Goal: Task Accomplishment & Management: Manage account settings

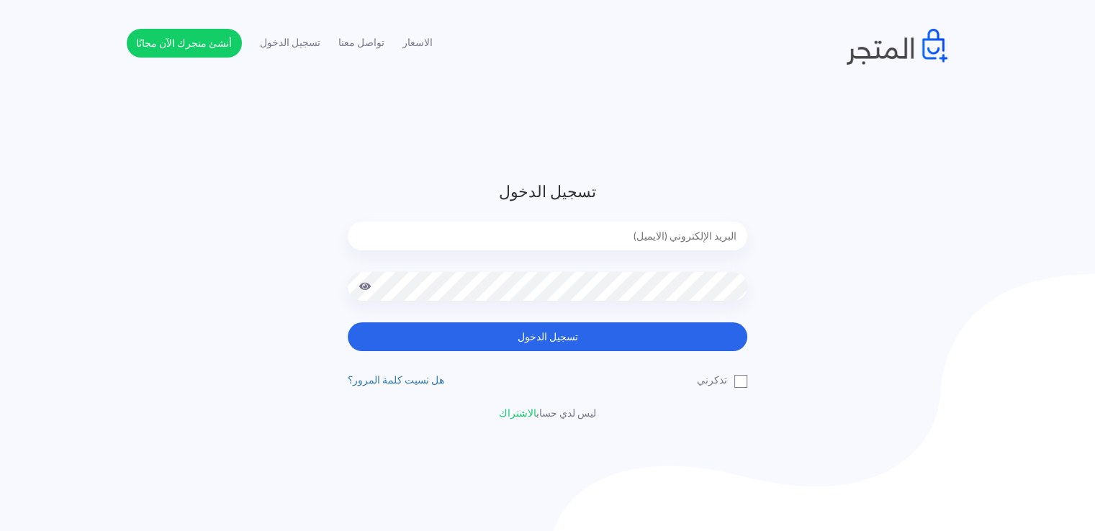
type input "[EMAIL_ADDRESS][DOMAIN_NAME]"
click at [469, 238] on input "noha_mae86@yahoo.com" at bounding box center [547, 236] width 399 height 29
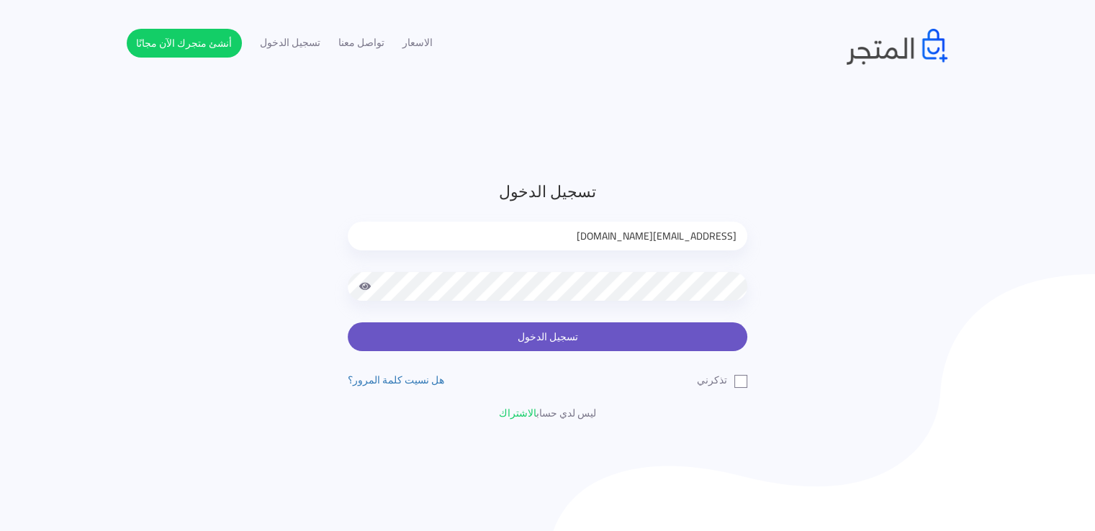
click at [484, 335] on button "تسجيل الدخول" at bounding box center [547, 336] width 399 height 29
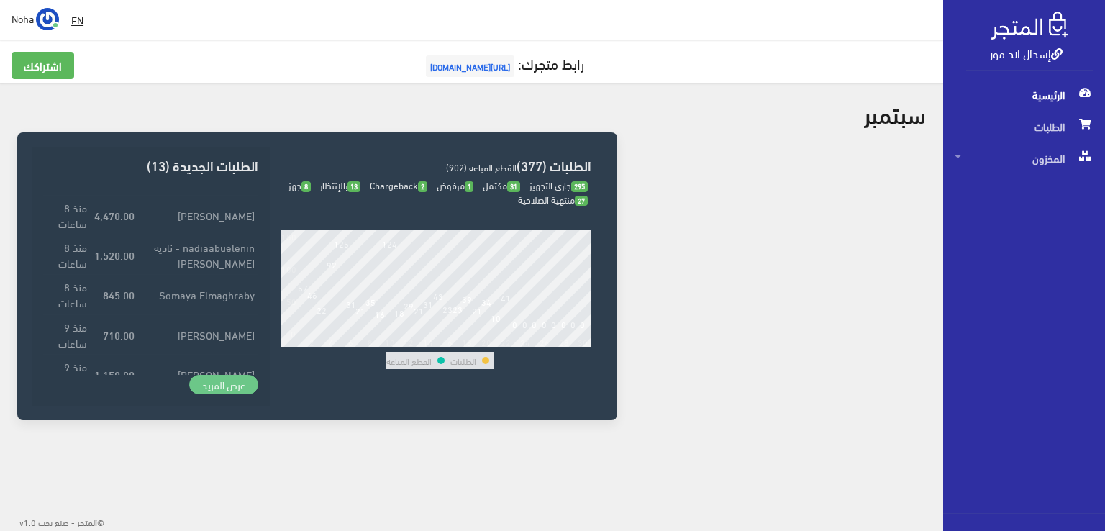
click at [226, 392] on link "عرض المزيد" at bounding box center [223, 385] width 69 height 20
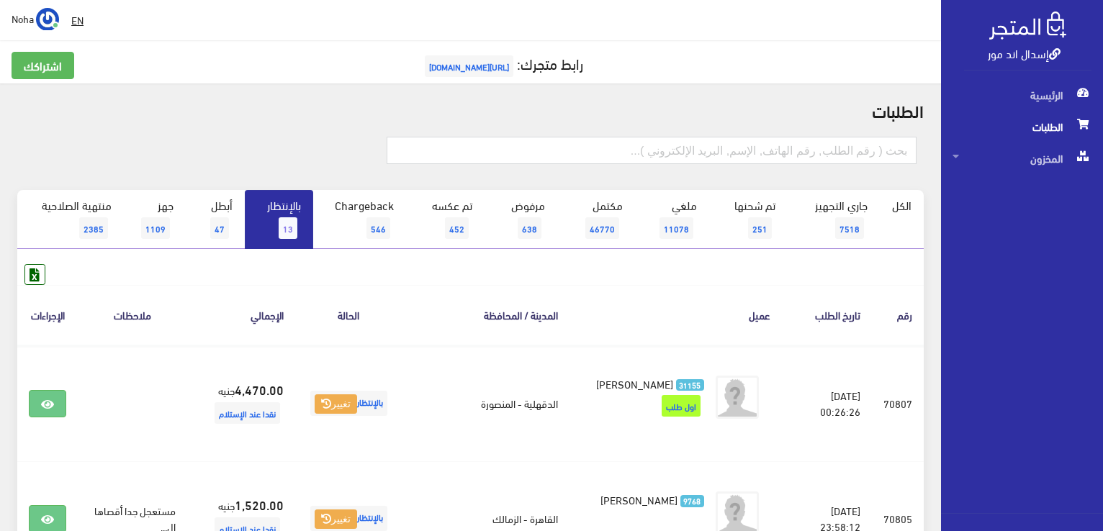
click at [279, 168] on div at bounding box center [167, 156] width 303 height 39
click at [293, 228] on span "13" at bounding box center [288, 228] width 19 height 22
click at [956, 528] on div at bounding box center [1022, 522] width 162 height 17
click at [297, 221] on span "13" at bounding box center [288, 228] width 19 height 22
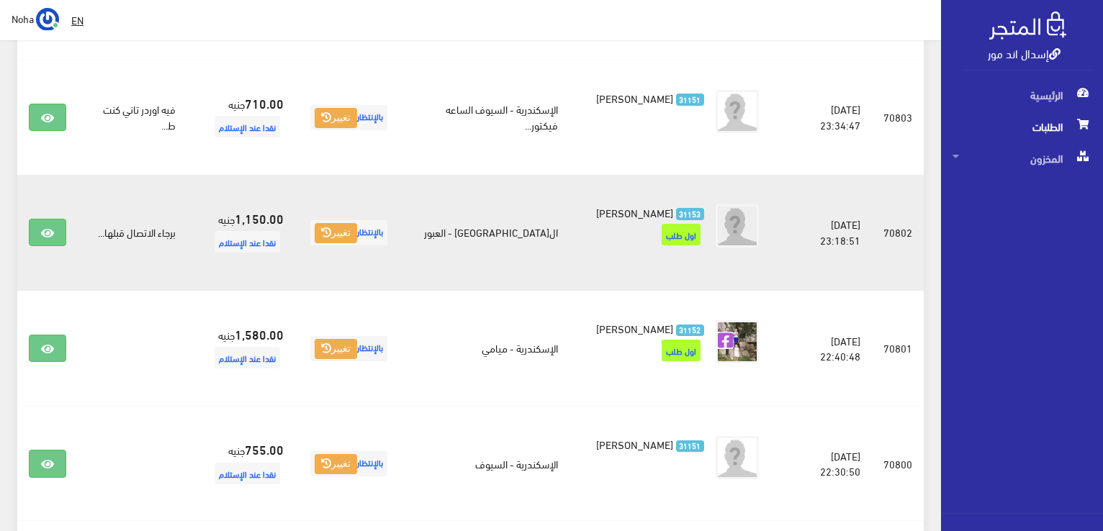
scroll to position [576, 0]
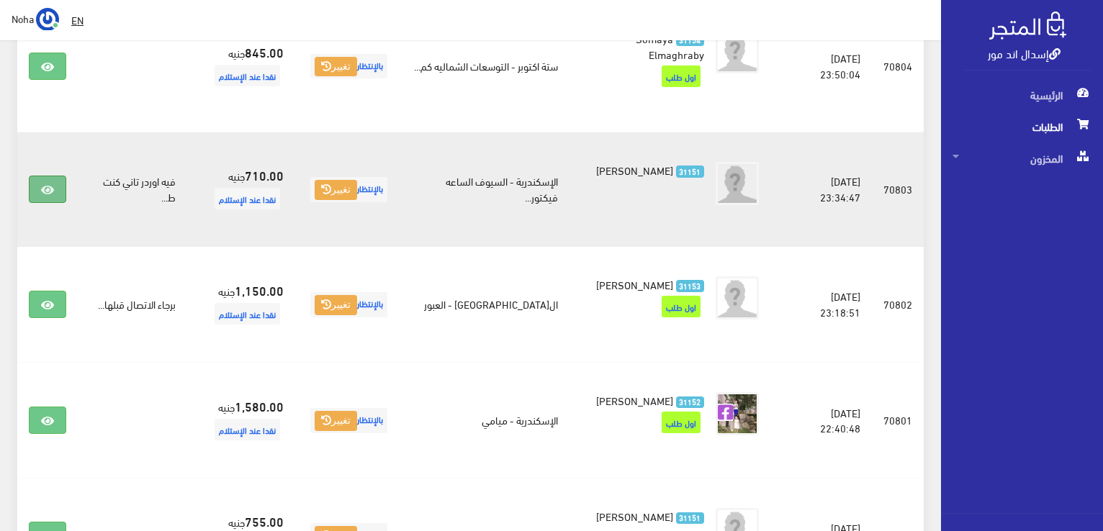
click at [47, 191] on icon at bounding box center [47, 190] width 13 height 12
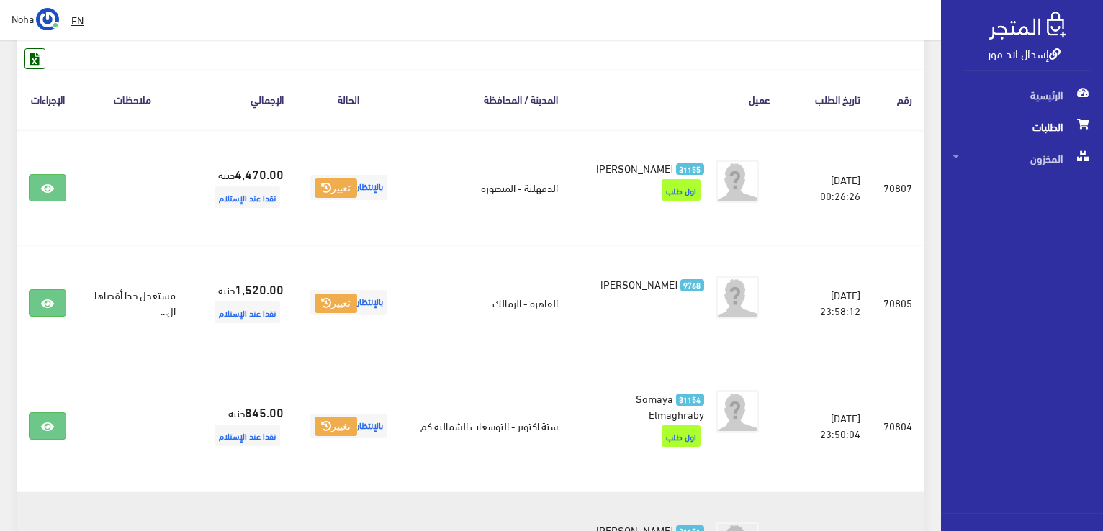
scroll to position [0, 0]
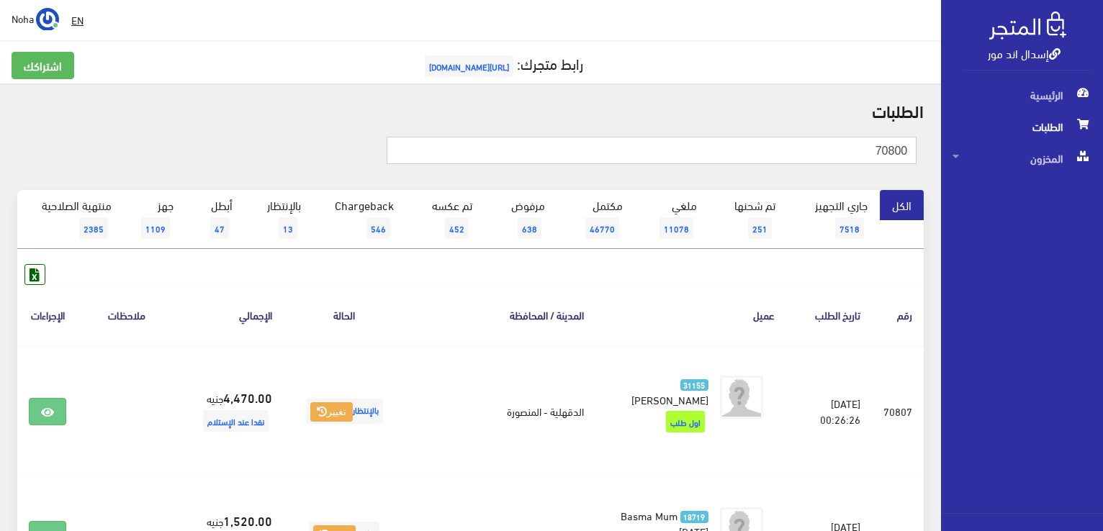
type input "70800"
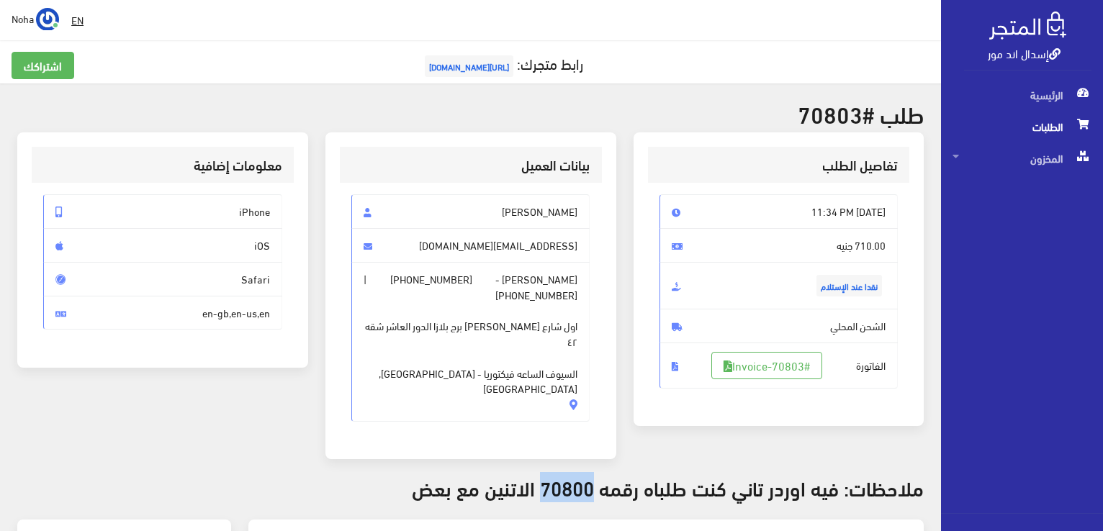
drag, startPoint x: 596, startPoint y: 453, endPoint x: 541, endPoint y: 459, distance: 55.0
click at [541, 476] on h3 "ملاحظات: فيه اوردر تاني كنت طلباه رقمه 70800 الاتنين مع بعض" at bounding box center [470, 487] width 906 height 22
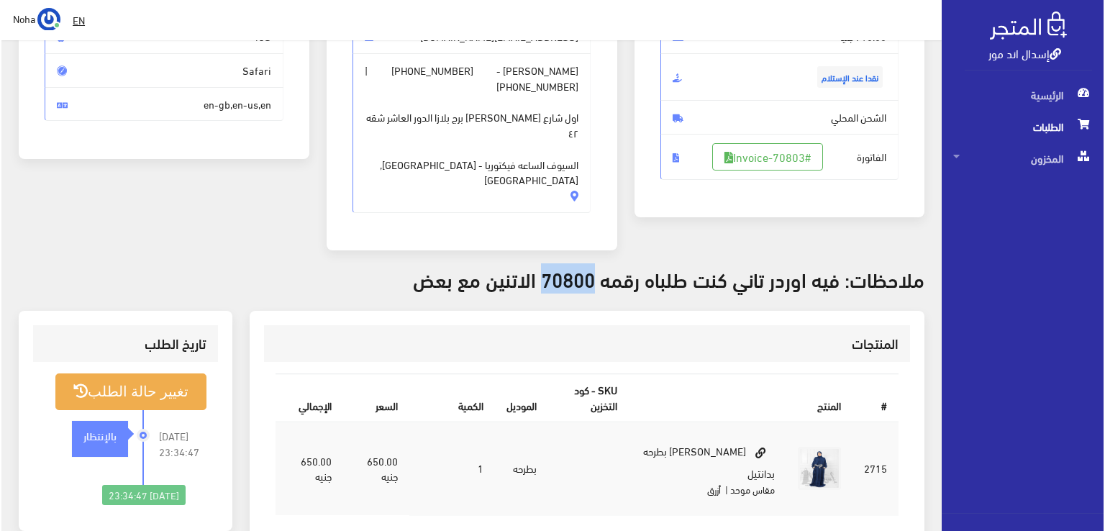
scroll to position [216, 0]
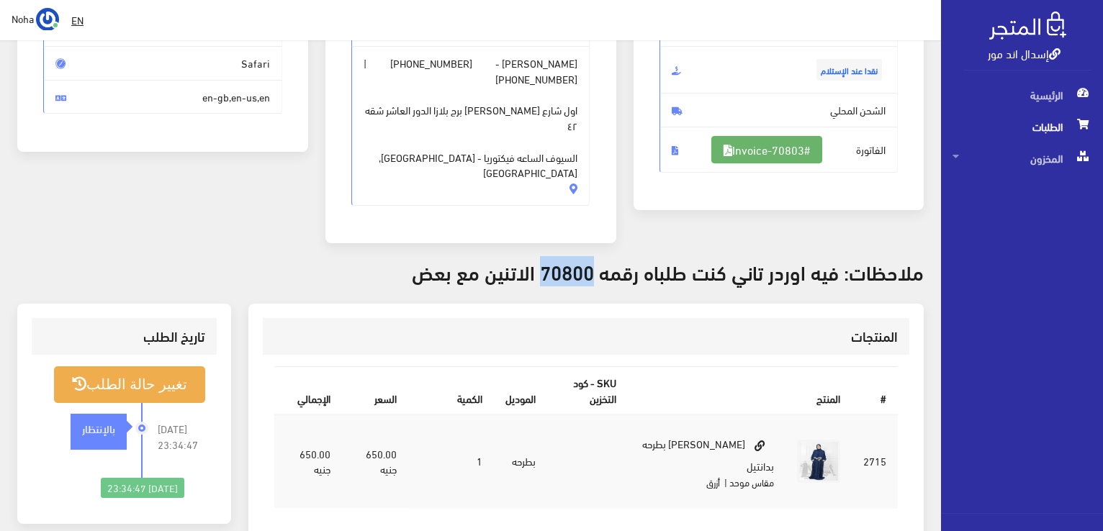
click at [796, 139] on link "#Invoice-70803" at bounding box center [766, 149] width 111 height 27
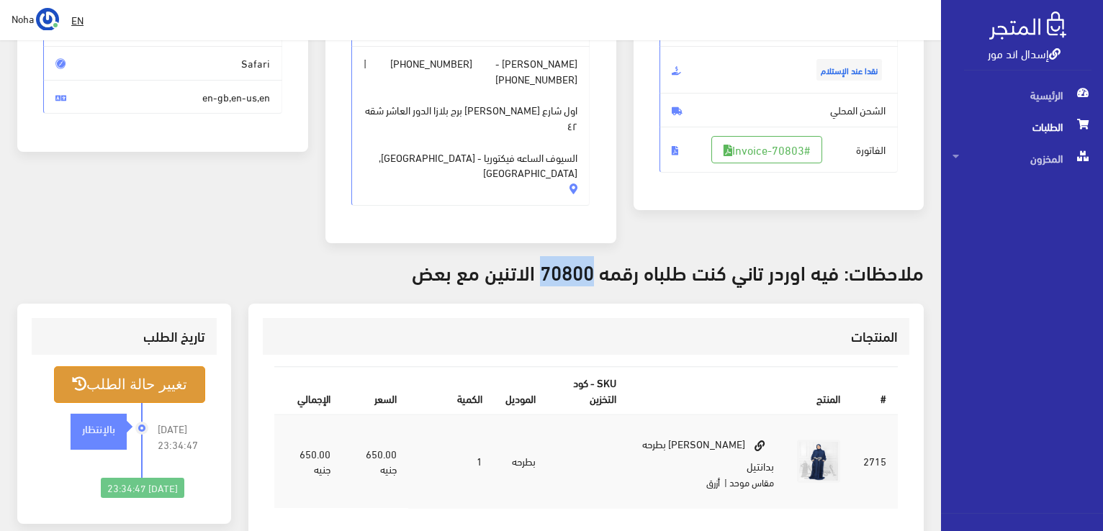
click at [140, 366] on button "تغيير حالة الطلب" at bounding box center [129, 384] width 151 height 37
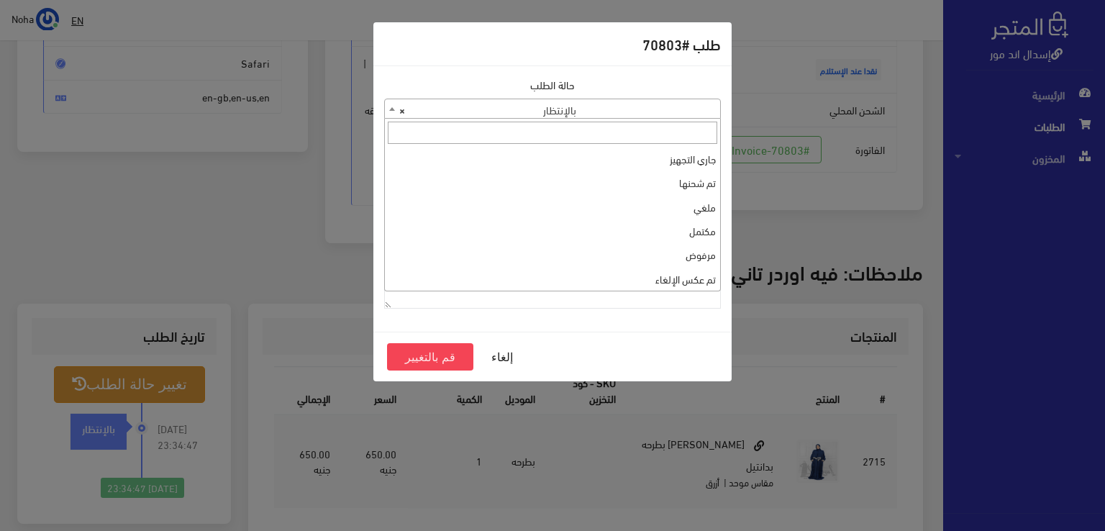
click at [518, 102] on span "× بالإنتظار" at bounding box center [552, 109] width 335 height 20
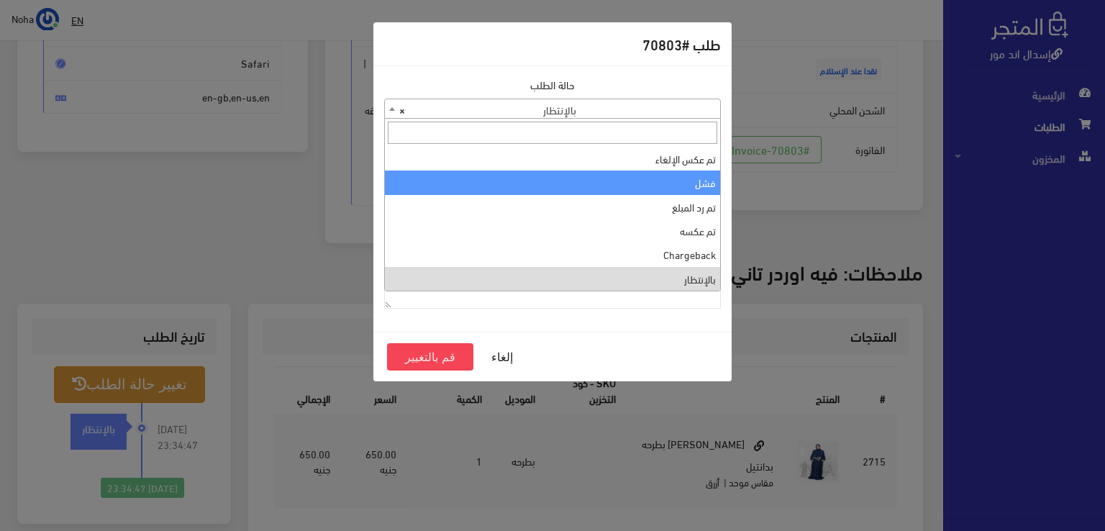
scroll to position [0, 0]
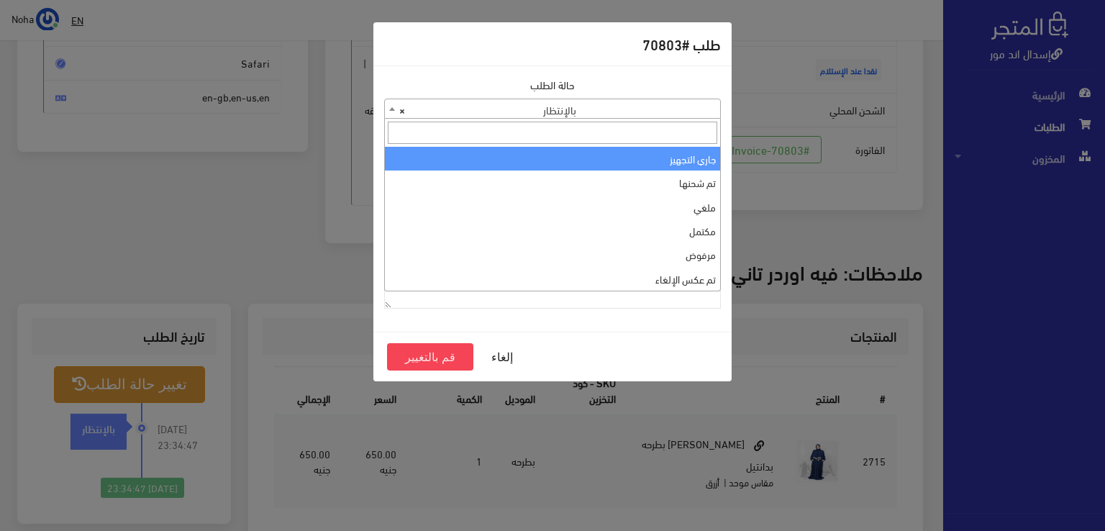
select select "1"
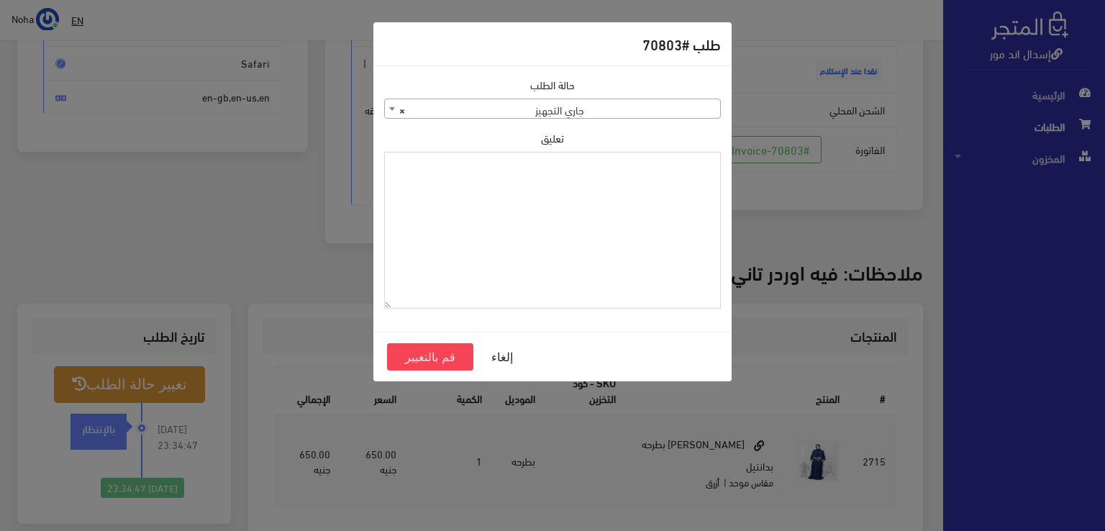
drag, startPoint x: 664, startPoint y: 202, endPoint x: 637, endPoint y: 284, distance: 85.6
click at [637, 284] on textarea "تعليق" at bounding box center [552, 231] width 337 height 158
type textarea "1126576"
click at [434, 358] on button "قم بالتغيير" at bounding box center [430, 356] width 86 height 27
click at [694, 173] on textarea "1126576" at bounding box center [552, 231] width 337 height 158
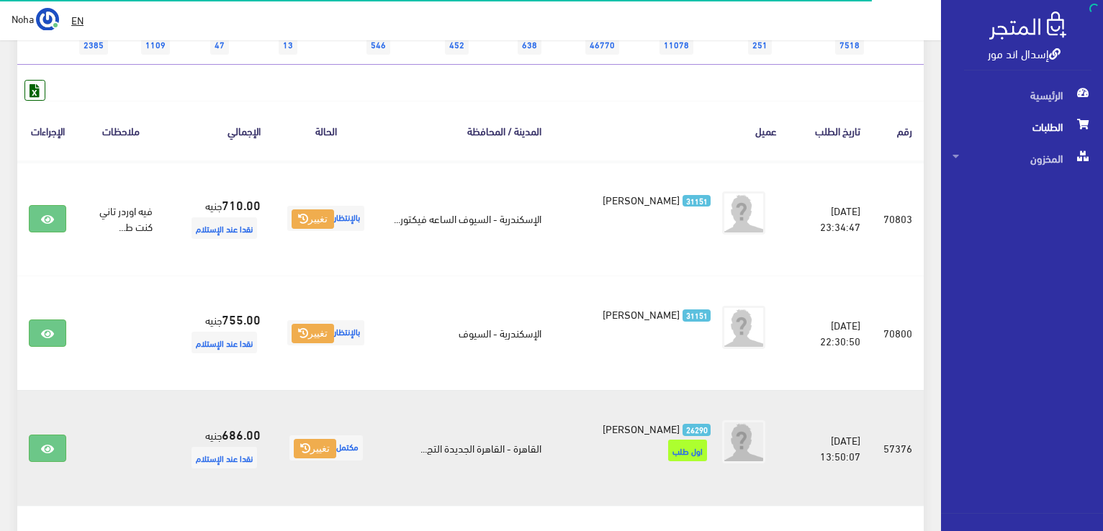
scroll to position [216, 0]
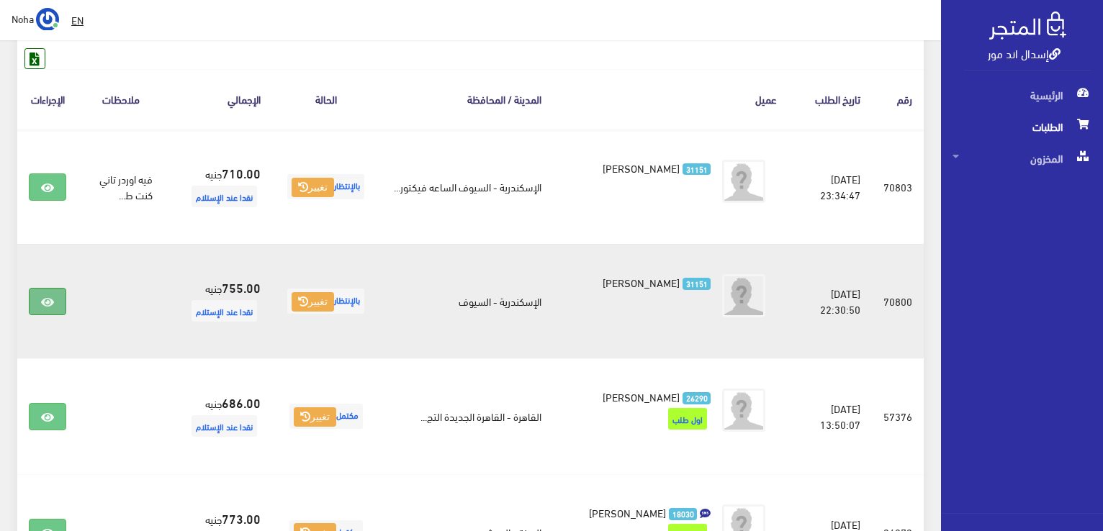
click at [37, 302] on link at bounding box center [47, 301] width 37 height 27
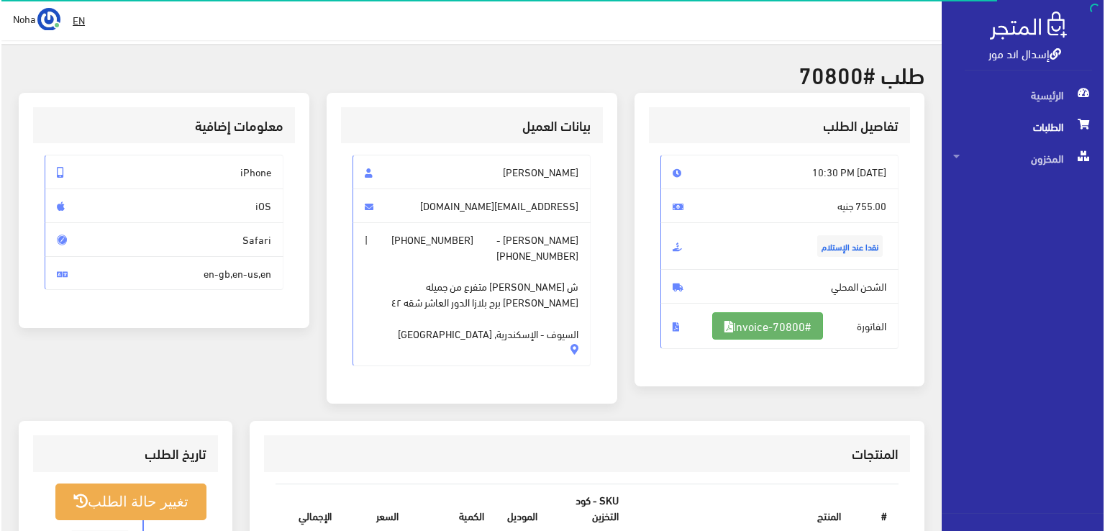
scroll to position [144, 0]
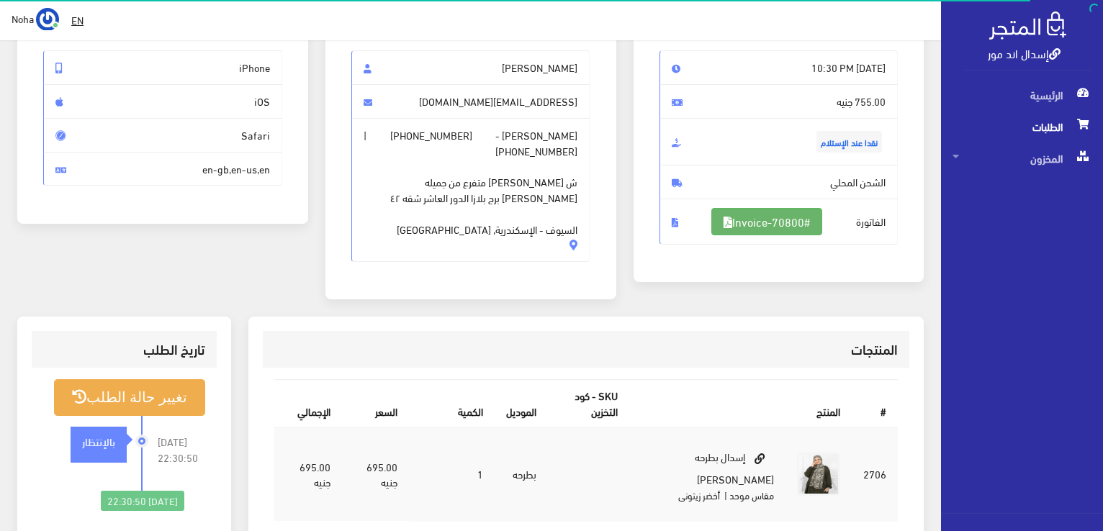
click at [761, 215] on link "#Invoice-70800" at bounding box center [766, 221] width 111 height 27
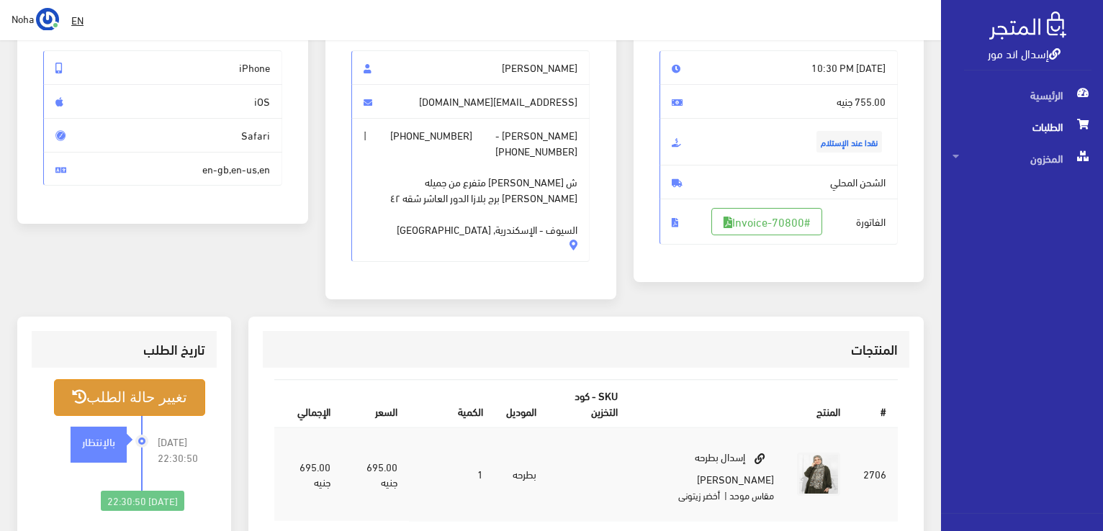
click at [191, 392] on button "تغيير حالة الطلب" at bounding box center [129, 397] width 151 height 37
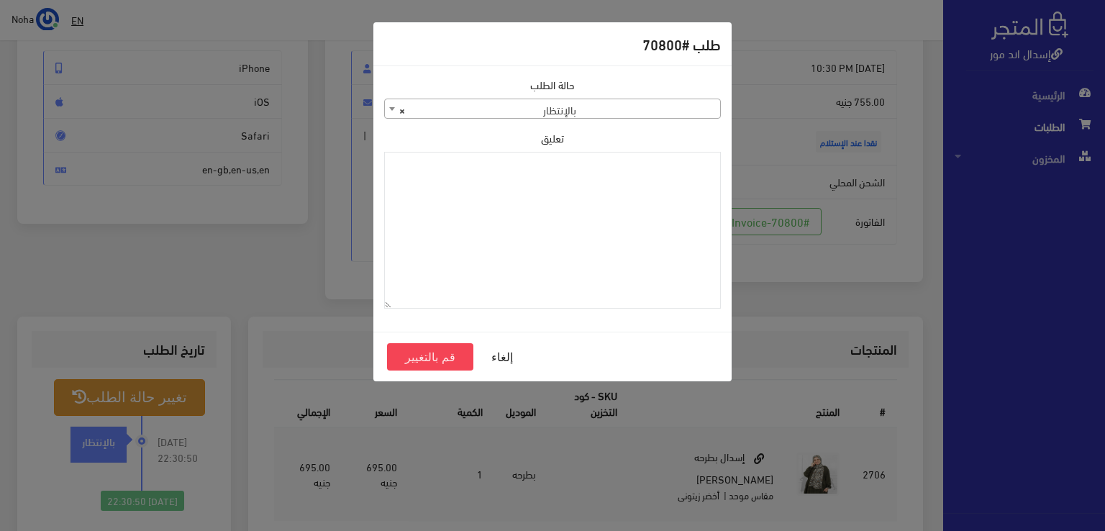
click at [588, 116] on span "× بالإنتظار" at bounding box center [552, 109] width 335 height 20
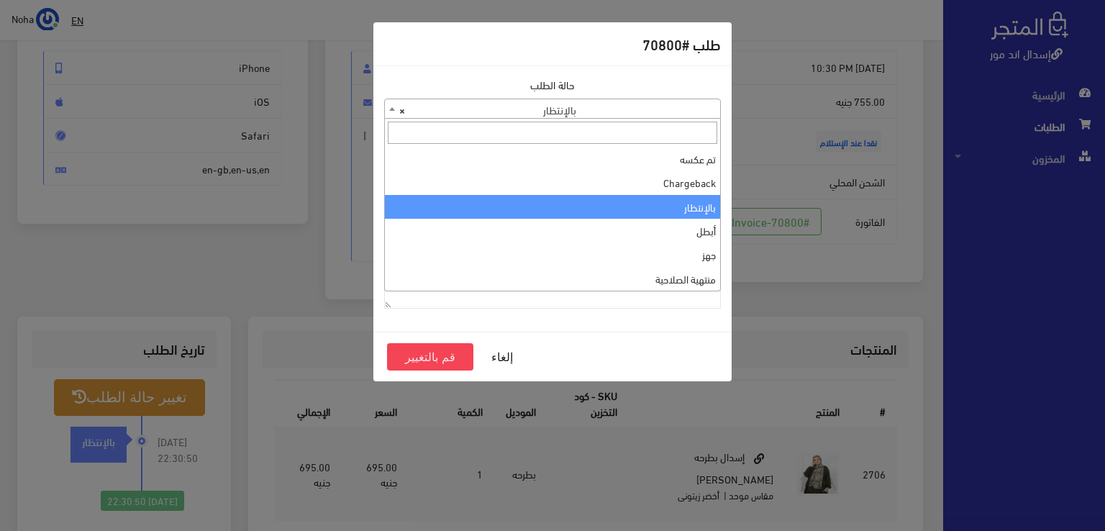
scroll to position [0, 0]
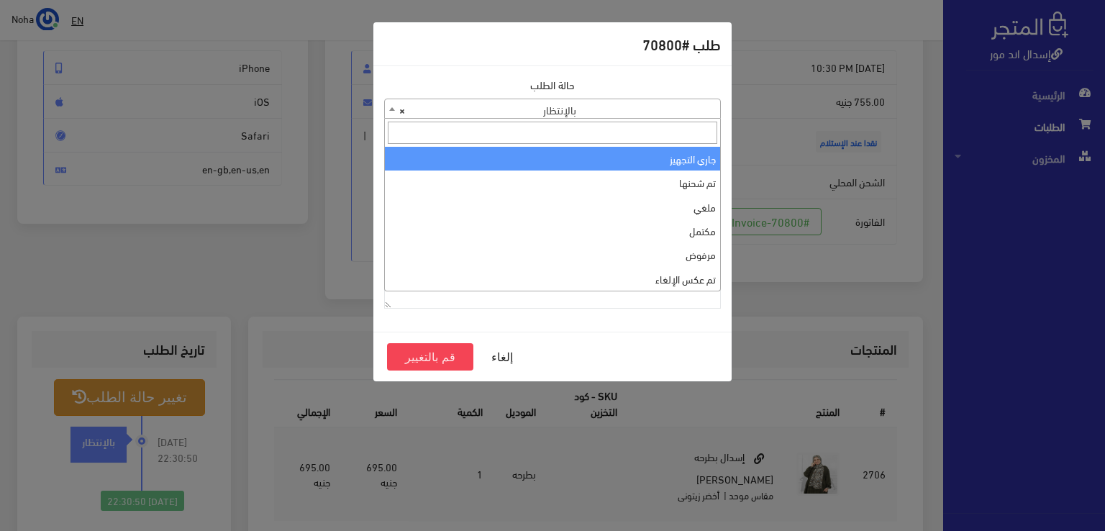
select select "1"
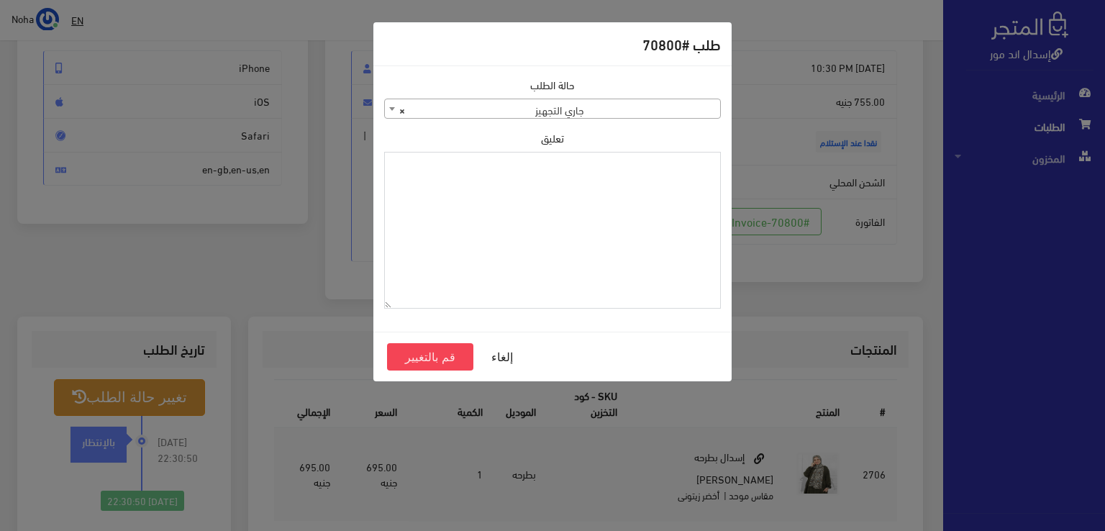
paste textarea "1126576"
type textarea "1126576"
click at [445, 354] on button "قم بالتغيير" at bounding box center [430, 356] width 86 height 27
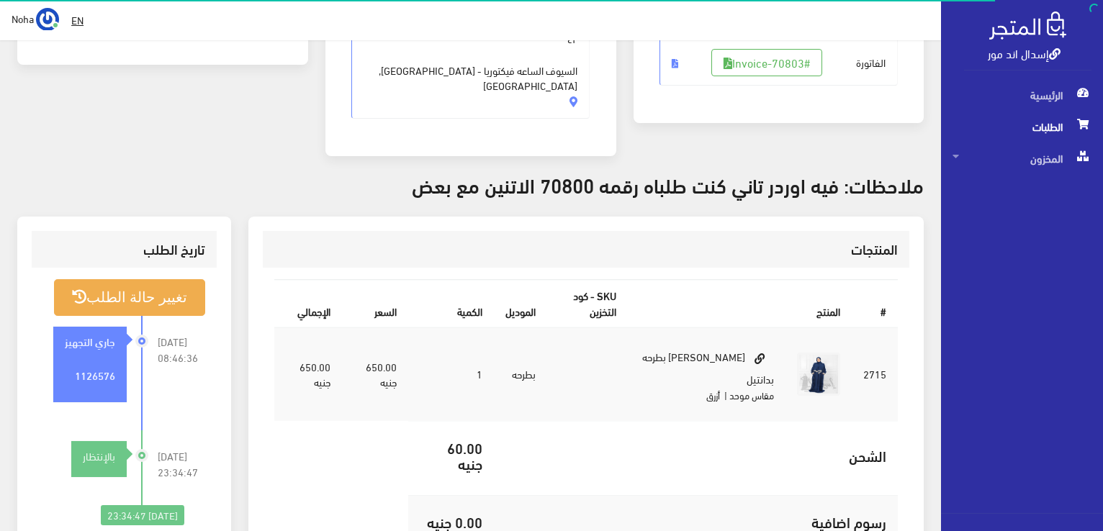
scroll to position [360, 0]
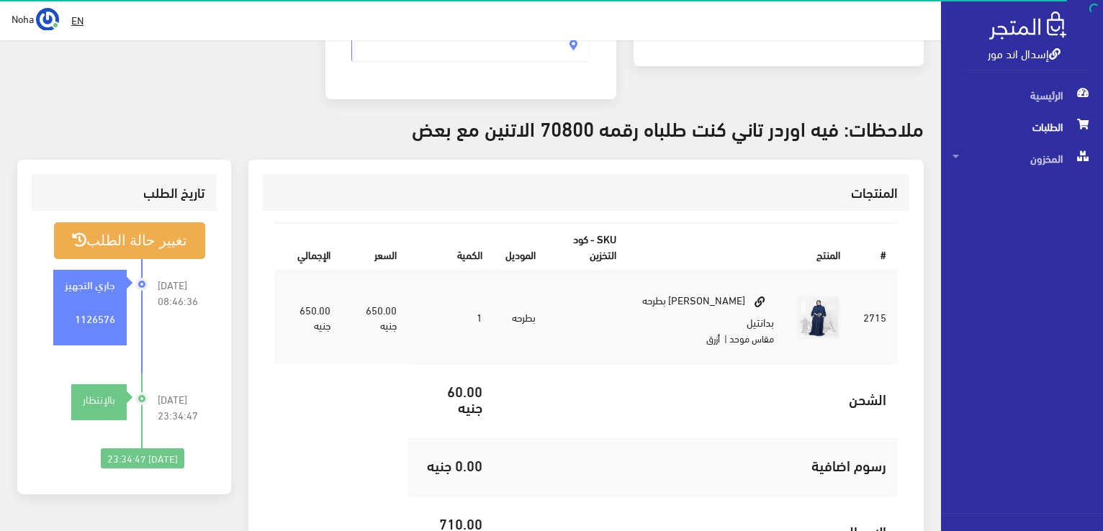
click at [83, 310] on strong "1126576" at bounding box center [95, 318] width 40 height 16
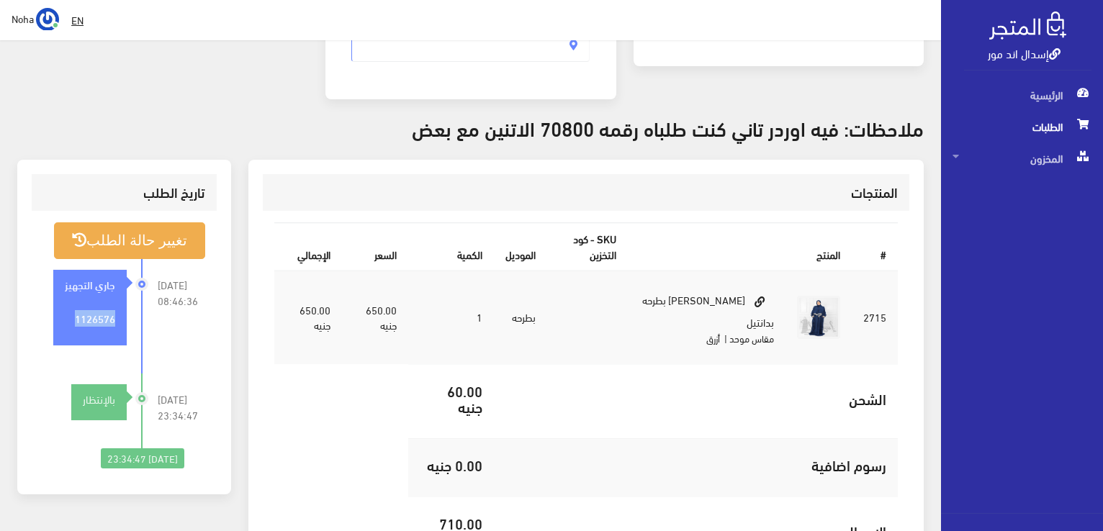
copy strong "1126576"
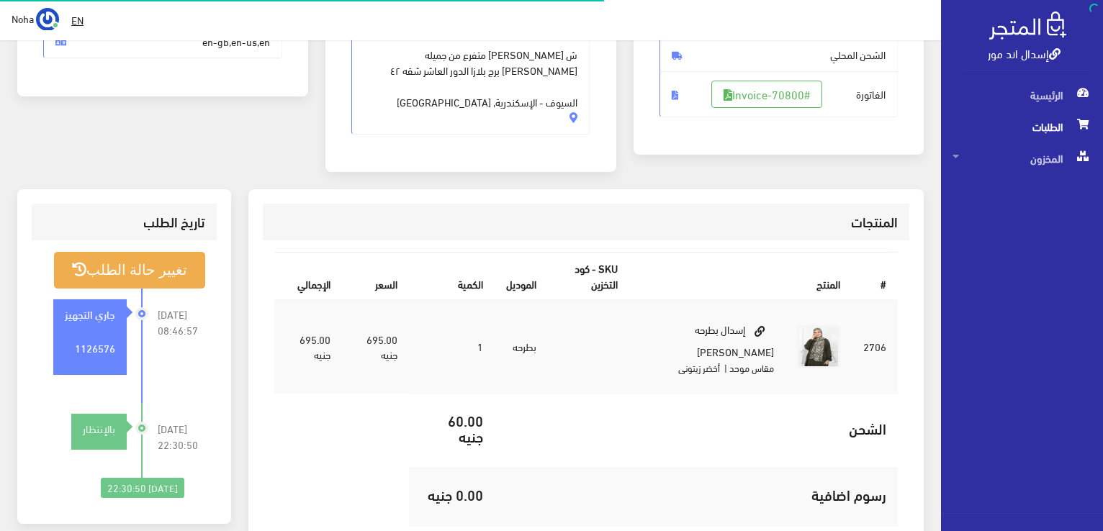
scroll to position [288, 0]
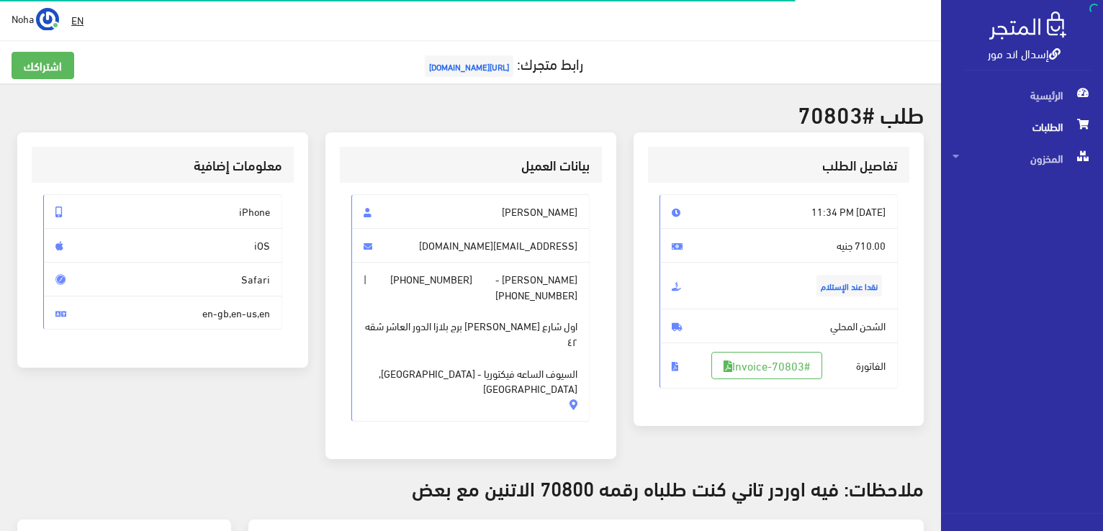
scroll to position [207, 0]
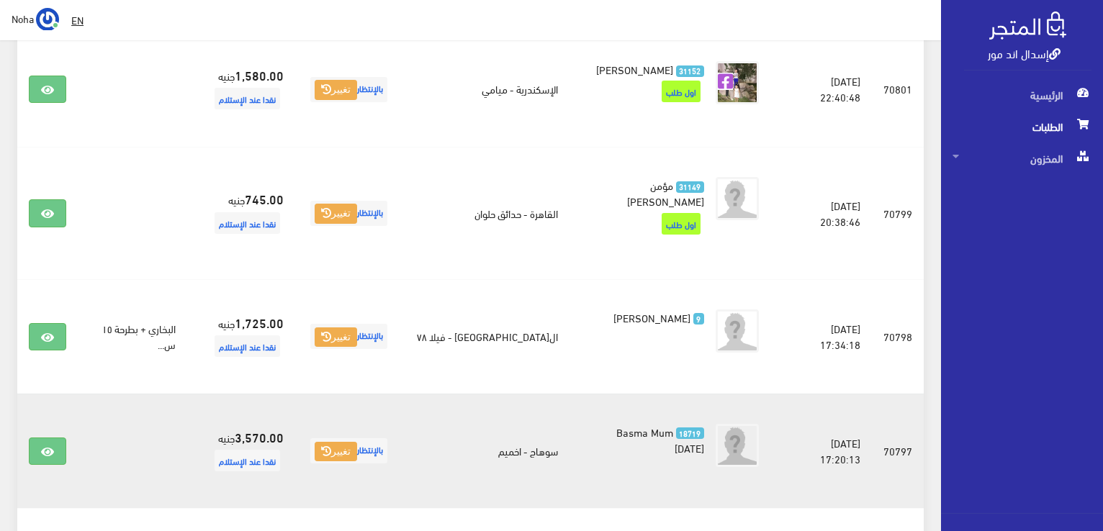
scroll to position [1226, 0]
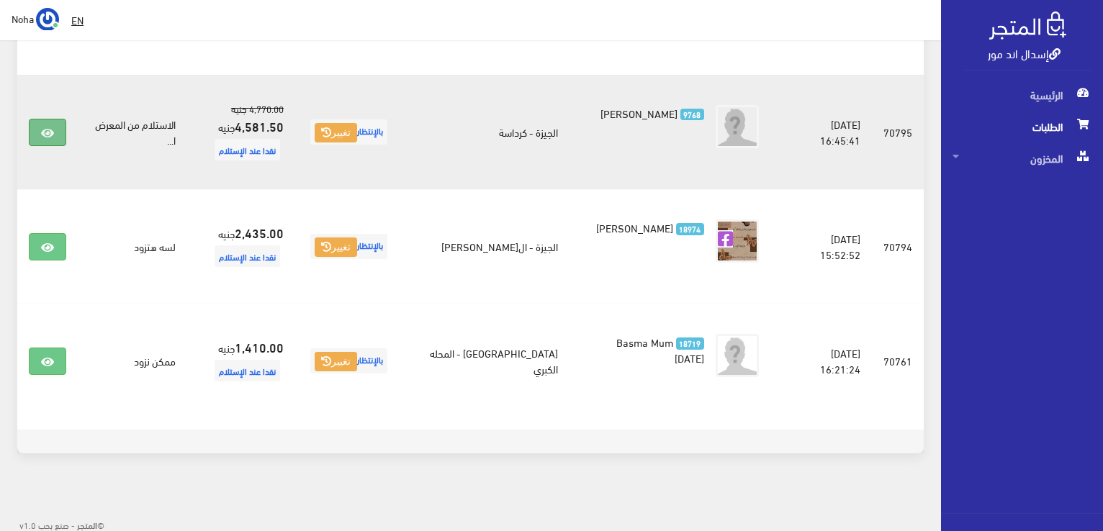
click at [55, 128] on link at bounding box center [47, 132] width 37 height 27
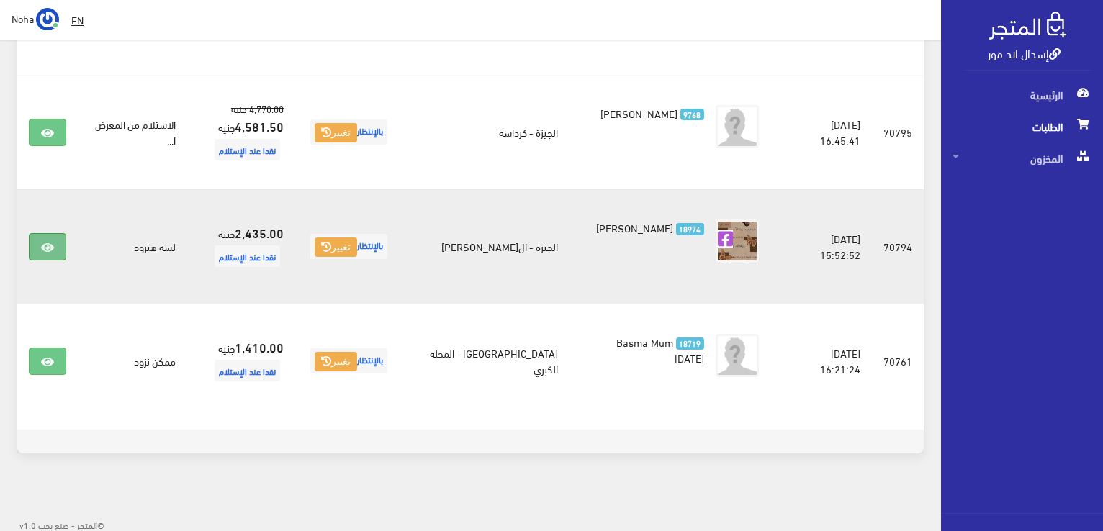
click at [40, 237] on link at bounding box center [47, 246] width 37 height 27
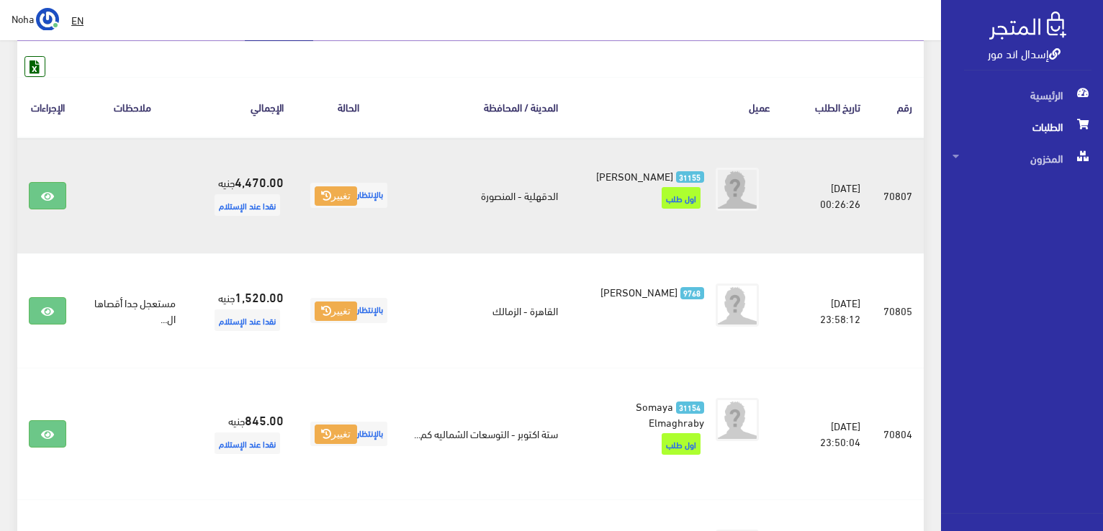
scroll to position [74, 0]
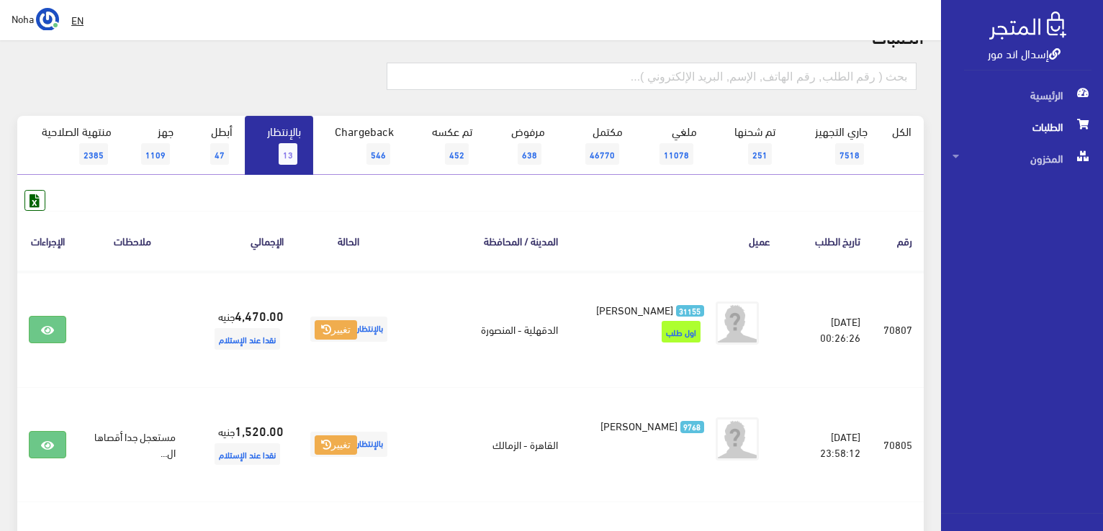
click at [277, 136] on link "بالإنتظار 13" at bounding box center [279, 145] width 68 height 59
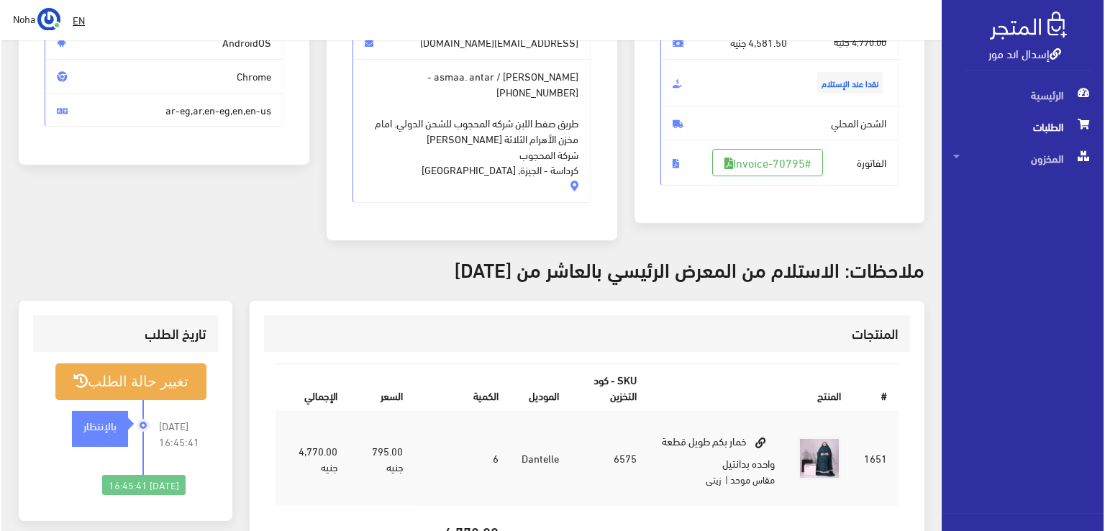
scroll to position [216, 0]
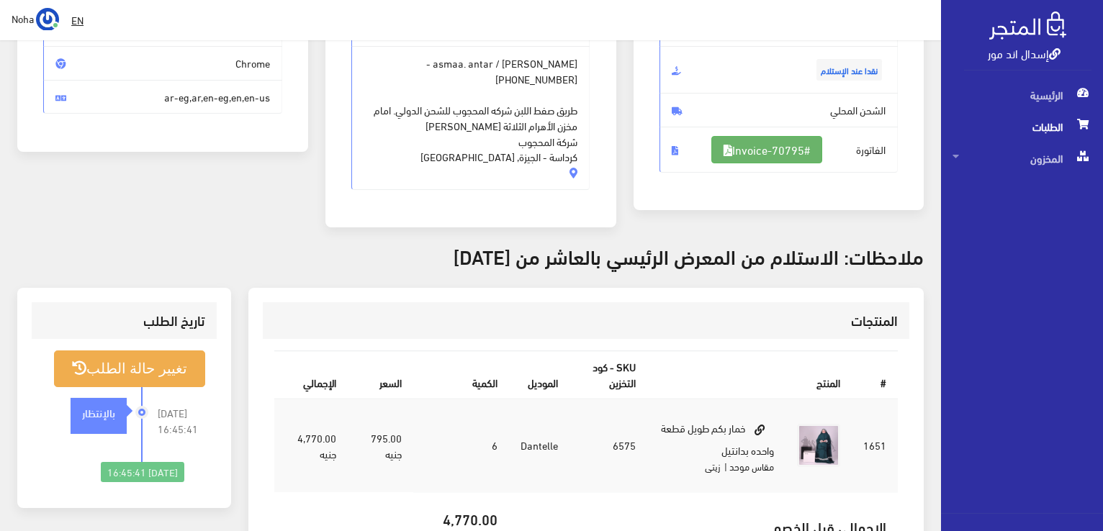
click at [796, 147] on link "#Invoice-70795" at bounding box center [766, 149] width 111 height 27
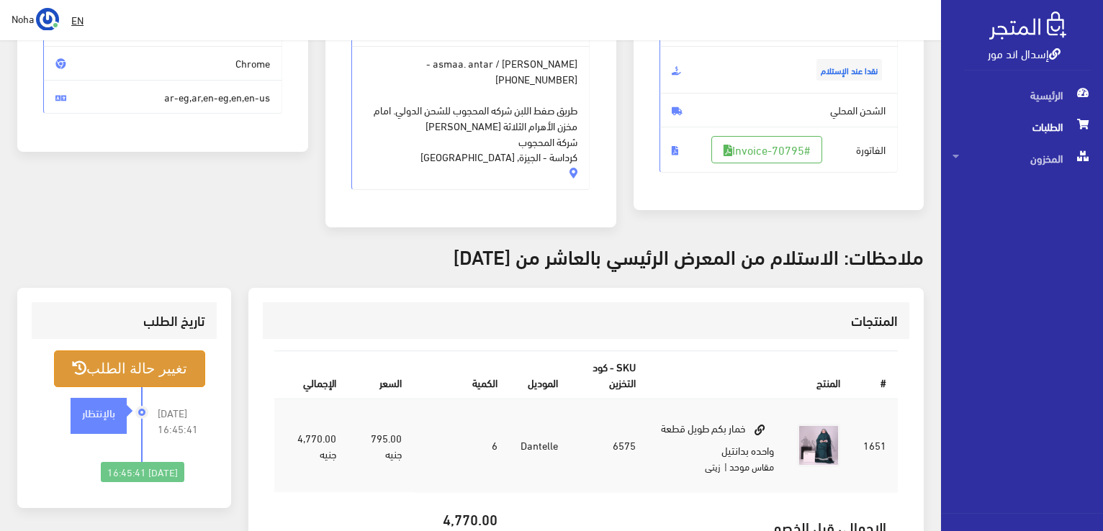
click at [123, 358] on button "تغيير حالة الطلب" at bounding box center [129, 368] width 151 height 37
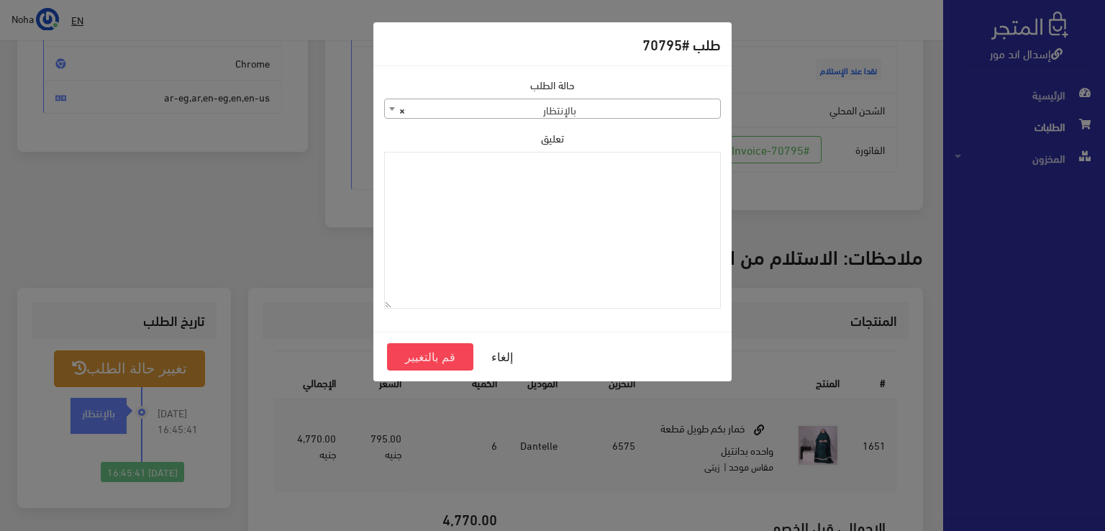
click at [540, 120] on div "حالة الطلب جاري التجهيز تم شحنها ملغي مكتمل مرفوض تم عكس الإلغاء فشل تم رد المب…" at bounding box center [553, 198] width 354 height 243
click at [549, 105] on span "× بالإنتظار" at bounding box center [552, 109] width 335 height 20
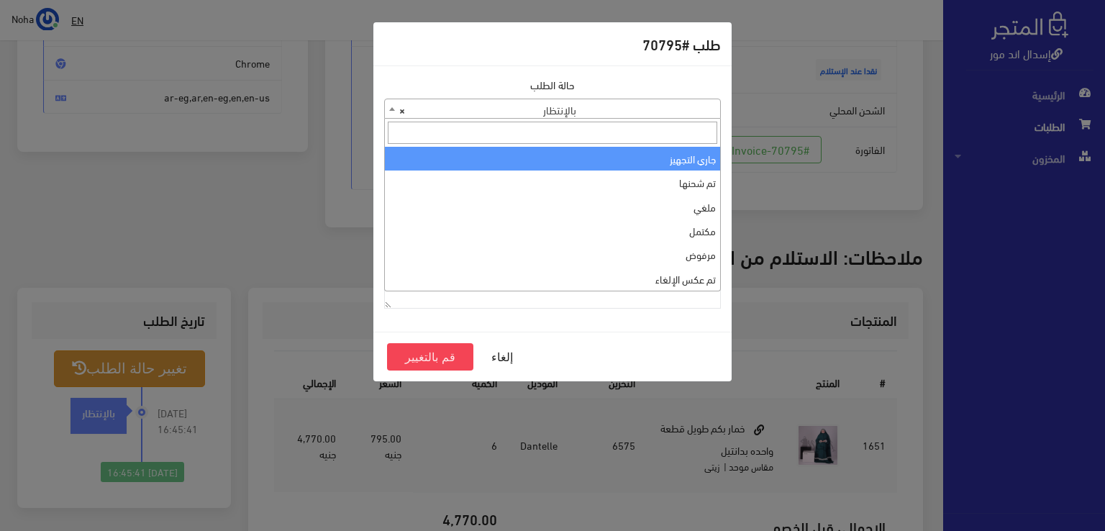
select select "1"
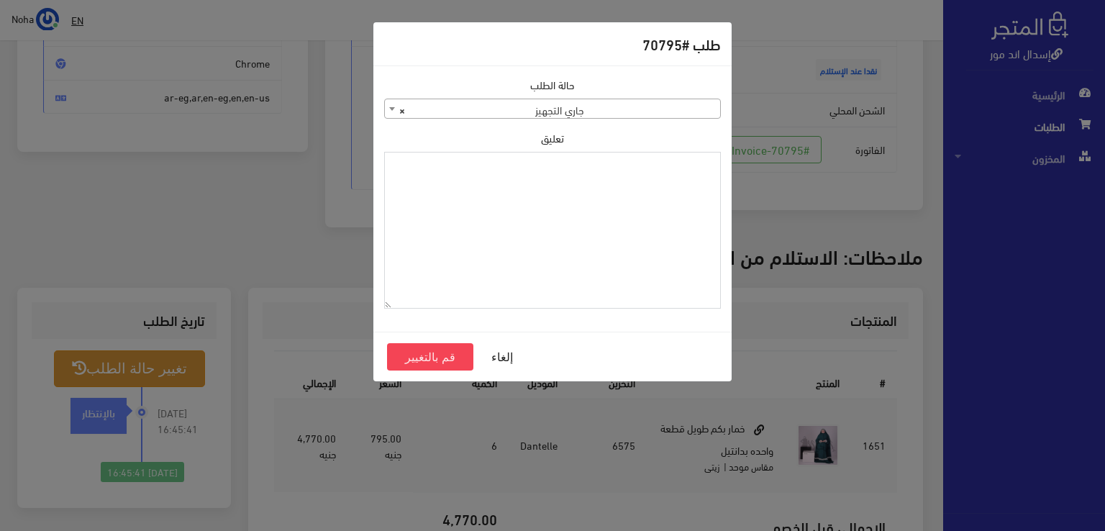
paste textarea "1126576"
type textarea "1126576"
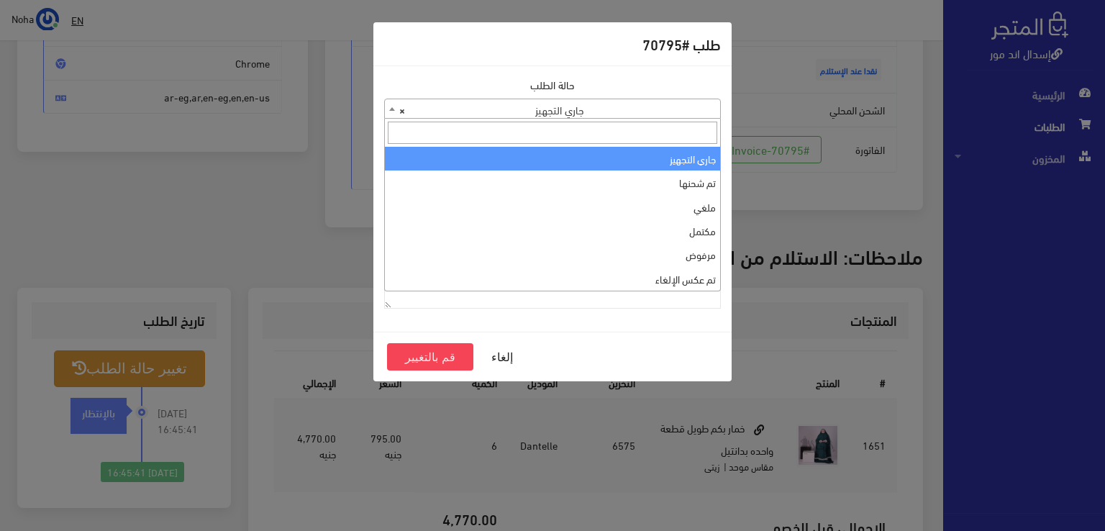
click at [646, 110] on span "× جاري التجهيز" at bounding box center [552, 109] width 335 height 20
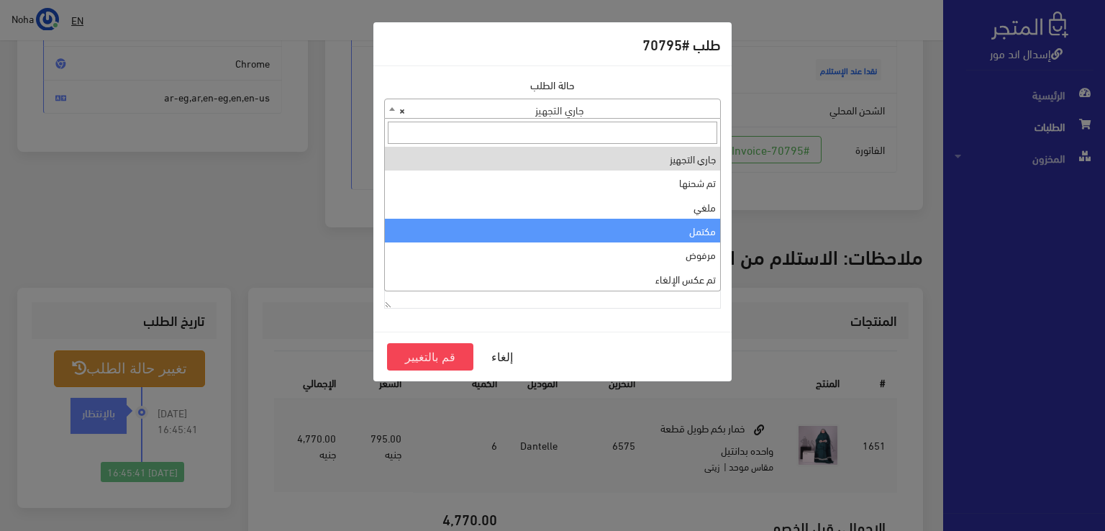
select select "4"
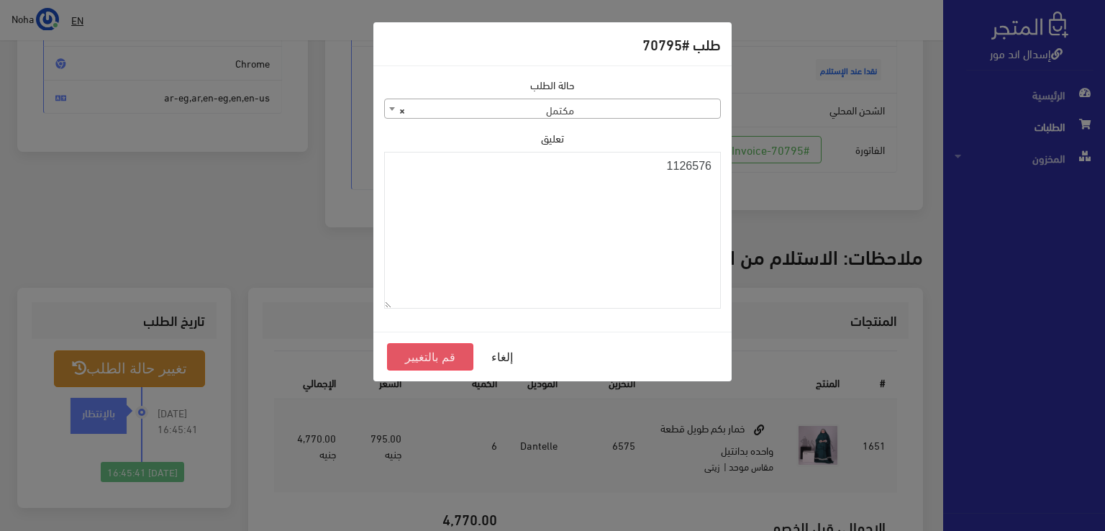
click at [456, 352] on button "قم بالتغيير" at bounding box center [430, 356] width 86 height 27
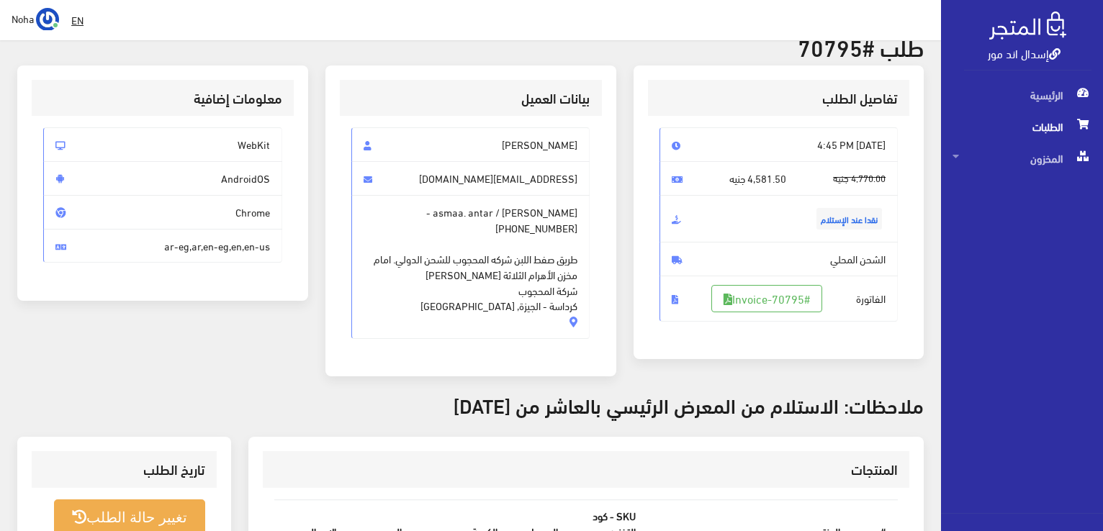
scroll to position [144, 0]
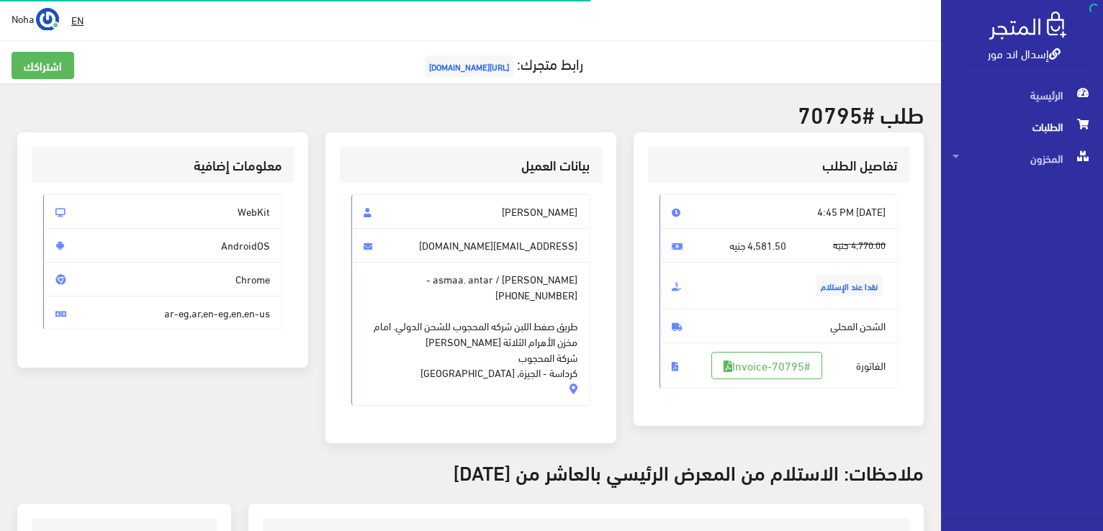
scroll to position [207, 0]
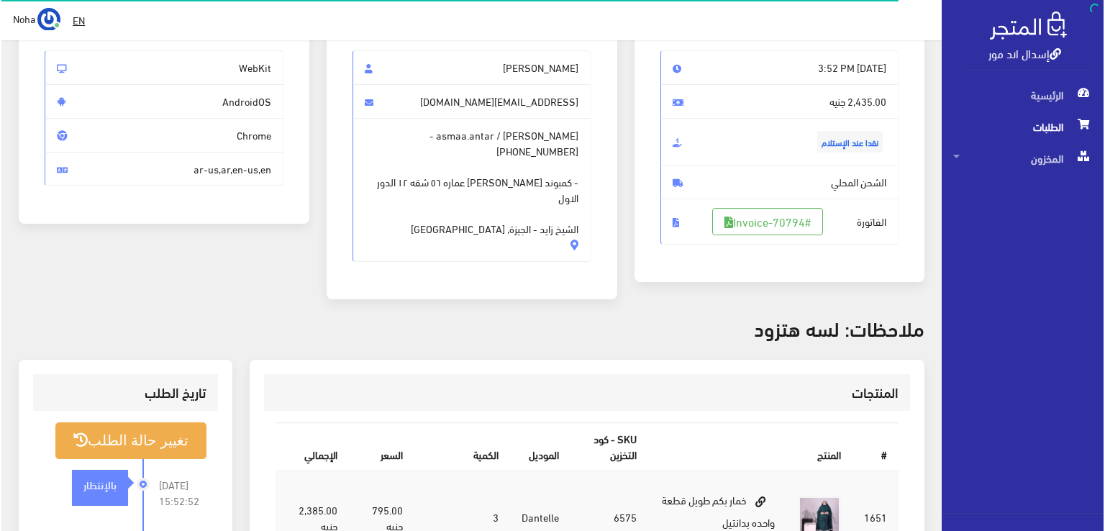
scroll to position [216, 0]
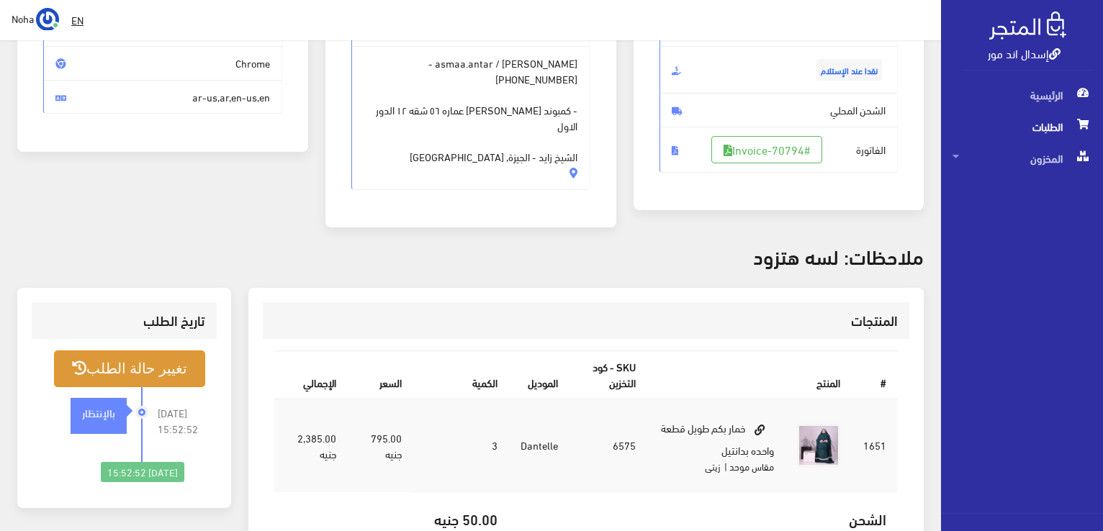
click at [108, 353] on button "تغيير حالة الطلب" at bounding box center [129, 368] width 151 height 37
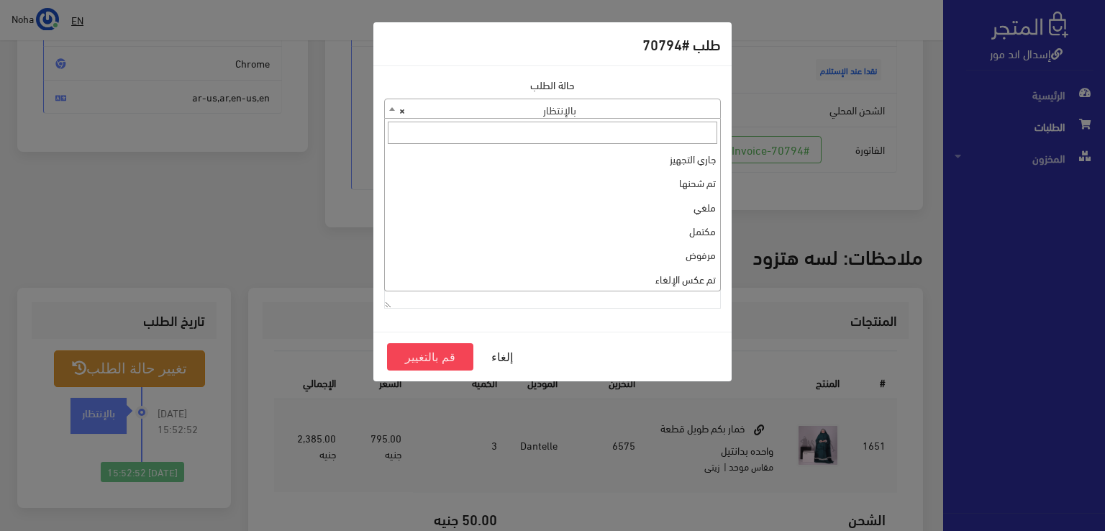
click at [548, 102] on span "× بالإنتظار" at bounding box center [552, 109] width 335 height 20
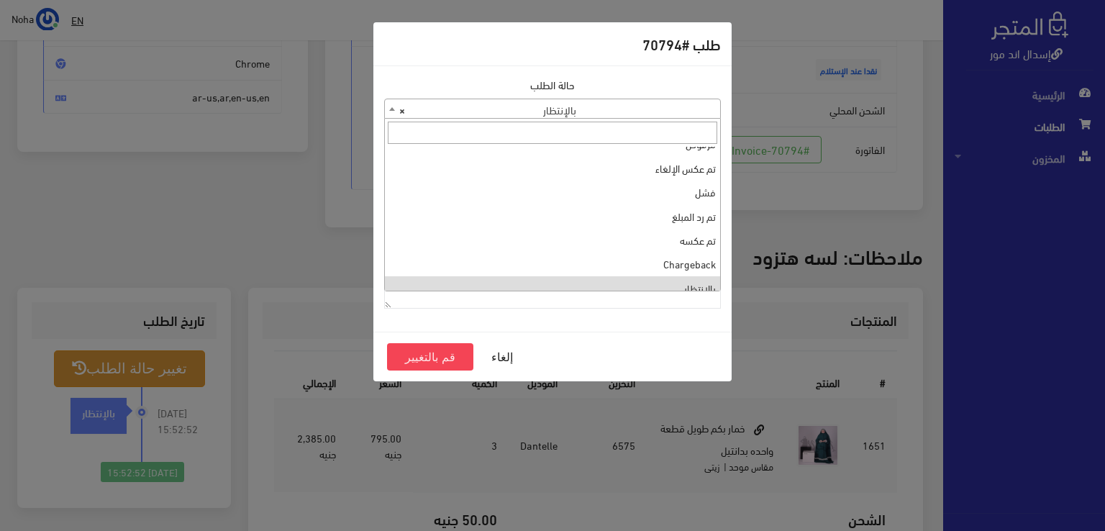
scroll to position [0, 0]
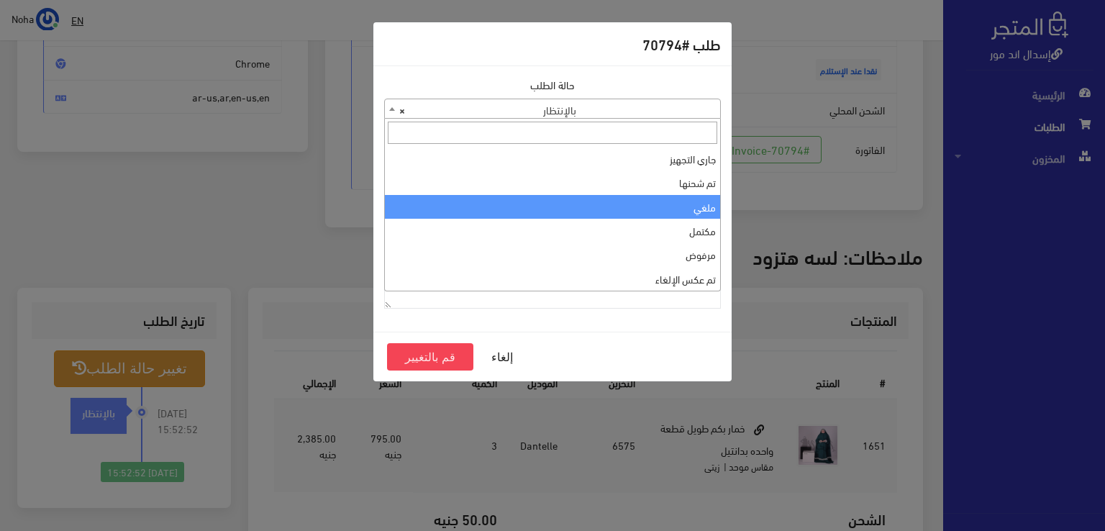
select select "3"
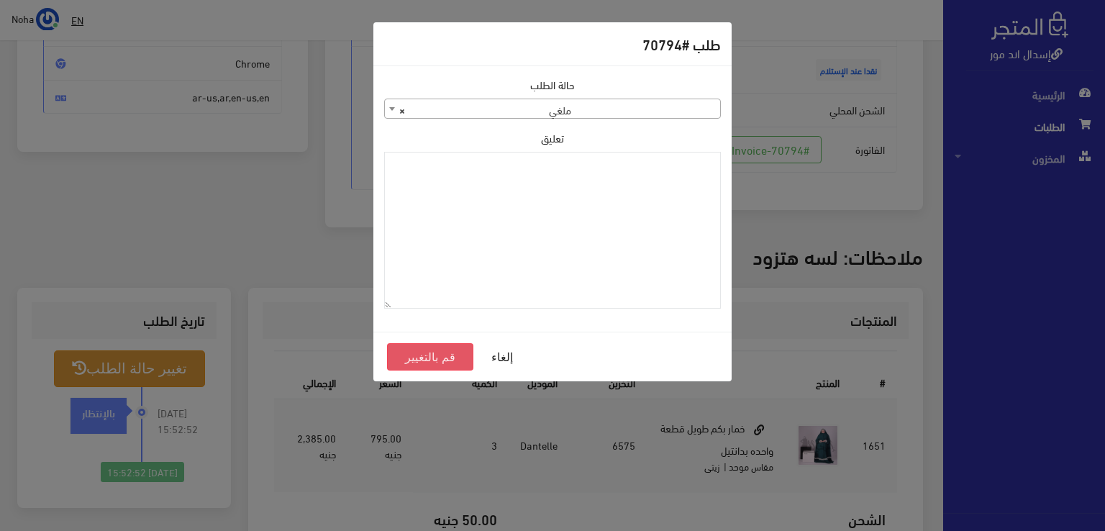
click at [429, 360] on button "قم بالتغيير" at bounding box center [430, 356] width 86 height 27
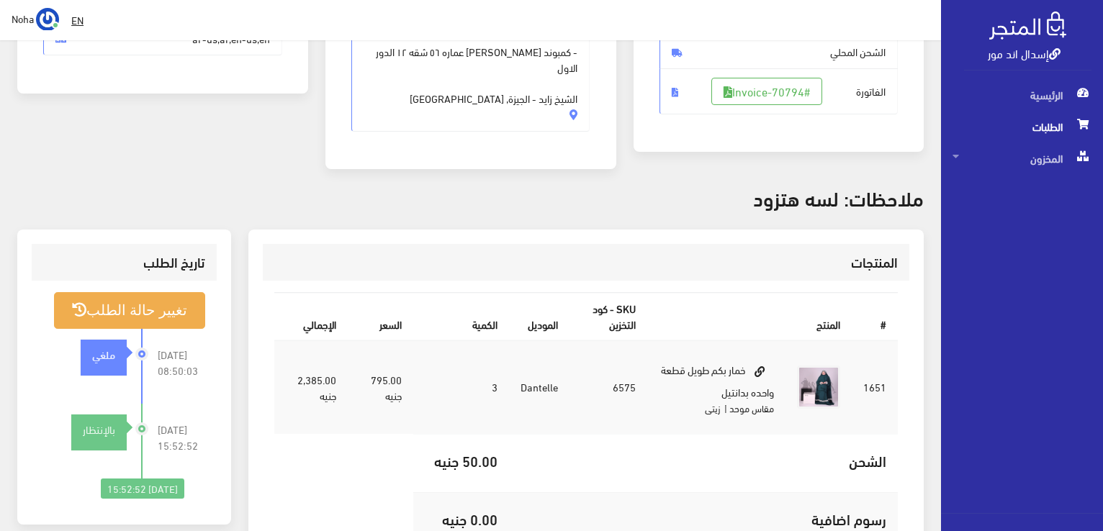
scroll to position [288, 0]
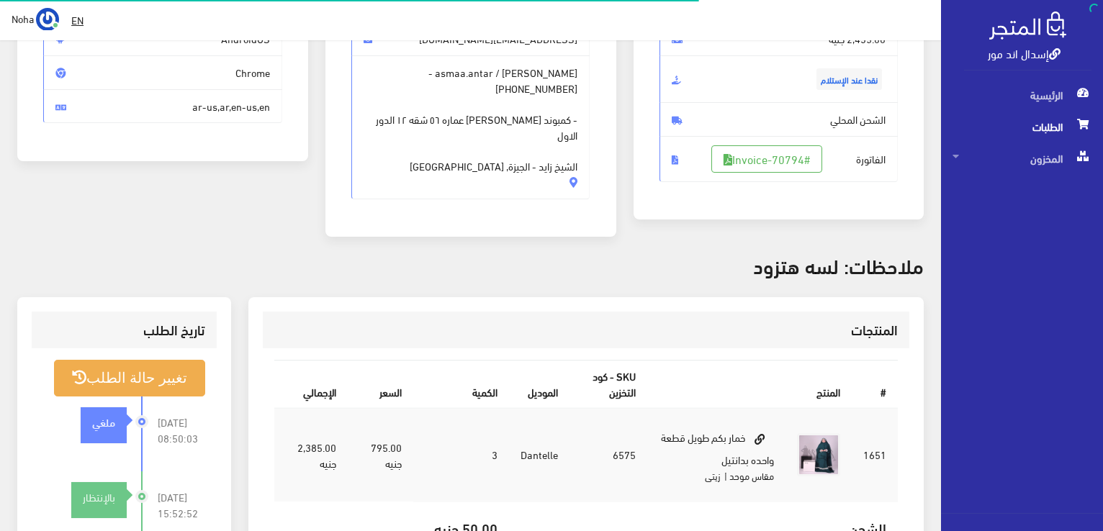
scroll to position [207, 0]
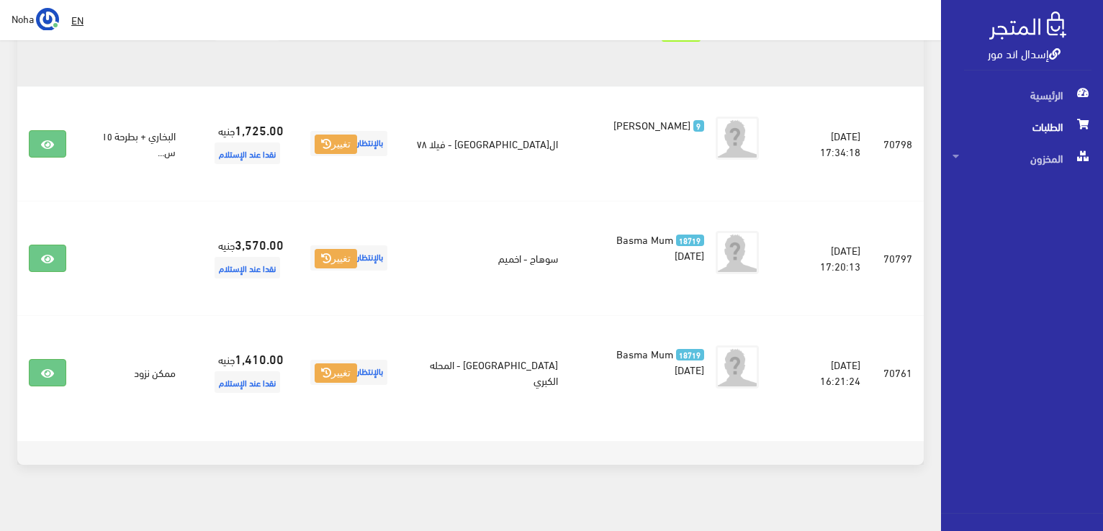
scroll to position [853, 0]
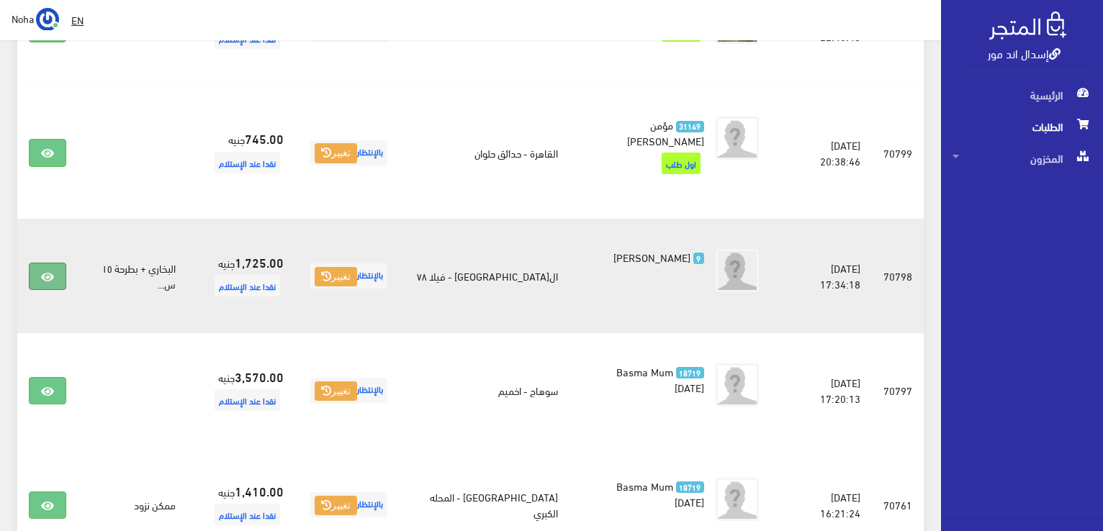
click at [60, 271] on link at bounding box center [47, 276] width 37 height 27
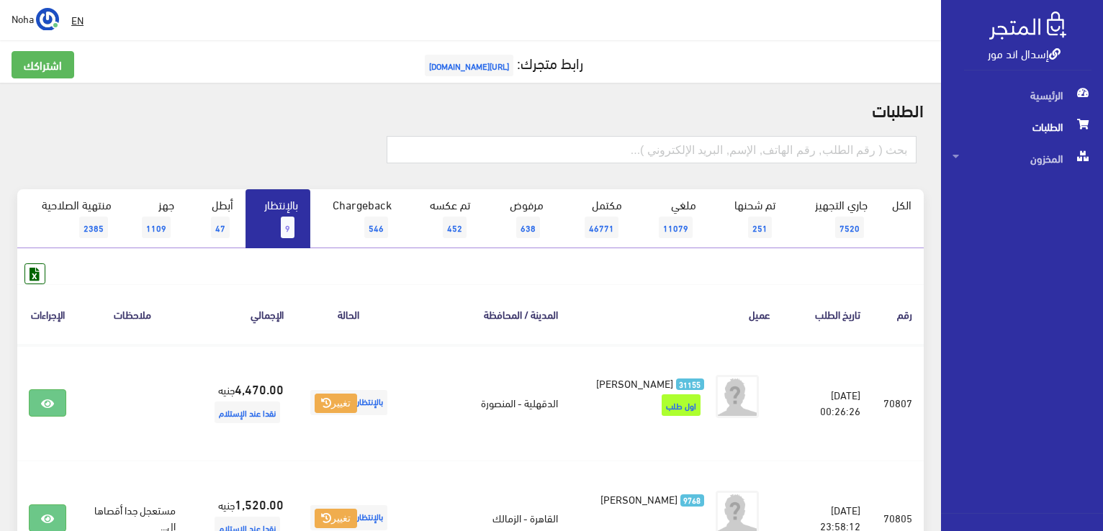
scroll to position [0, 0]
click at [294, 205] on link "بالإنتظار 9" at bounding box center [277, 219] width 65 height 59
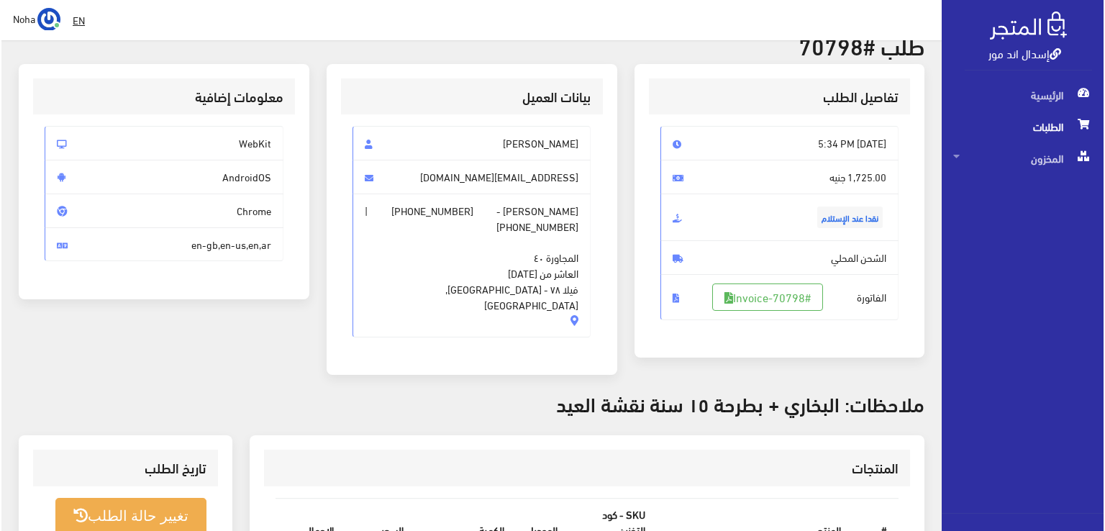
scroll to position [144, 0]
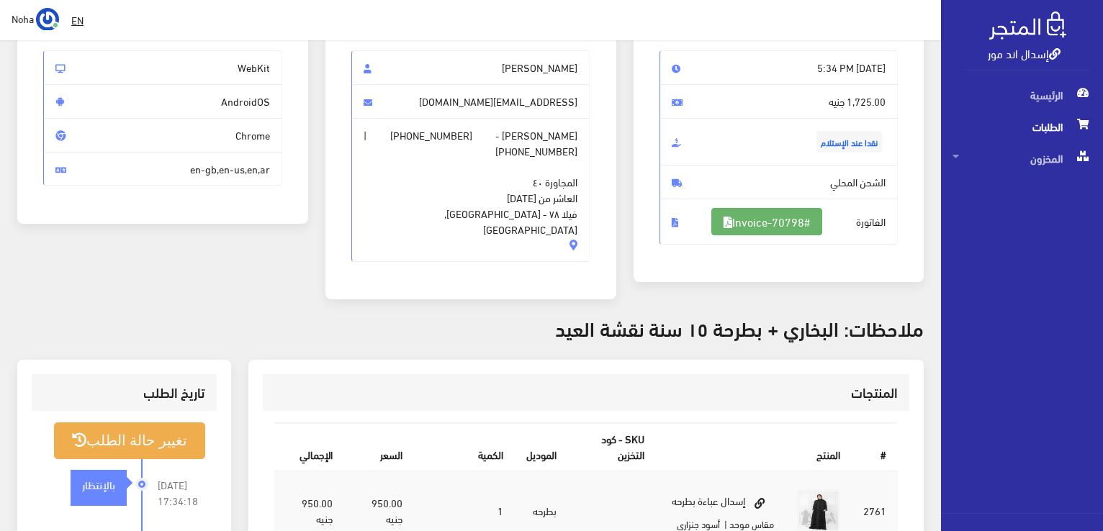
click at [734, 221] on link "#Invoice-70798" at bounding box center [766, 221] width 111 height 27
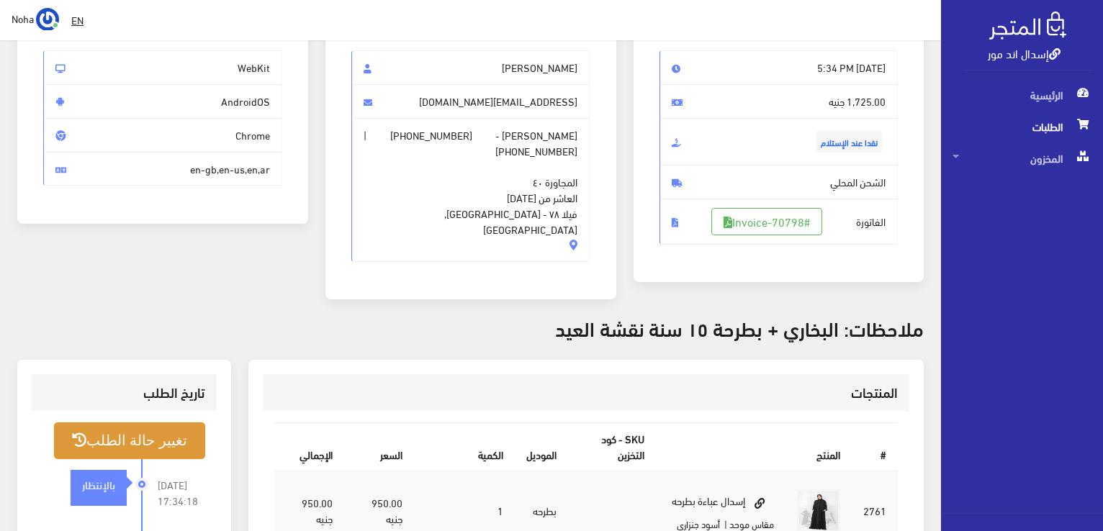
click at [134, 430] on button "تغيير حالة الطلب" at bounding box center [129, 440] width 151 height 37
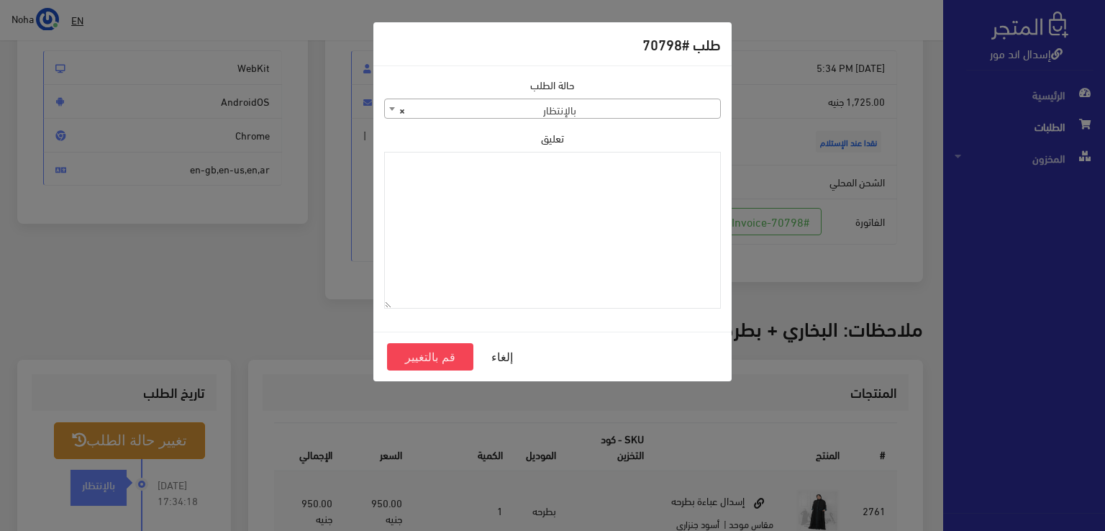
click at [644, 104] on span "× بالإنتظار" at bounding box center [552, 109] width 335 height 20
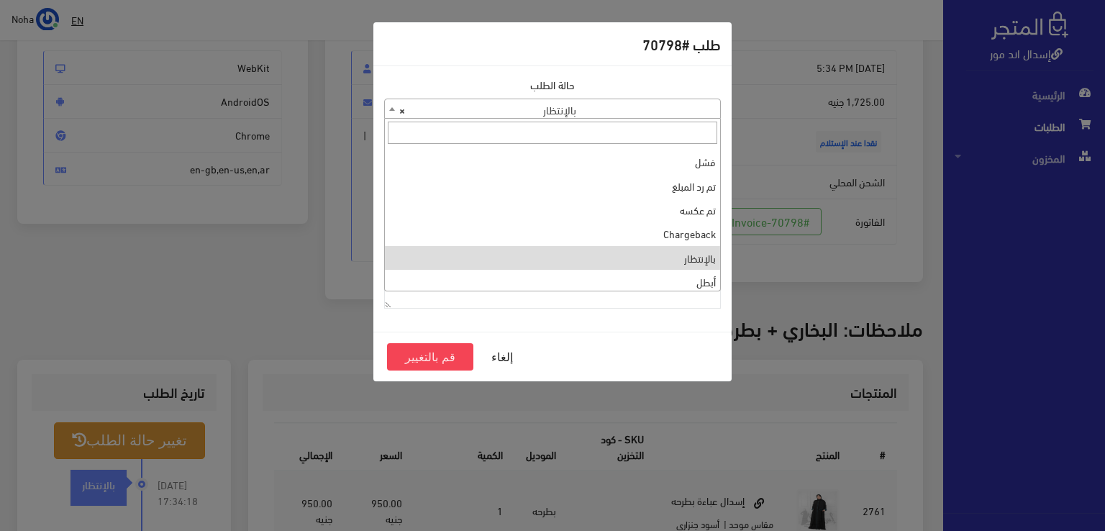
scroll to position [192, 0]
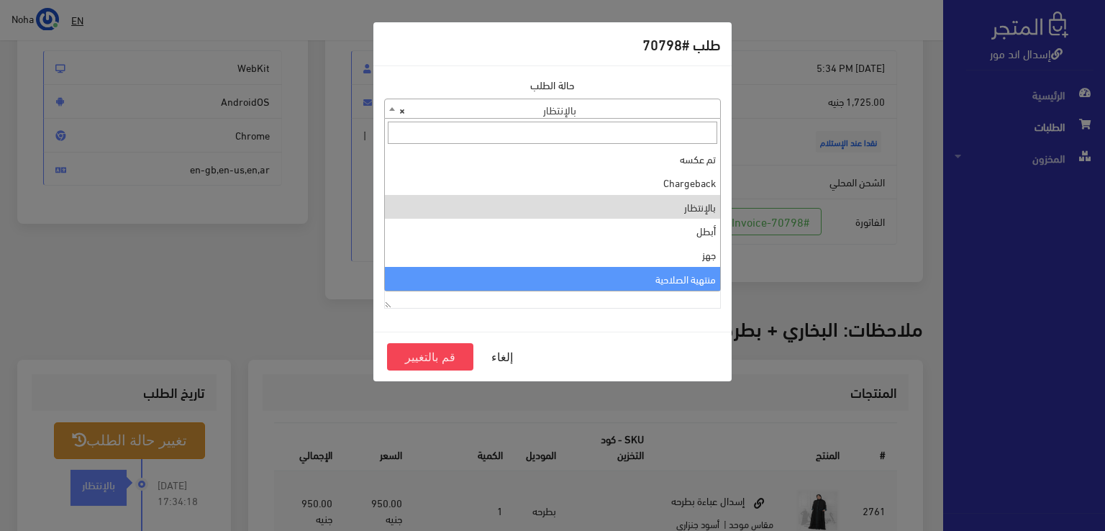
select select "14"
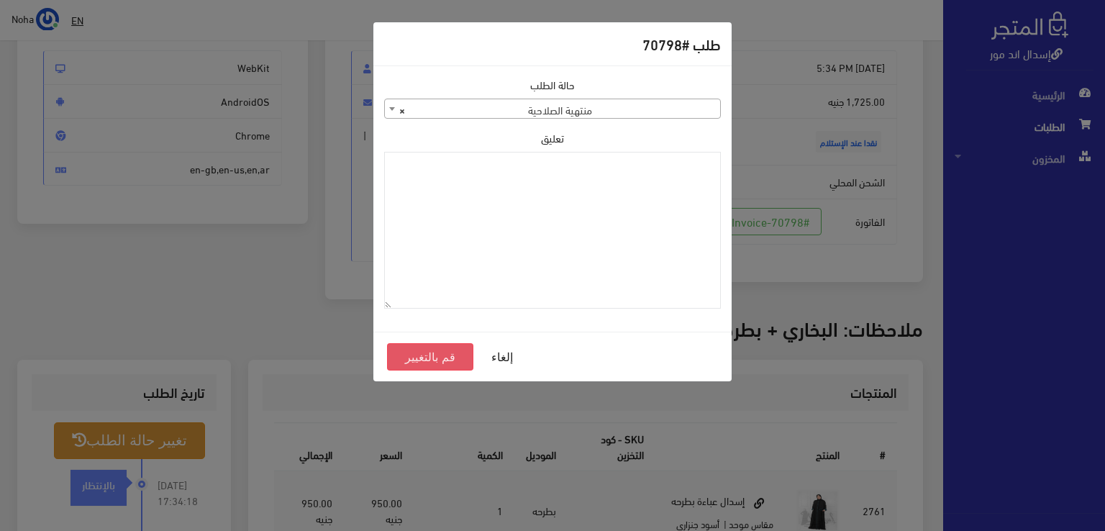
click at [435, 358] on button "قم بالتغيير" at bounding box center [430, 356] width 86 height 27
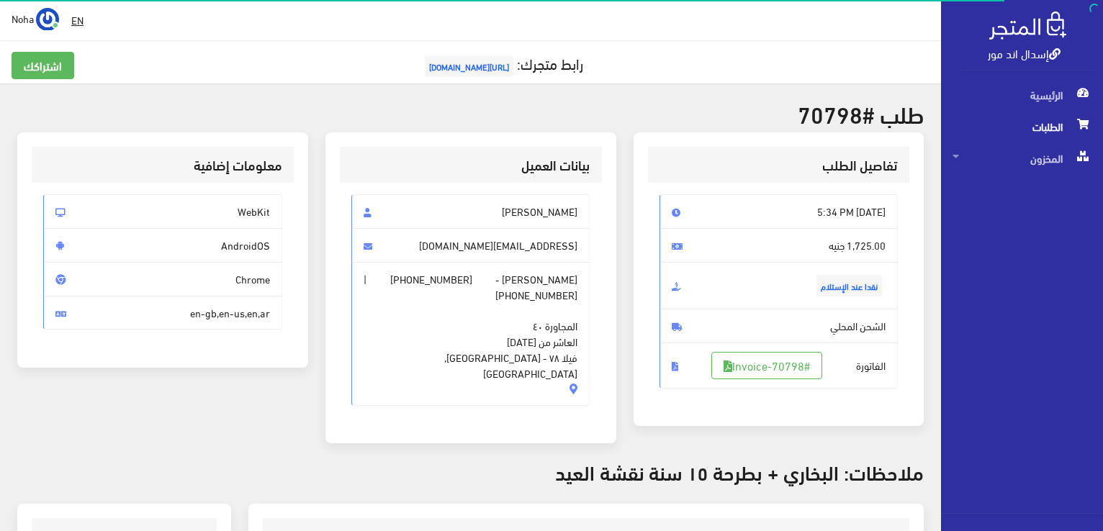
scroll to position [360, 0]
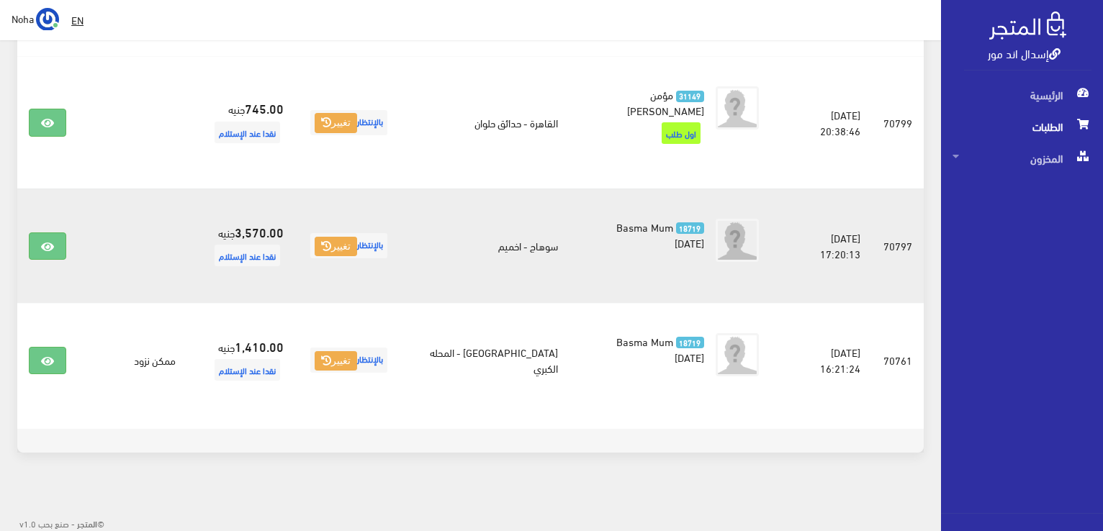
scroll to position [811, 0]
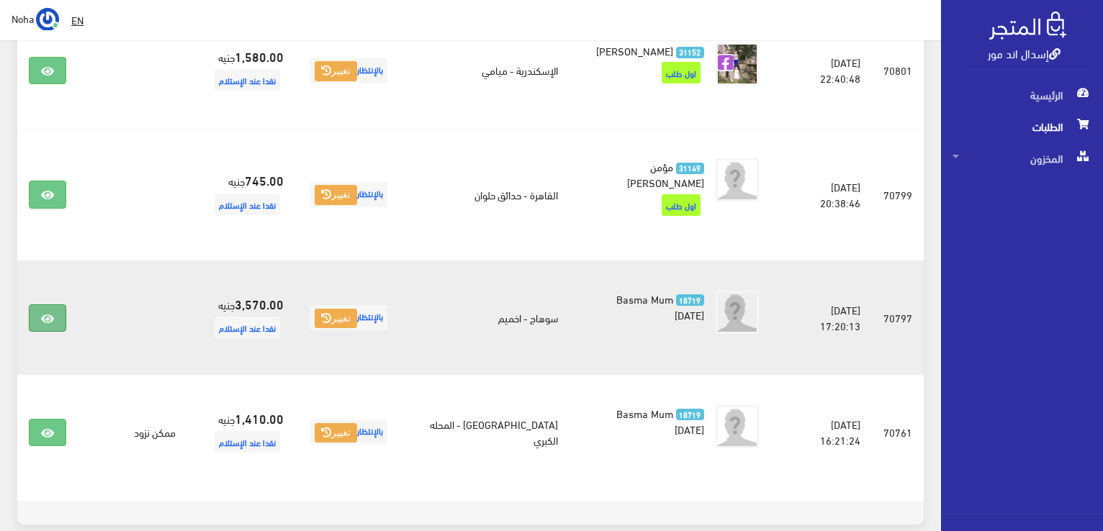
click at [46, 314] on icon at bounding box center [47, 319] width 13 height 12
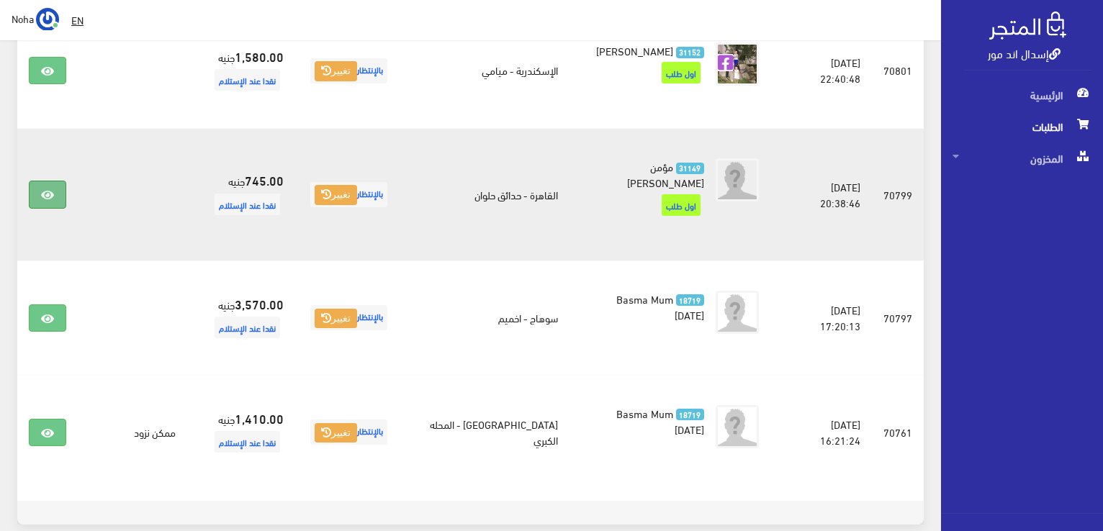
click at [49, 183] on link at bounding box center [47, 194] width 37 height 27
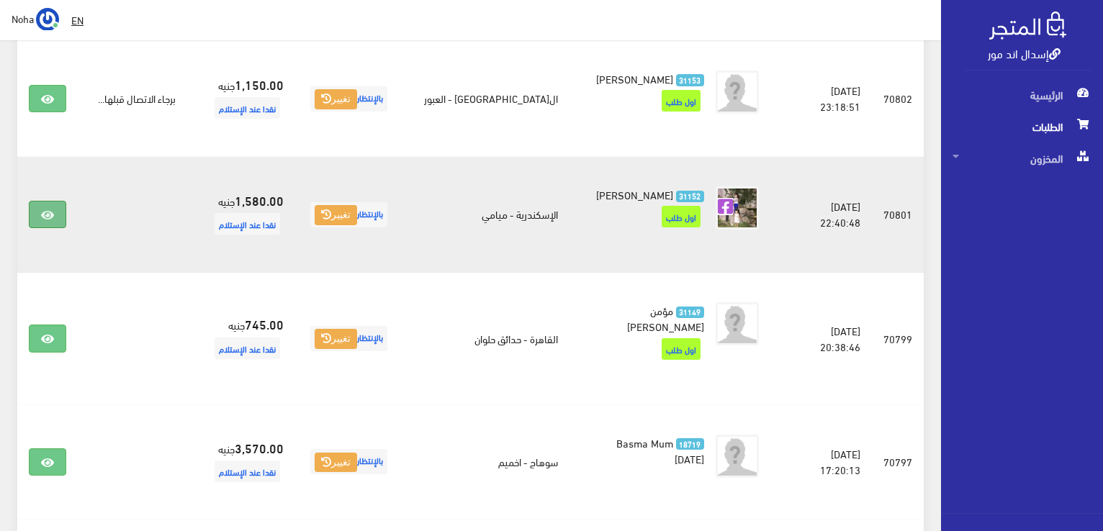
click at [61, 211] on link at bounding box center [47, 214] width 37 height 27
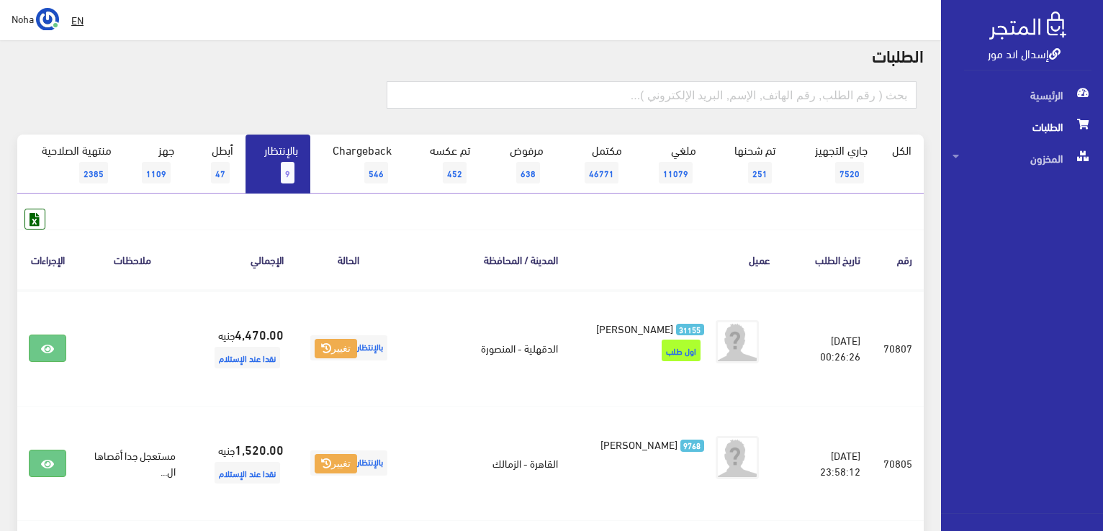
scroll to position [19, 0]
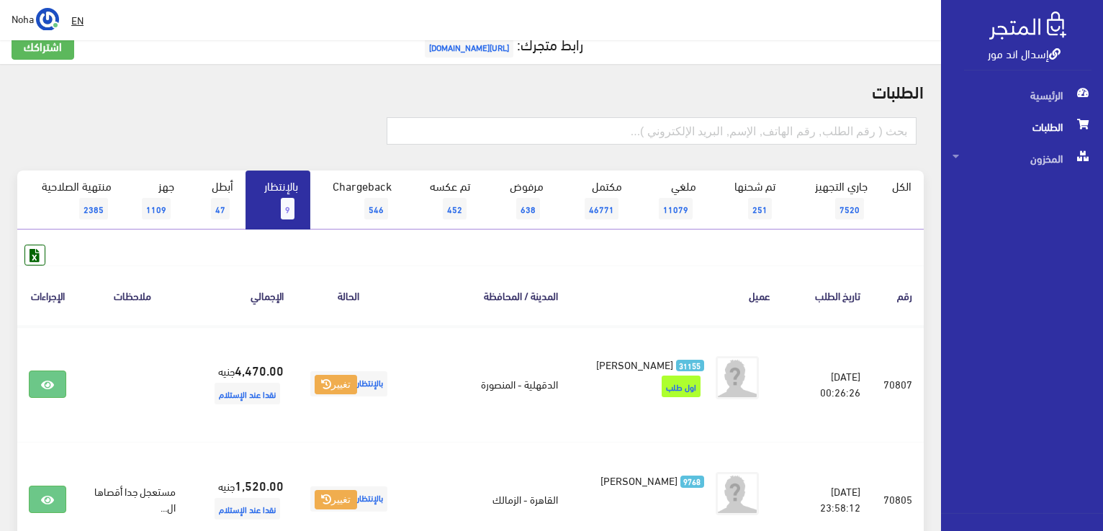
click at [294, 202] on span "9" at bounding box center [288, 209] width 14 height 22
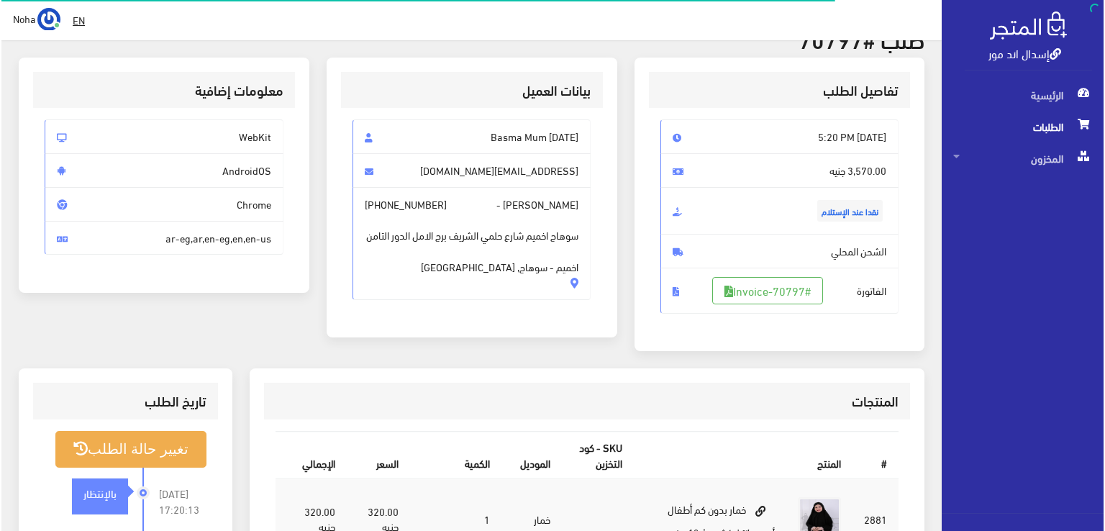
scroll to position [216, 0]
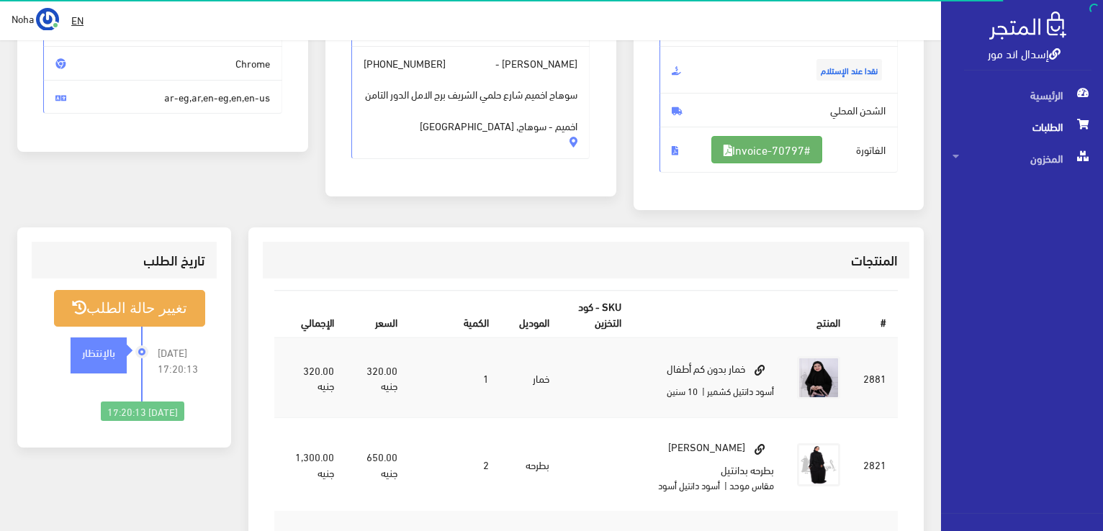
click at [798, 149] on link "#Invoice-70797" at bounding box center [766, 149] width 111 height 27
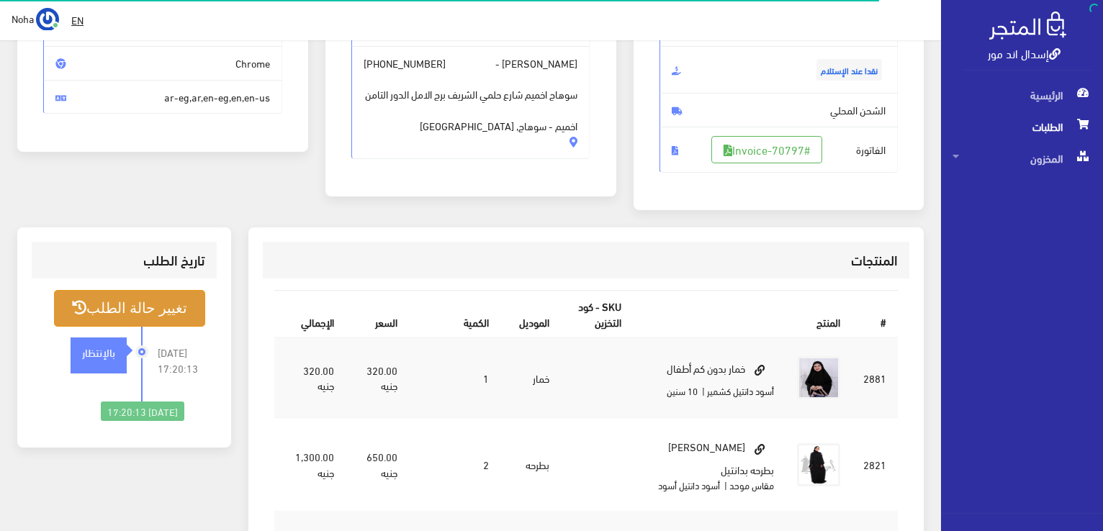
click at [166, 309] on button "تغيير حالة الطلب" at bounding box center [129, 308] width 151 height 37
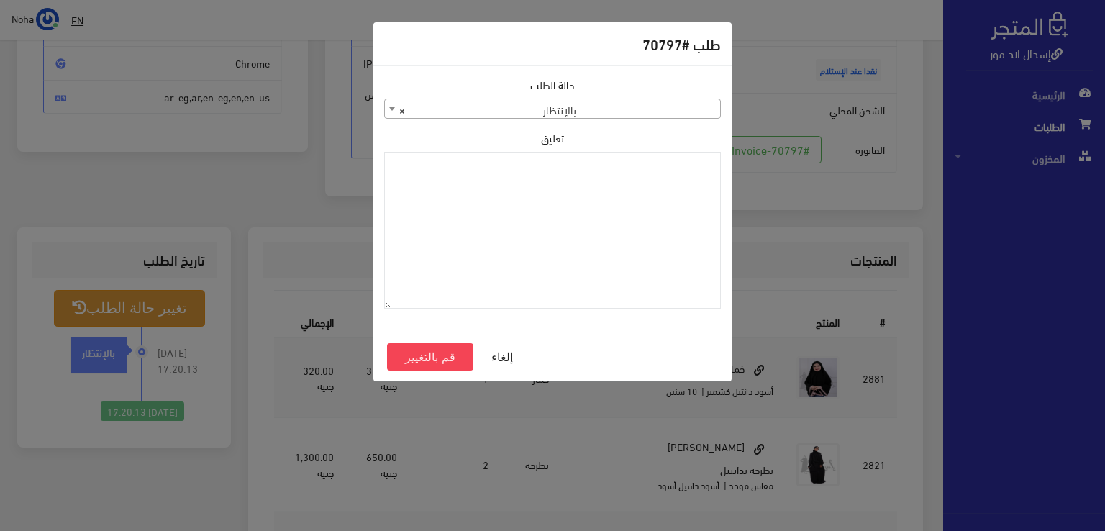
click at [691, 112] on span "× بالإنتظار" at bounding box center [552, 109] width 335 height 20
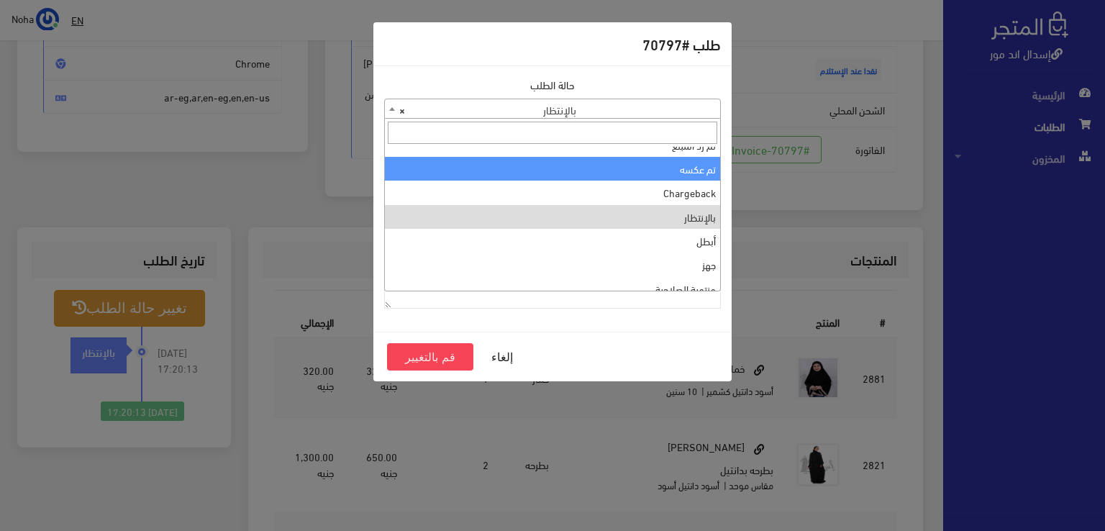
scroll to position [0, 0]
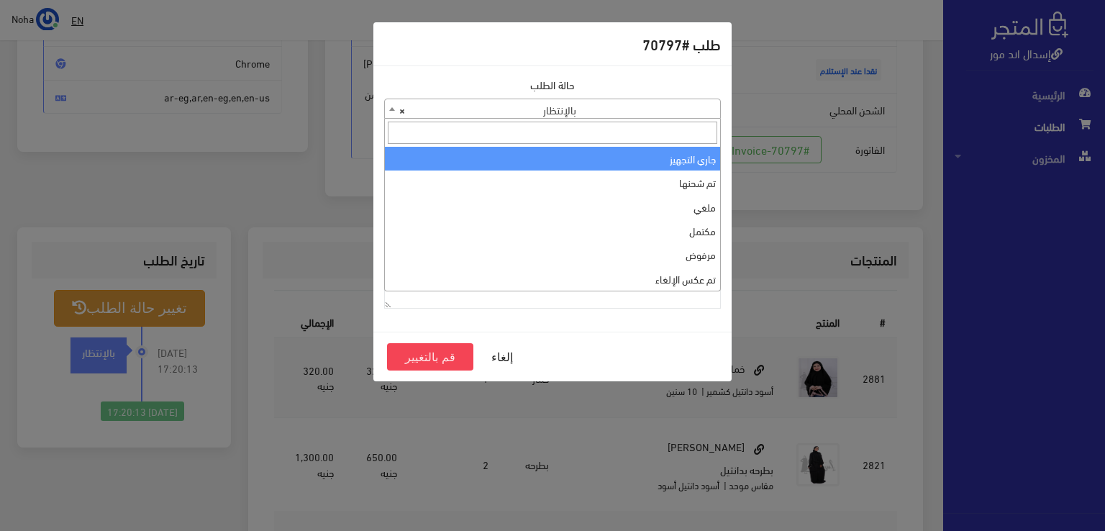
select select "1"
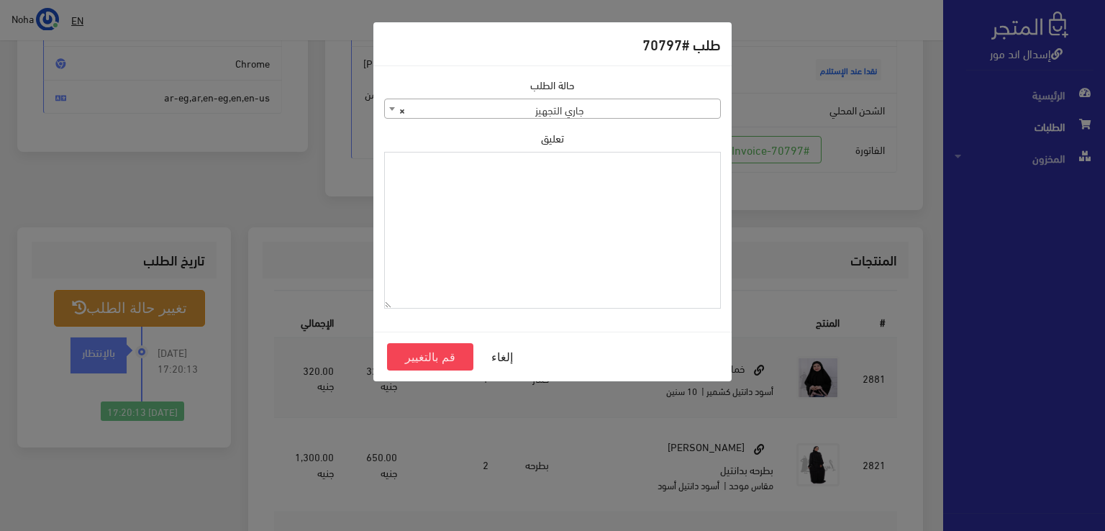
paste textarea "1126576"
type textarea "1126576"
click at [445, 348] on button "قم بالتغيير" at bounding box center [430, 356] width 86 height 27
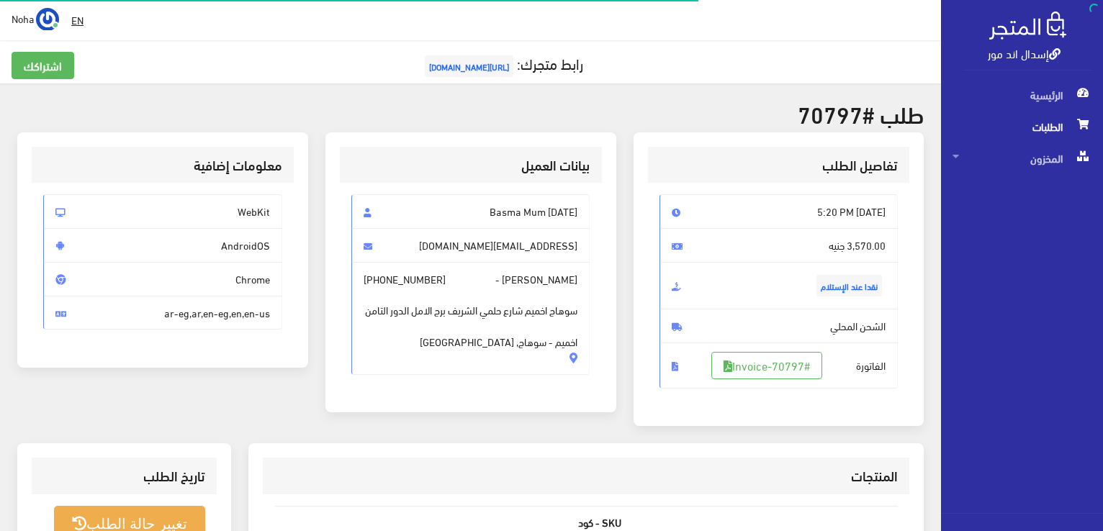
scroll to position [207, 0]
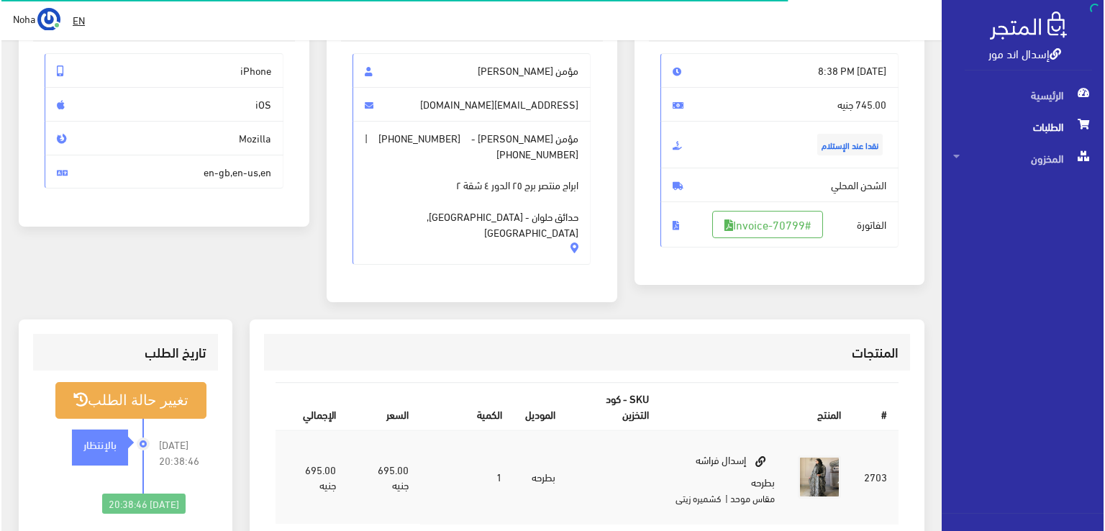
scroll to position [144, 0]
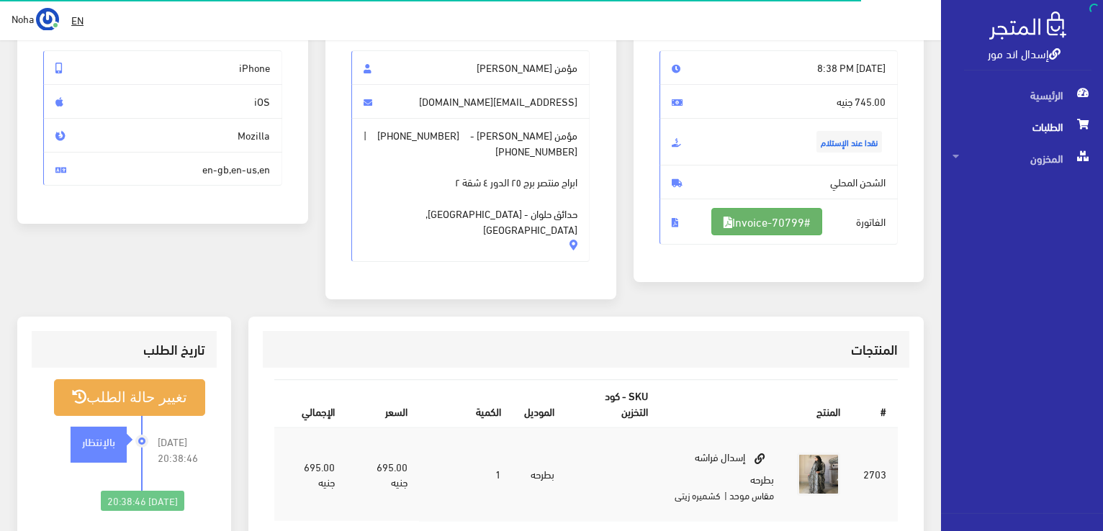
click at [743, 227] on link "#Invoice-70799" at bounding box center [766, 221] width 111 height 27
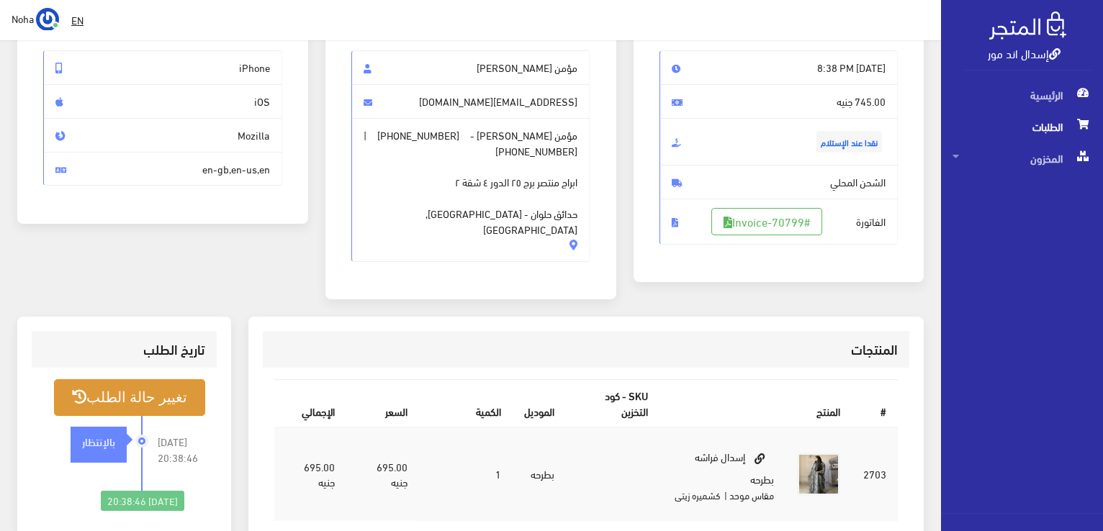
click at [166, 380] on button "تغيير حالة الطلب" at bounding box center [129, 397] width 151 height 37
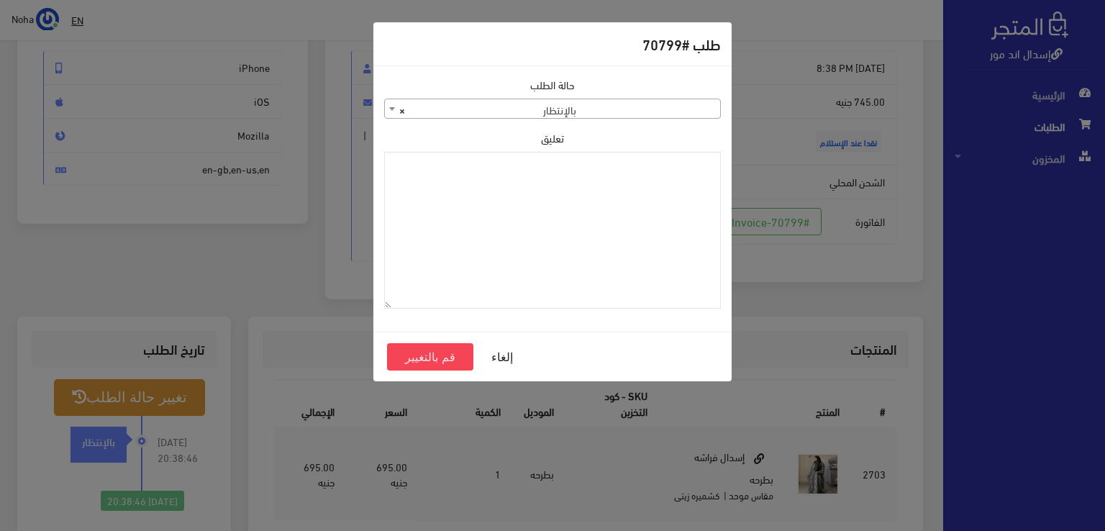
click at [556, 107] on span "× بالإنتظار" at bounding box center [552, 109] width 335 height 20
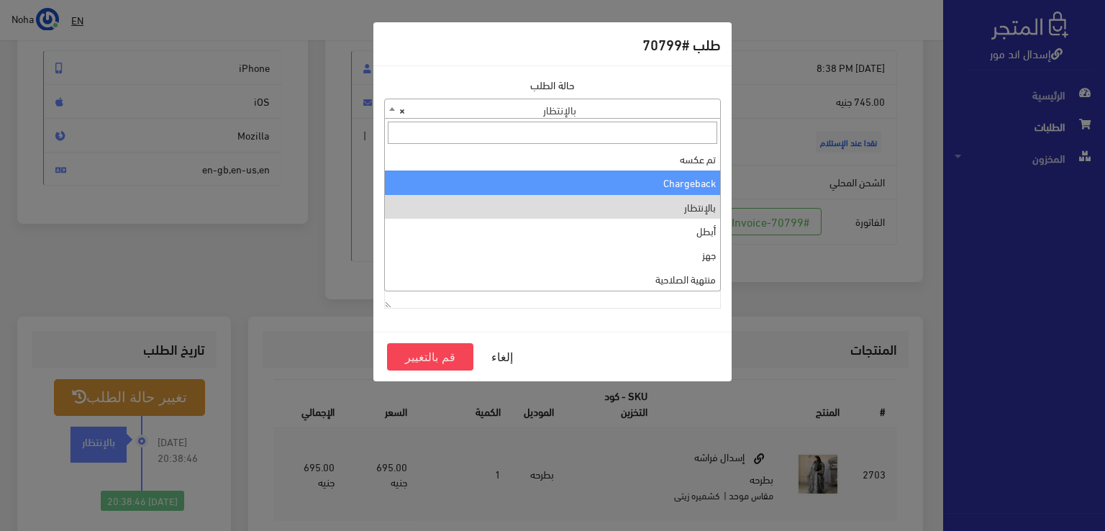
scroll to position [0, 0]
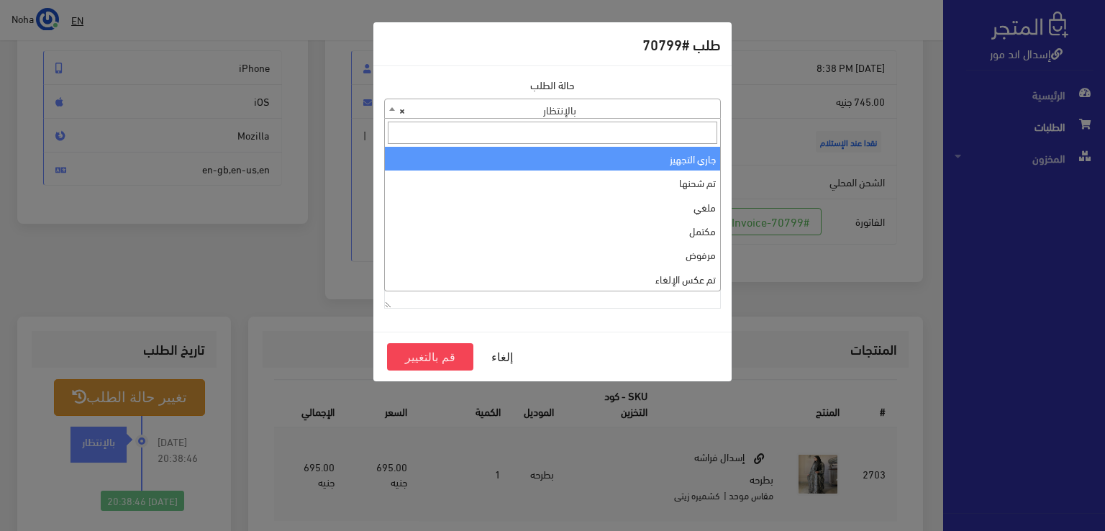
click at [553, 140] on input "search" at bounding box center [553, 133] width 330 height 22
select select "1"
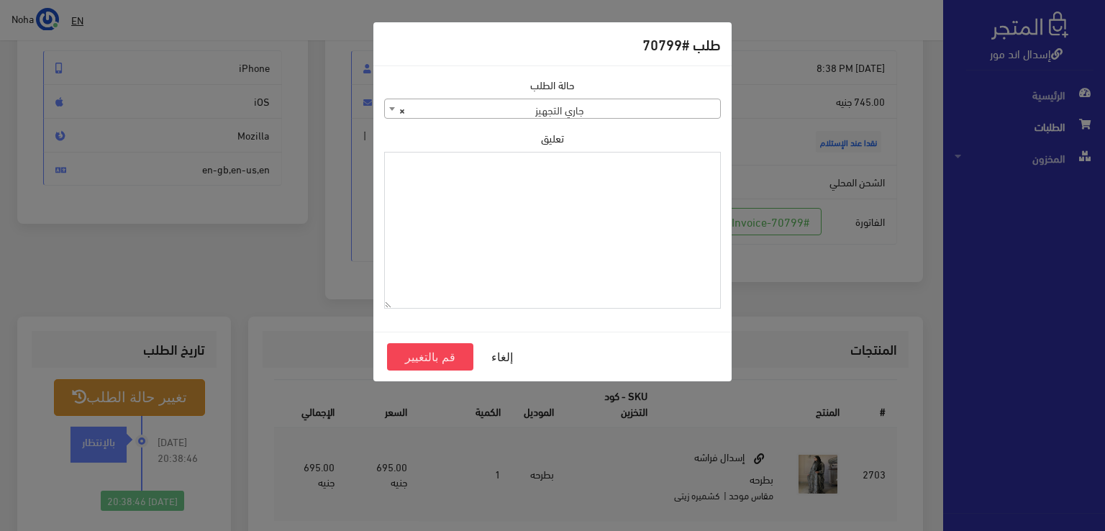
paste textarea "1126576"
type textarea "1126576"
click at [433, 357] on button "قم بالتغيير" at bounding box center [430, 356] width 86 height 27
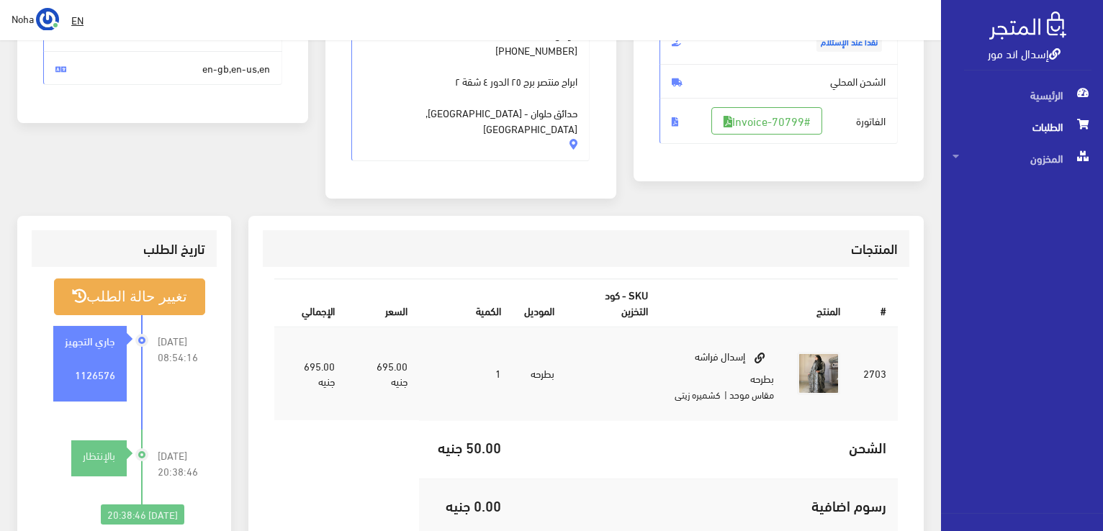
scroll to position [288, 0]
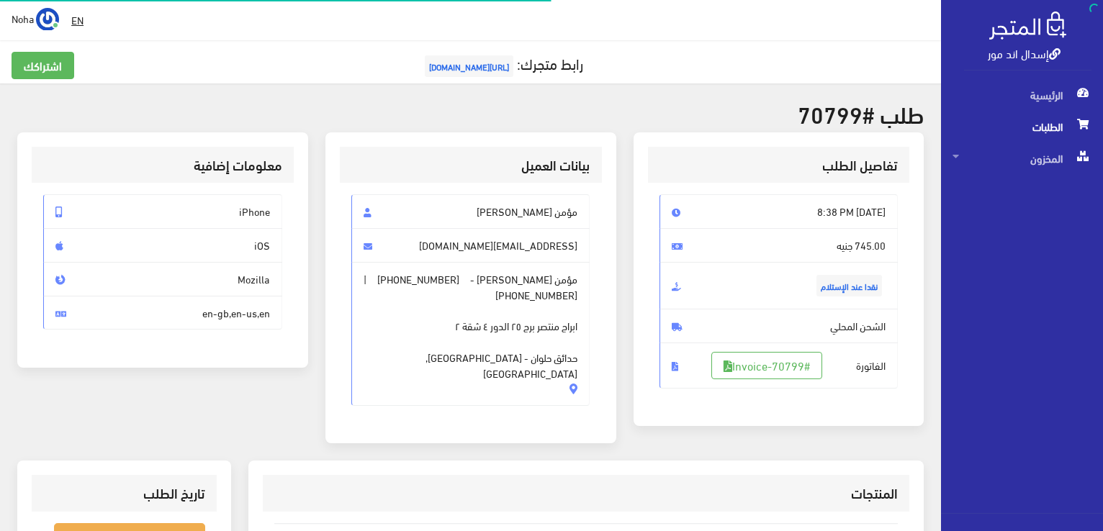
scroll to position [144, 0]
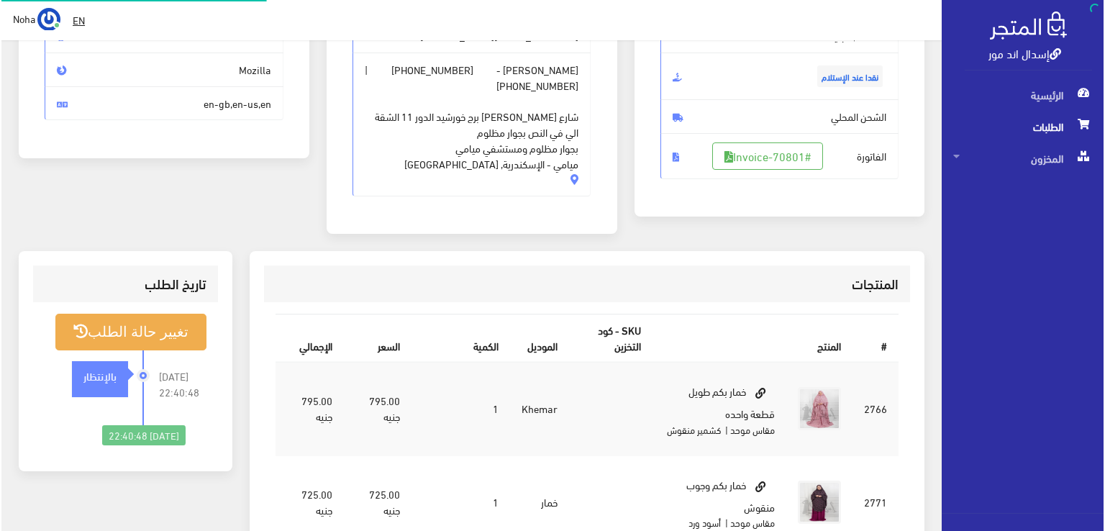
scroll to position [216, 0]
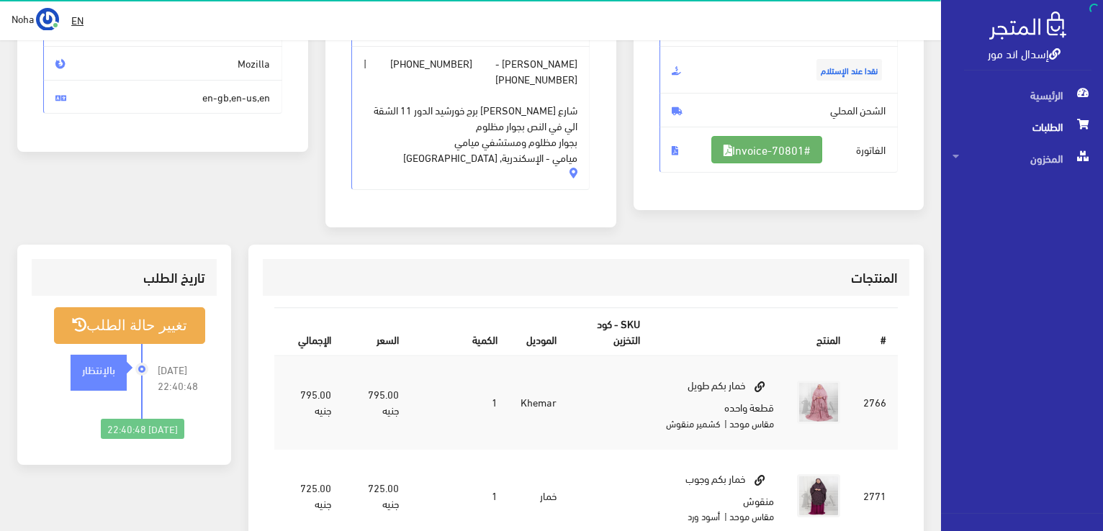
click at [752, 150] on link "#Invoice-70801" at bounding box center [766, 149] width 111 height 27
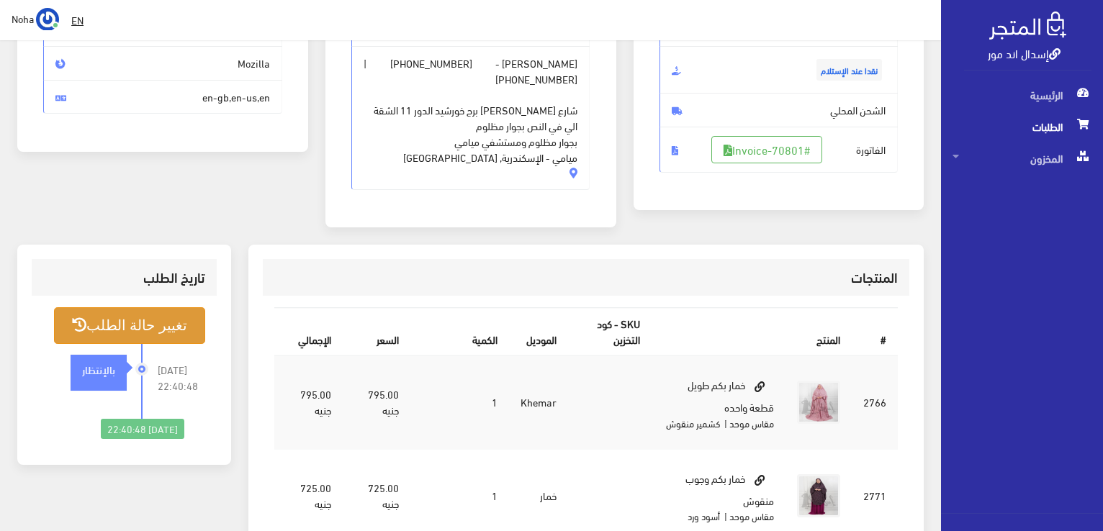
click at [177, 325] on button "تغيير حالة الطلب" at bounding box center [129, 325] width 151 height 37
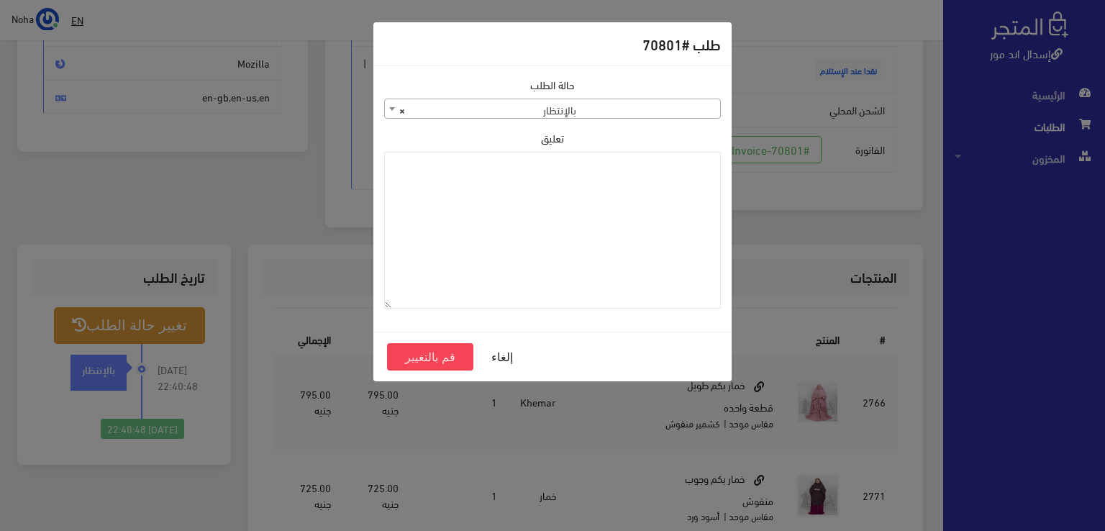
click at [633, 114] on span "× بالإنتظار" at bounding box center [552, 109] width 335 height 20
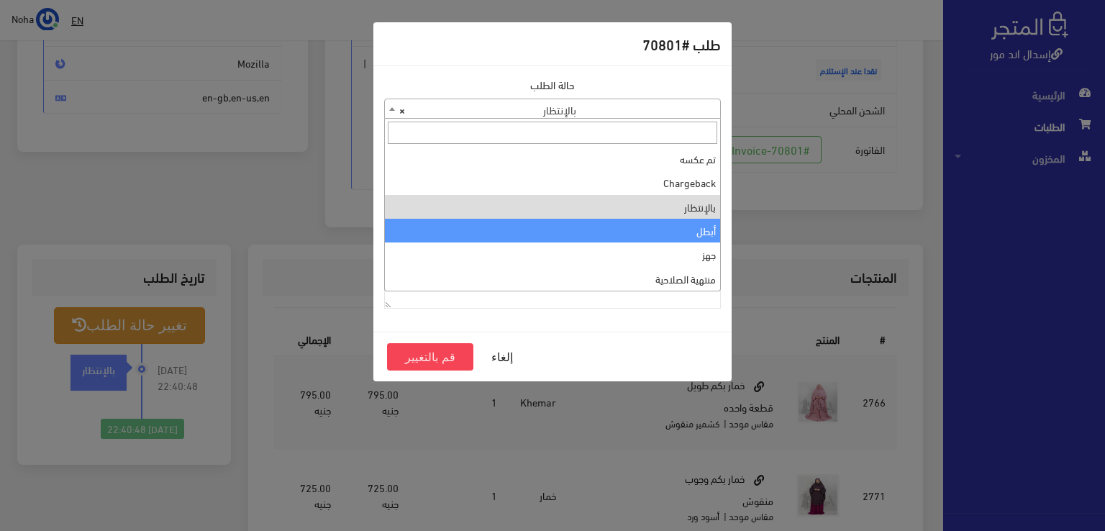
scroll to position [0, 0]
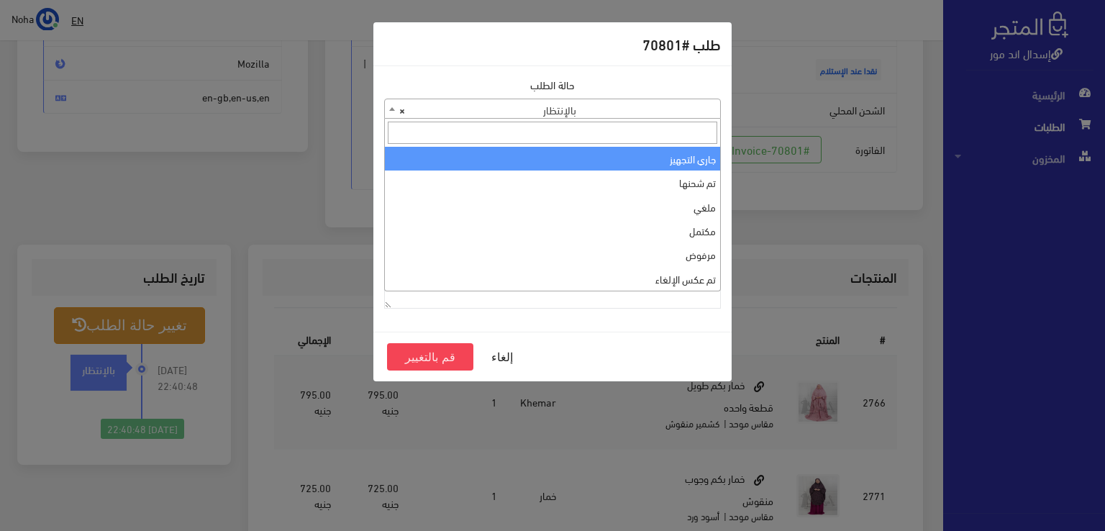
drag, startPoint x: 665, startPoint y: 163, endPoint x: 654, endPoint y: 176, distance: 17.4
select select "1"
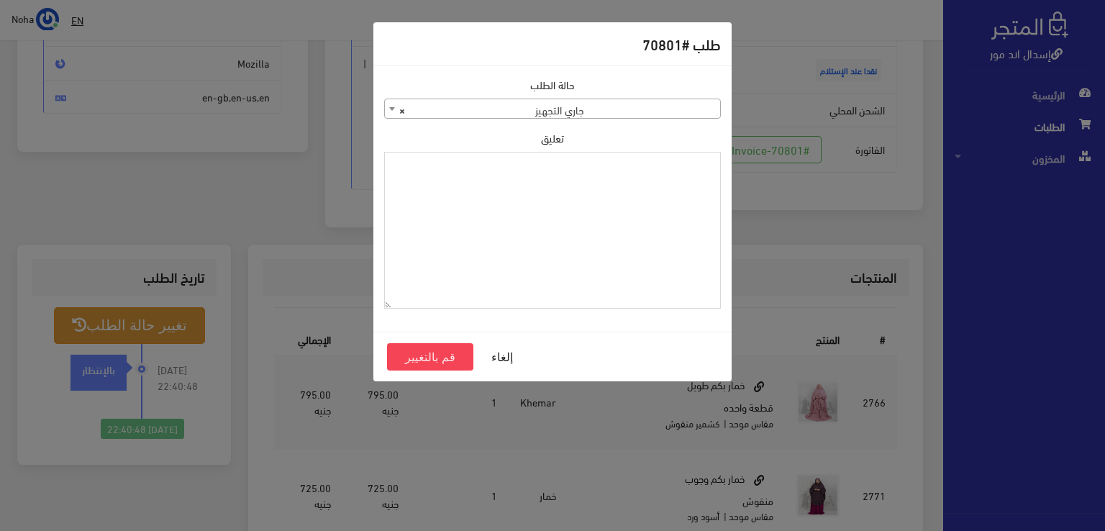
paste textarea "1126576"
type textarea "1126576"
click at [410, 361] on button "قم بالتغيير" at bounding box center [430, 356] width 86 height 27
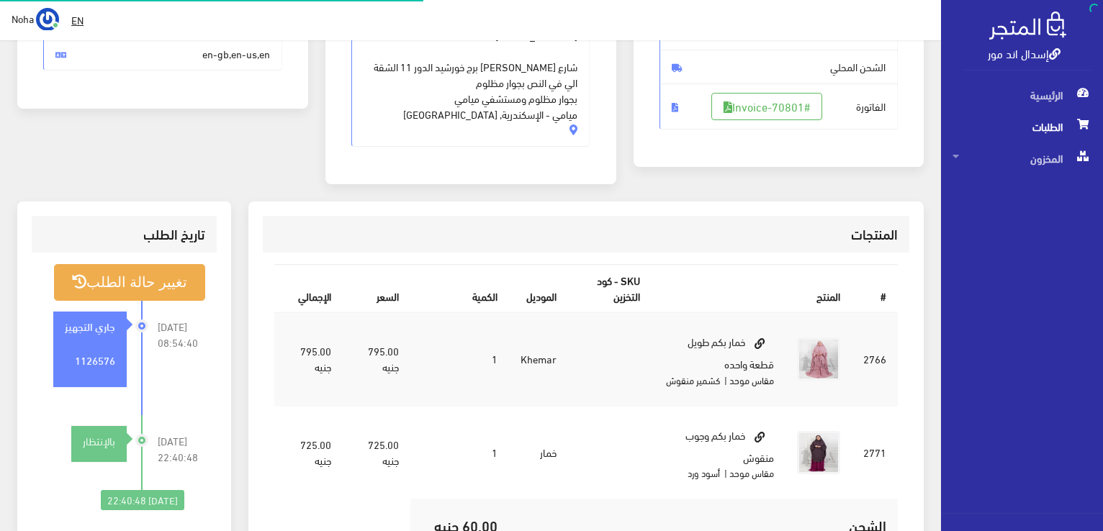
scroll to position [288, 0]
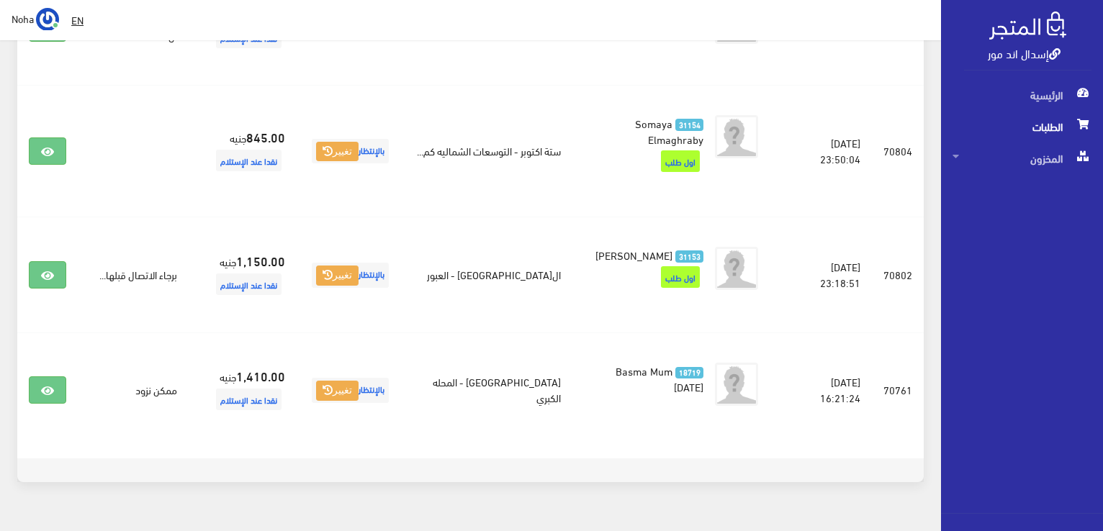
scroll to position [504, 0]
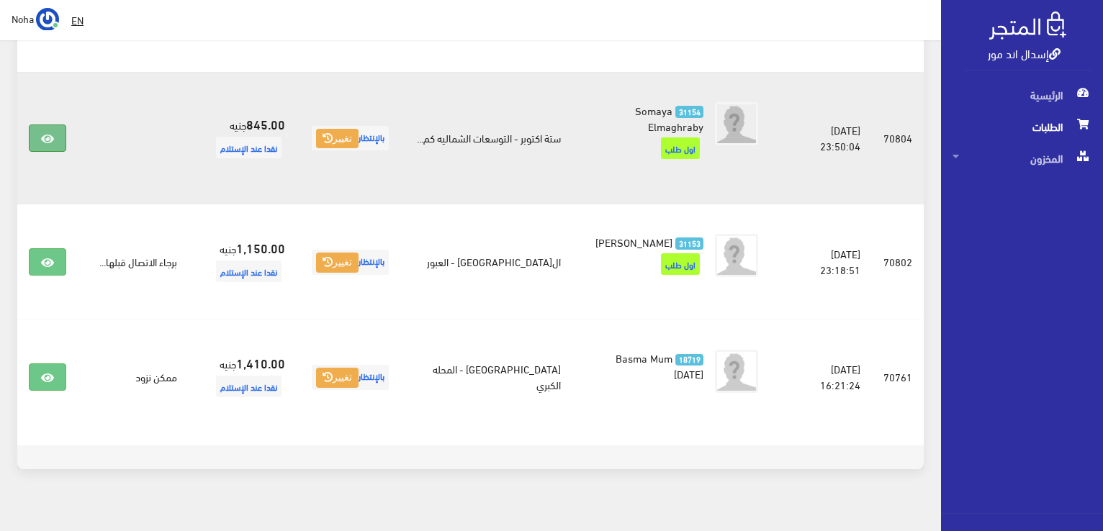
click at [55, 133] on link at bounding box center [47, 138] width 37 height 27
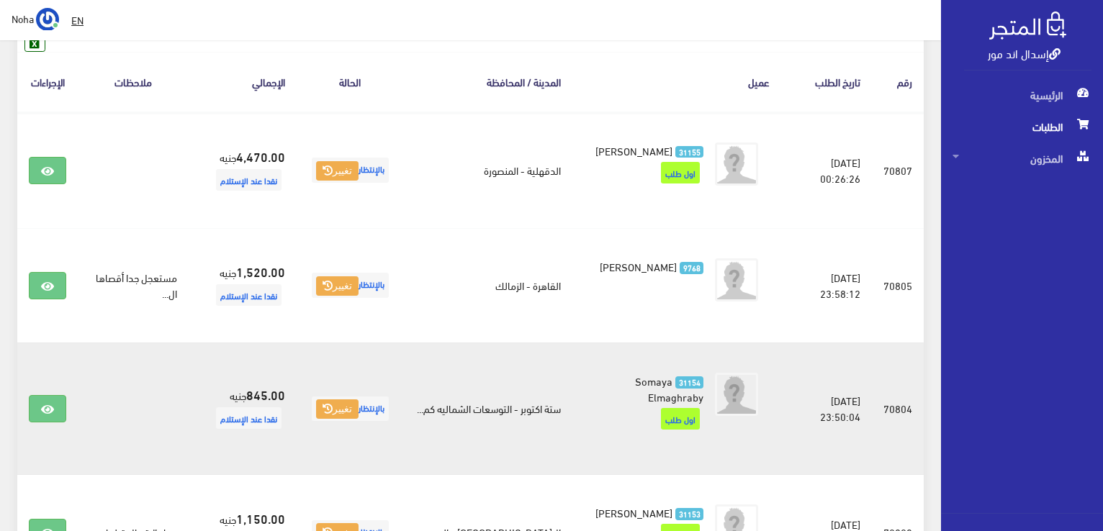
scroll to position [216, 0]
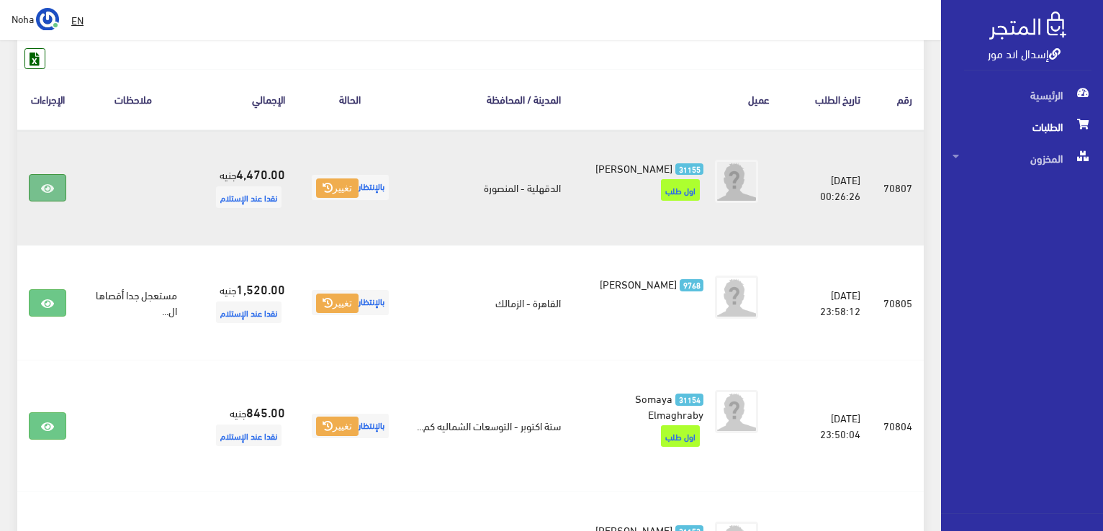
click at [55, 189] on link at bounding box center [47, 187] width 37 height 27
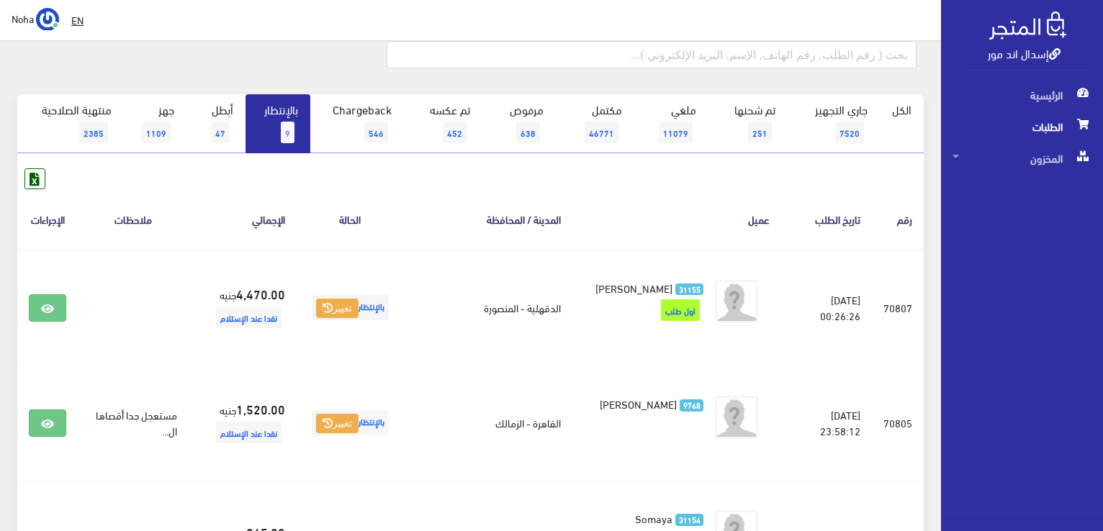
scroll to position [72, 0]
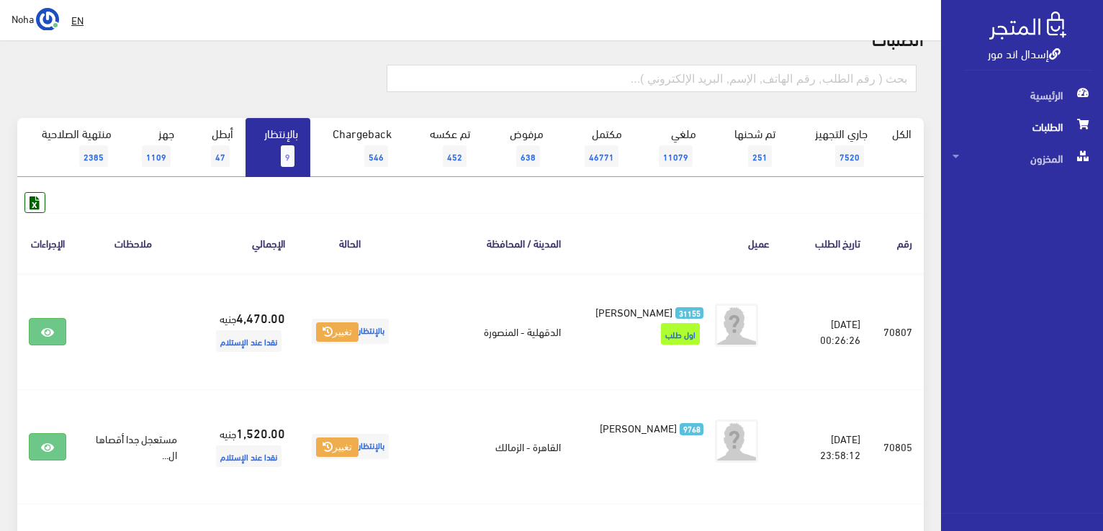
click at [284, 141] on link "بالإنتظار 9" at bounding box center [277, 147] width 65 height 59
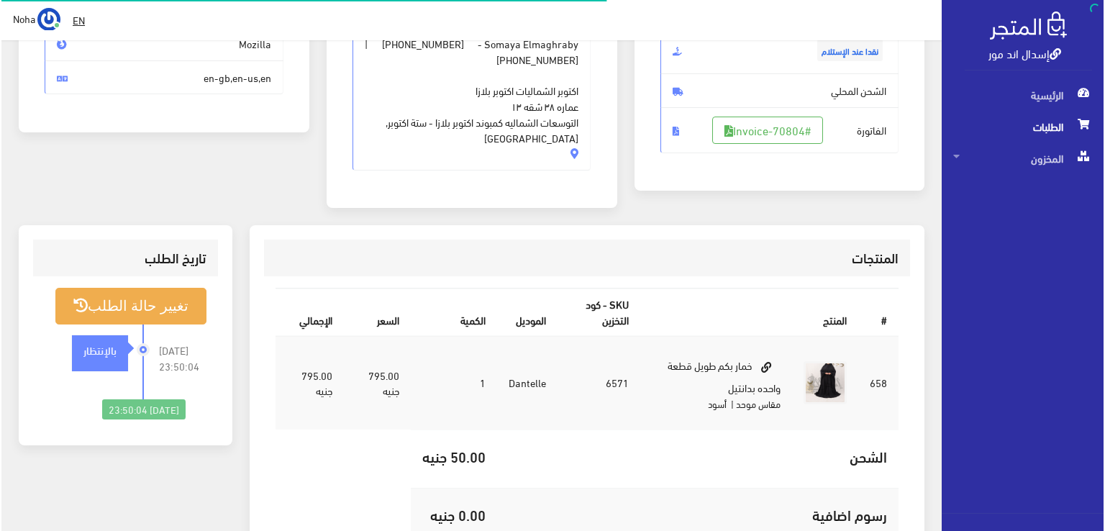
scroll to position [288, 0]
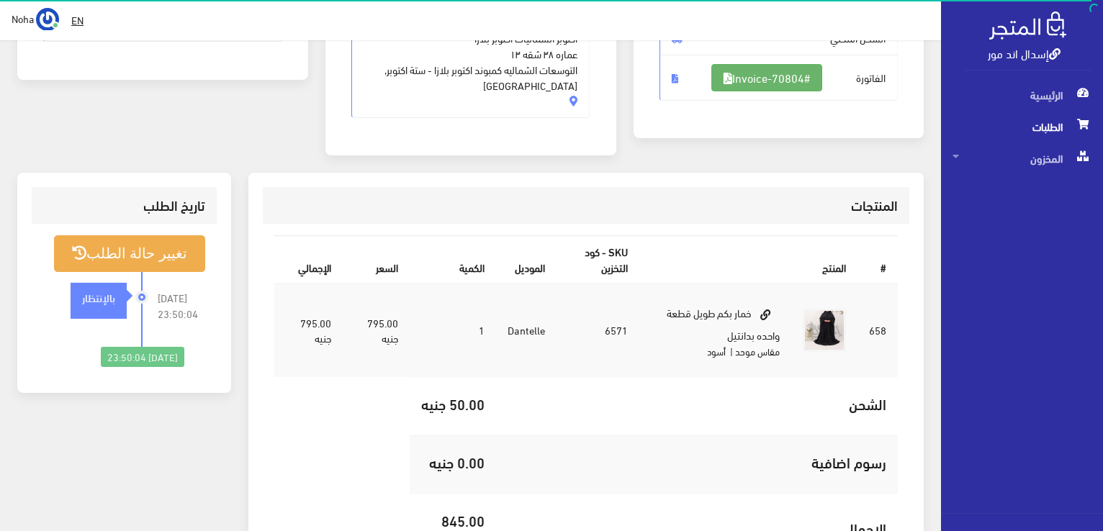
click at [773, 72] on link "#Invoice-70804" at bounding box center [766, 77] width 111 height 27
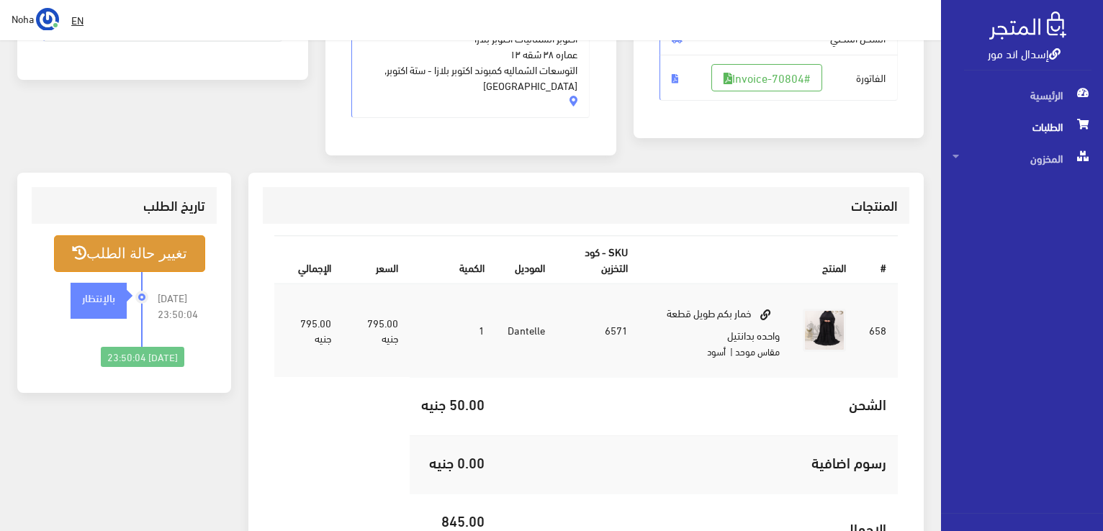
click at [151, 268] on button "تغيير حالة الطلب" at bounding box center [129, 253] width 151 height 37
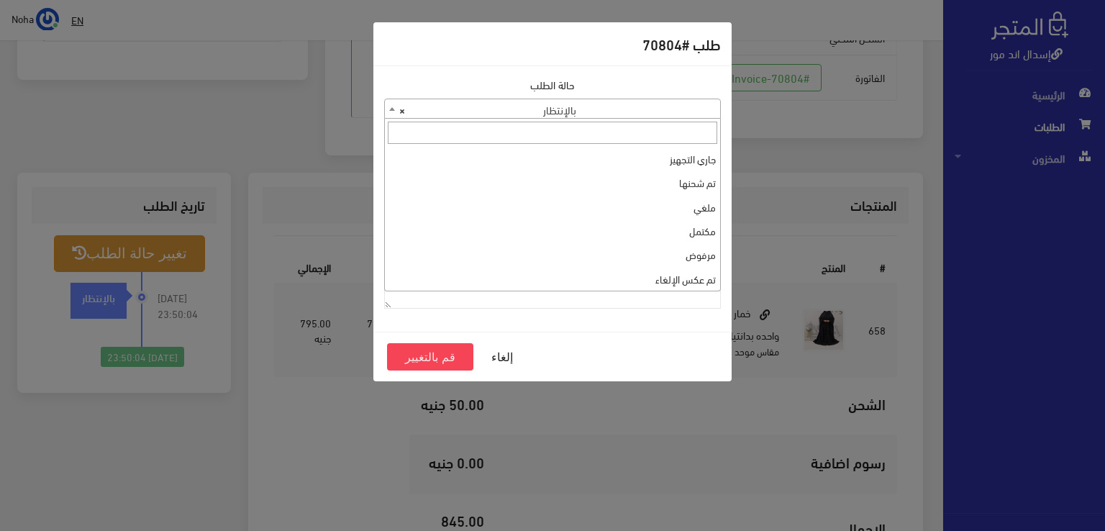
click at [571, 105] on span "× بالإنتظار" at bounding box center [552, 109] width 335 height 20
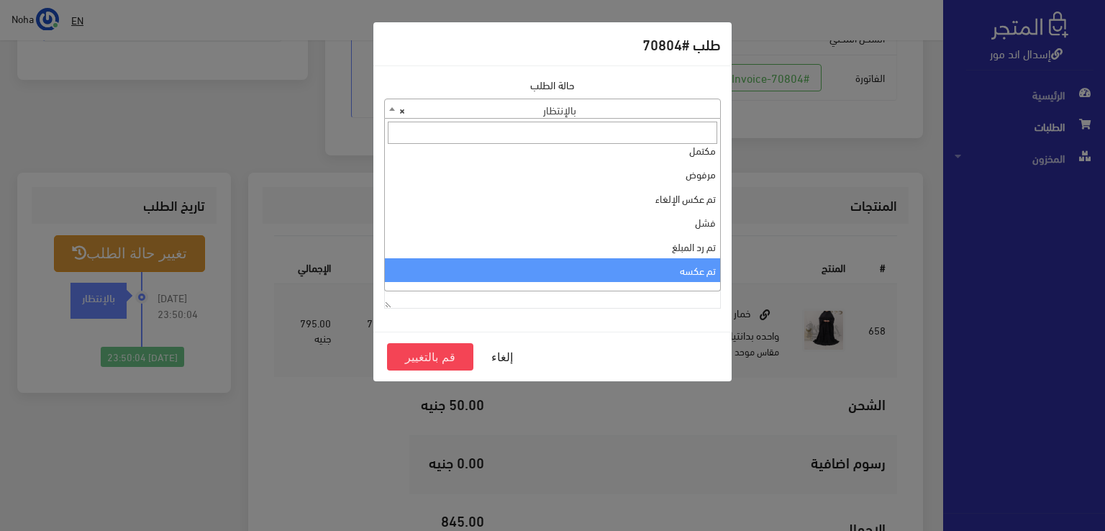
scroll to position [0, 0]
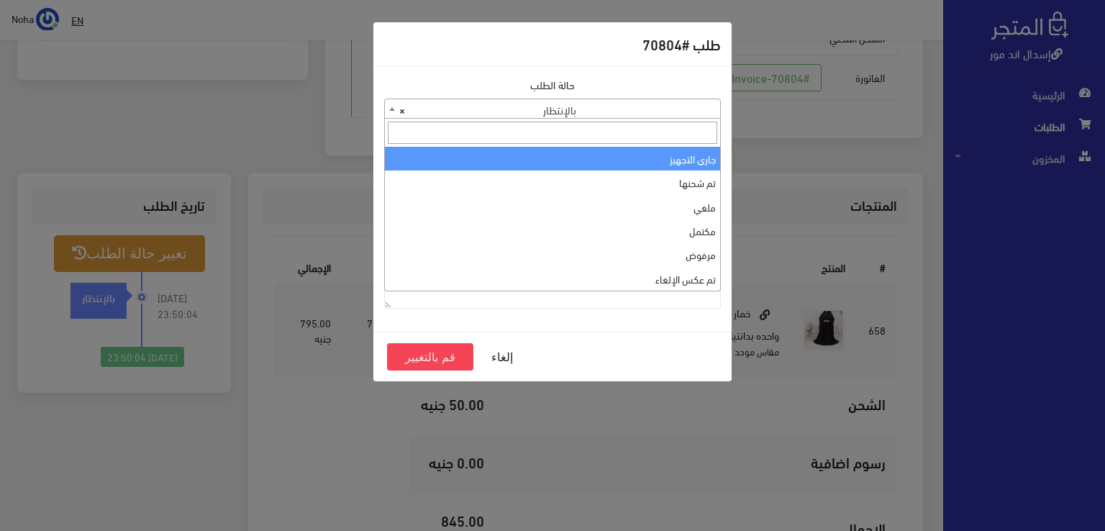
select select "1"
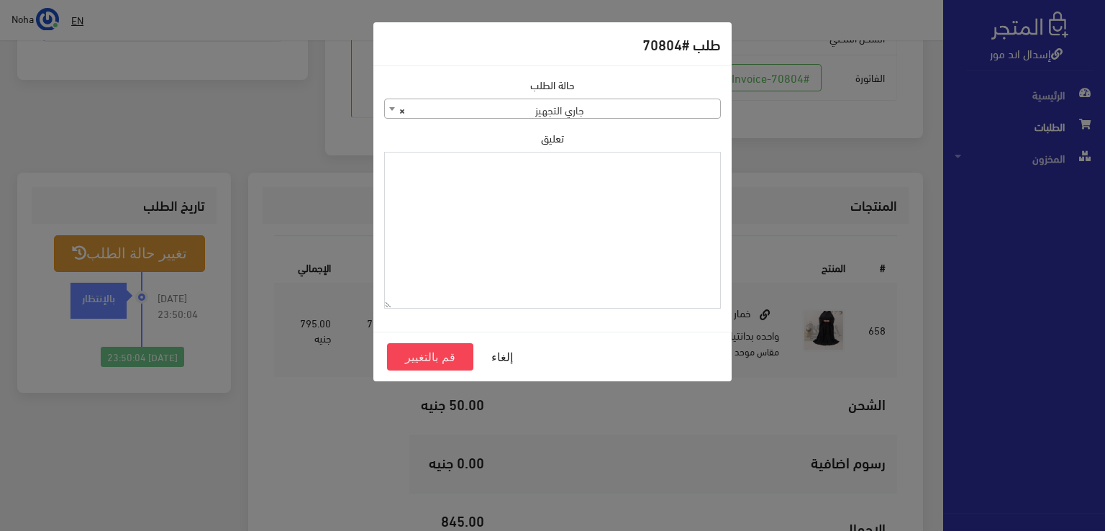
paste textarea "1126576"
type textarea "1126576"
click at [443, 351] on button "قم بالتغيير" at bounding box center [430, 356] width 86 height 27
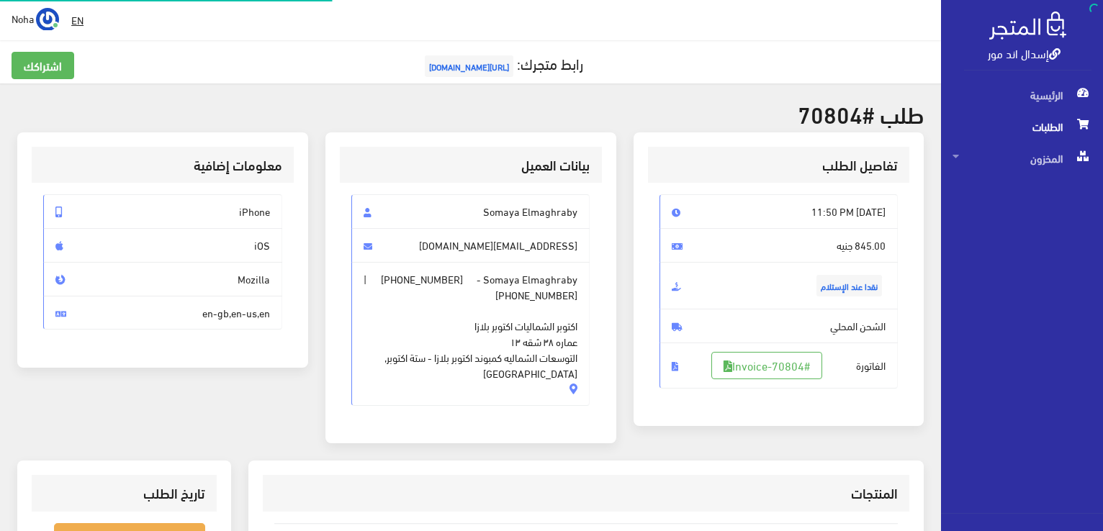
scroll to position [283, 0]
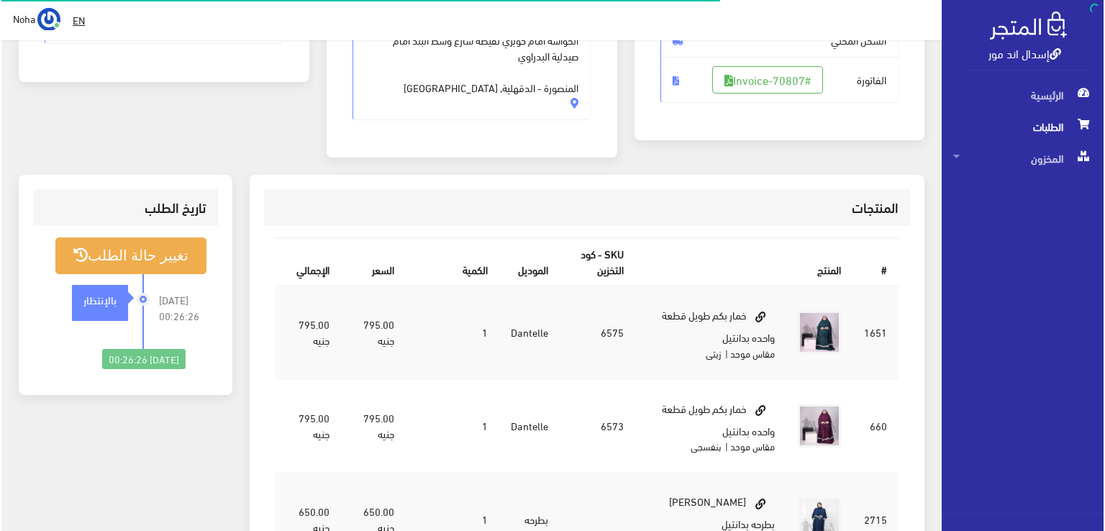
scroll to position [288, 0]
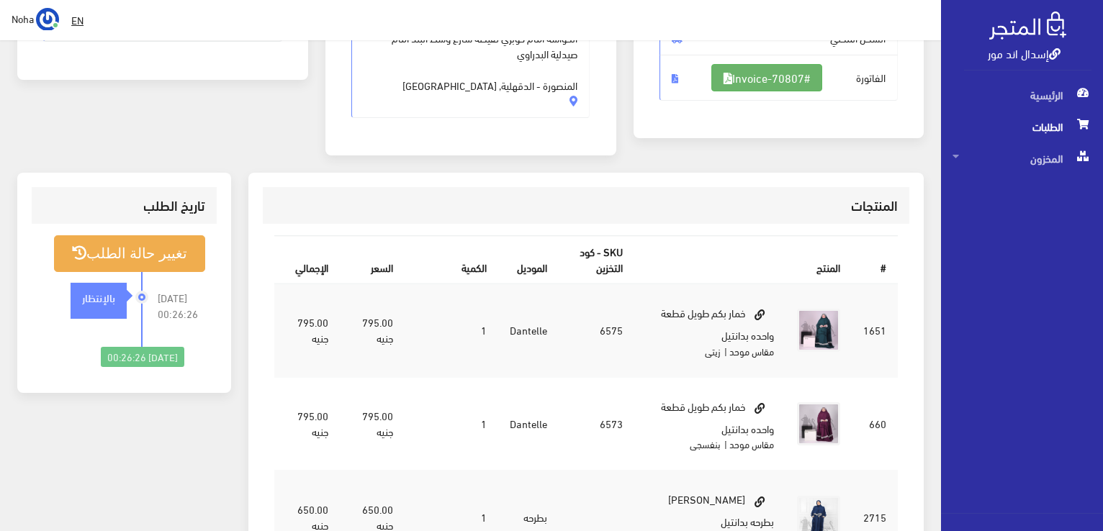
click at [780, 85] on link "#Invoice-70807" at bounding box center [766, 77] width 111 height 27
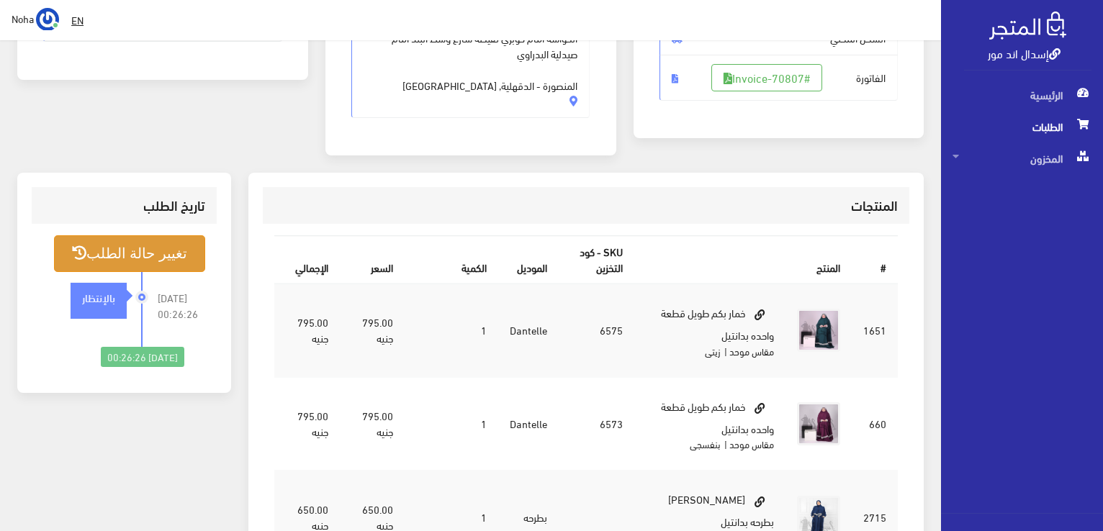
click at [159, 251] on button "تغيير حالة الطلب" at bounding box center [129, 253] width 151 height 37
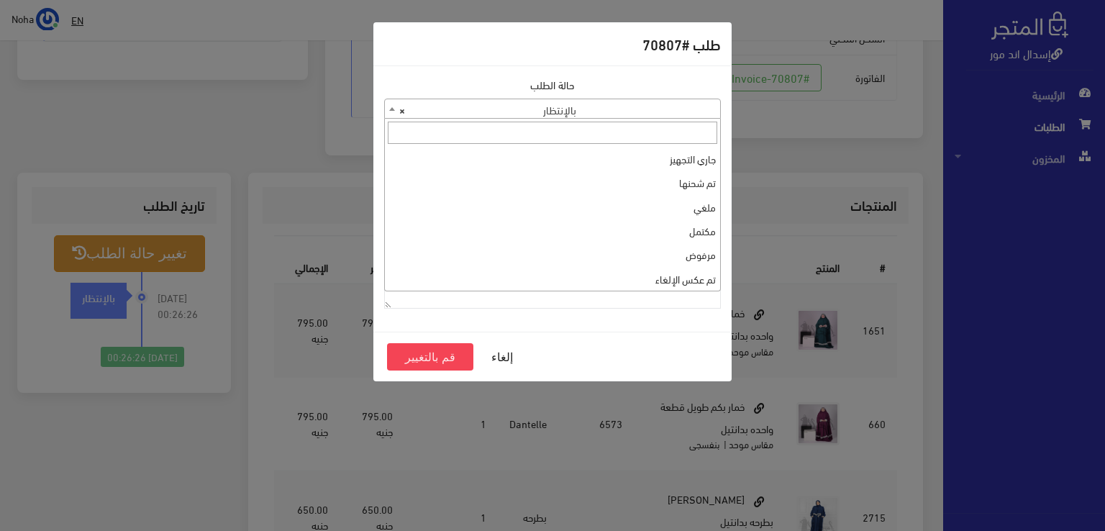
click at [480, 104] on span "× بالإنتظار" at bounding box center [552, 109] width 335 height 20
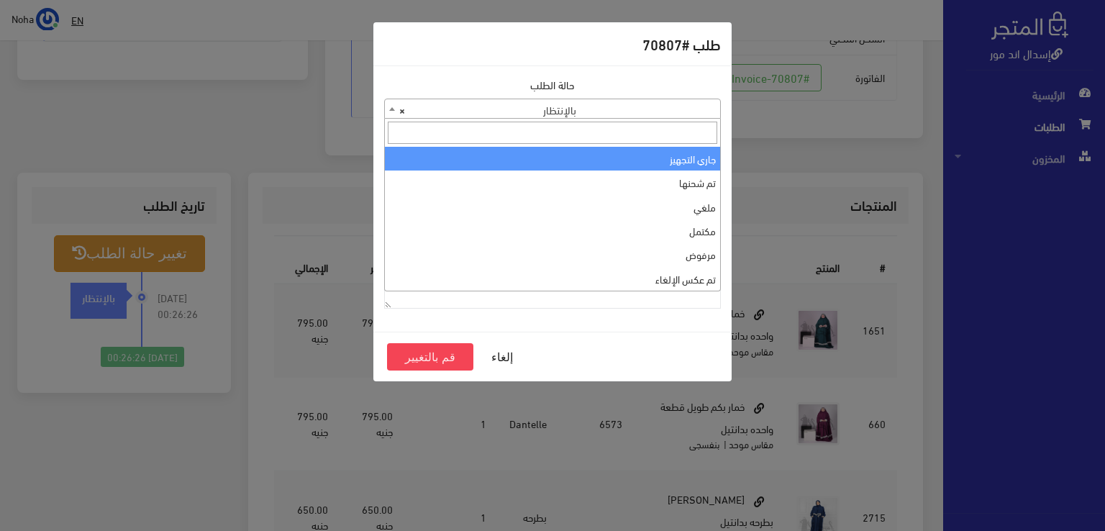
select select "1"
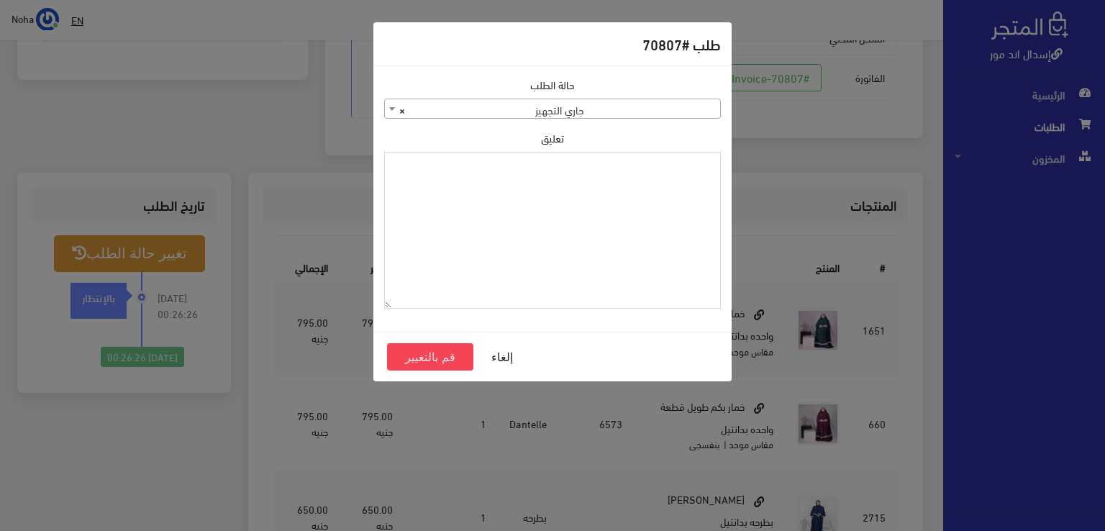
paste textarea "1126576"
type textarea "1126576"
click at [435, 364] on button "قم بالتغيير" at bounding box center [430, 356] width 86 height 27
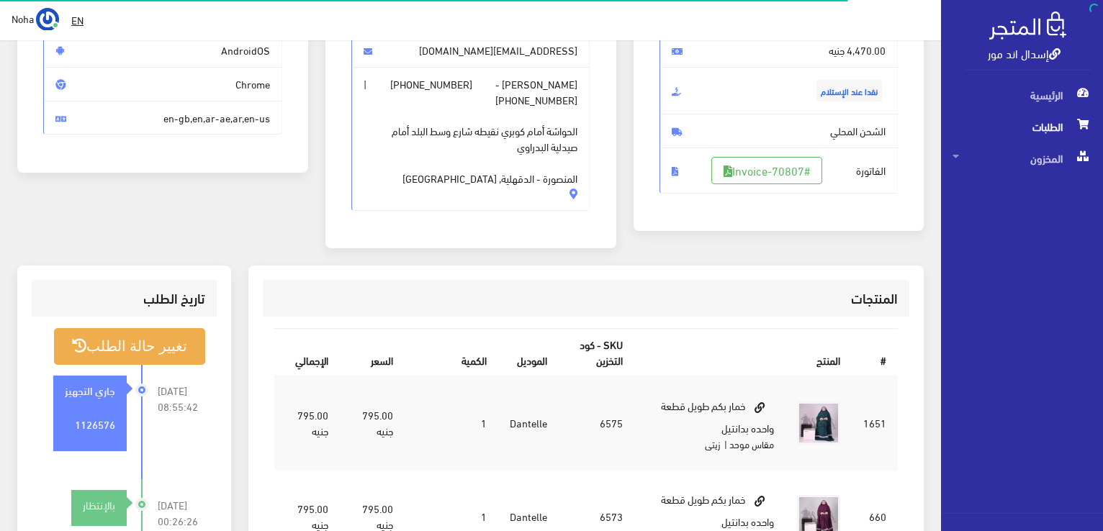
scroll to position [216, 0]
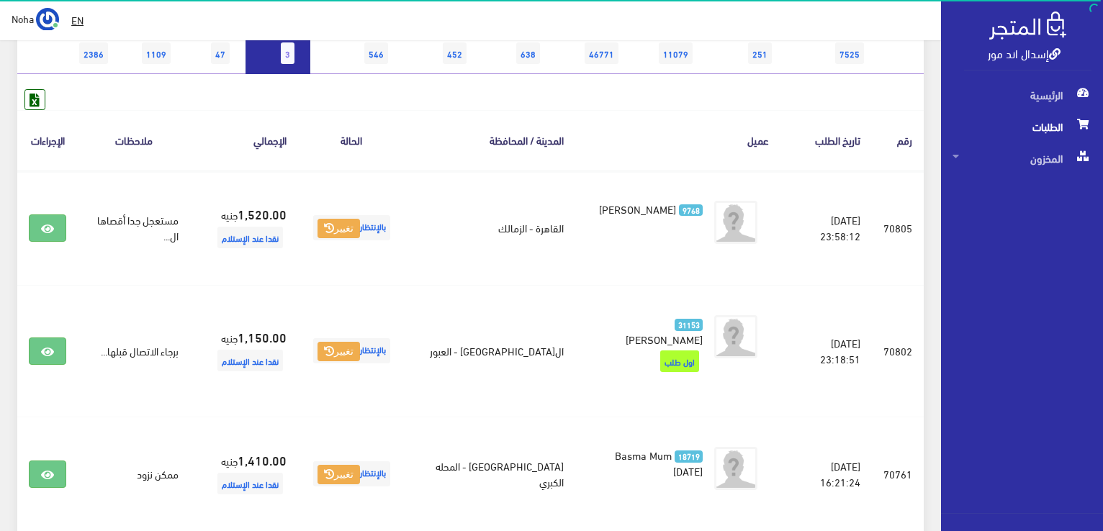
scroll to position [216, 0]
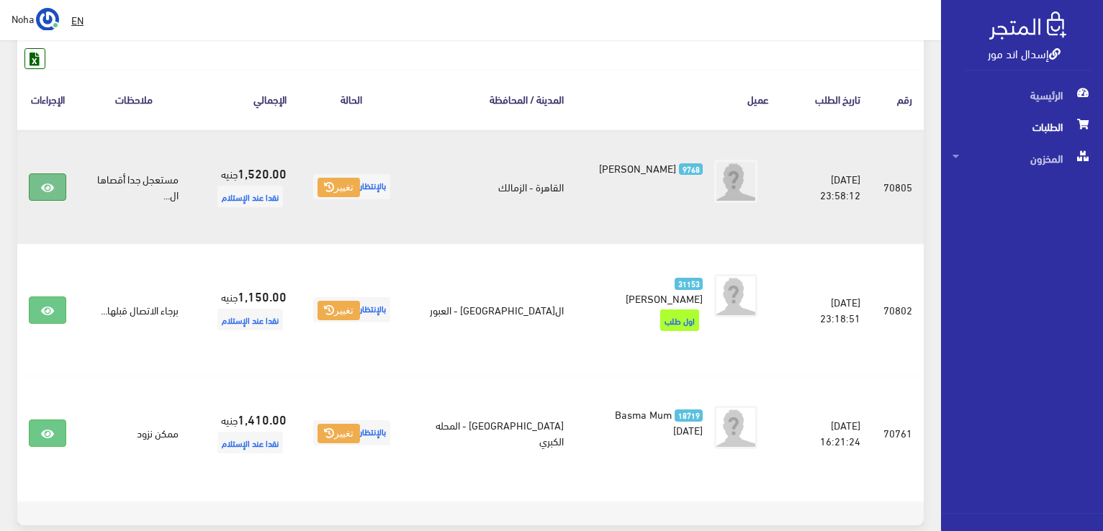
click at [43, 194] on link at bounding box center [47, 186] width 37 height 27
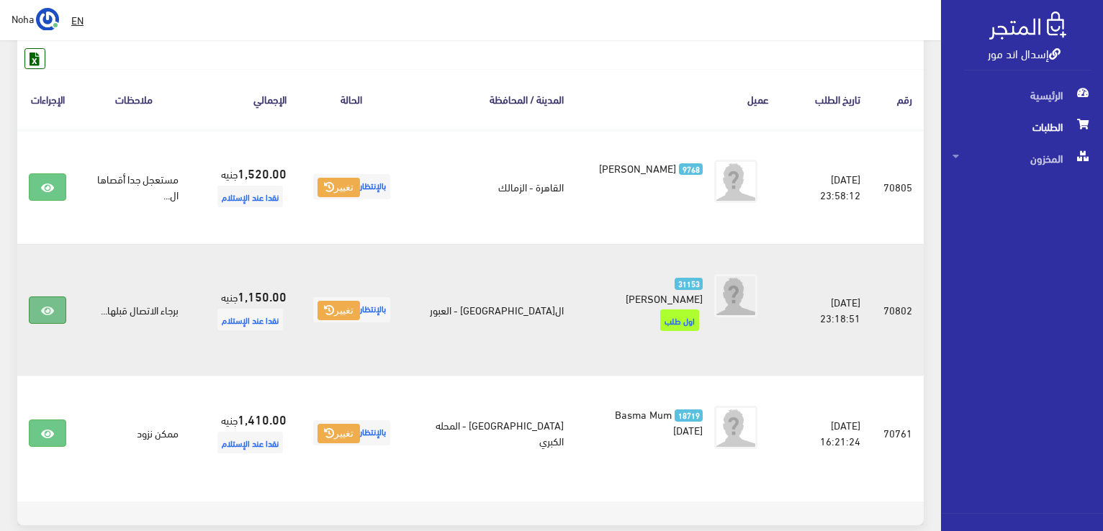
click at [43, 297] on link at bounding box center [47, 310] width 37 height 27
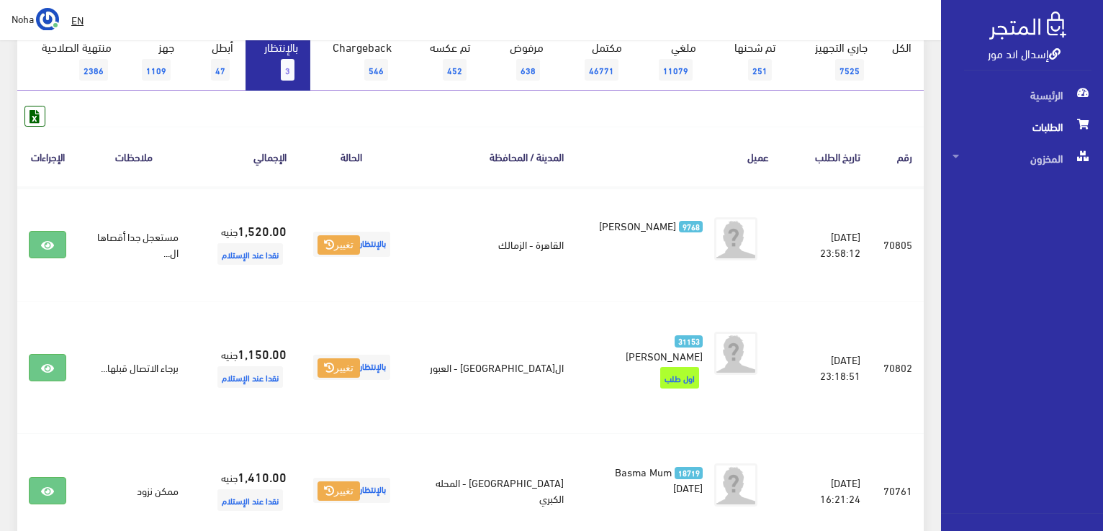
scroll to position [0, 0]
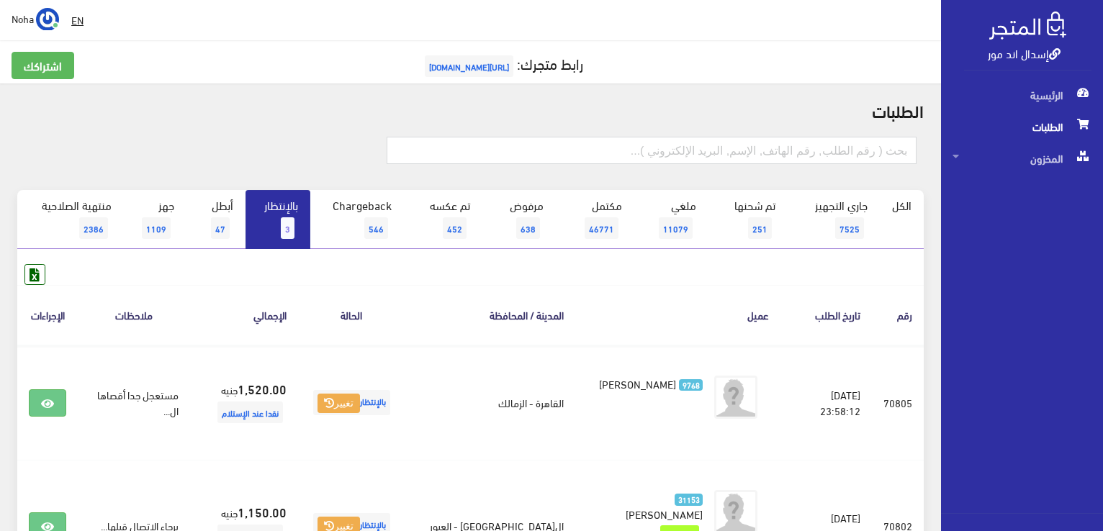
click at [261, 218] on link "بالإنتظار 3" at bounding box center [277, 219] width 65 height 59
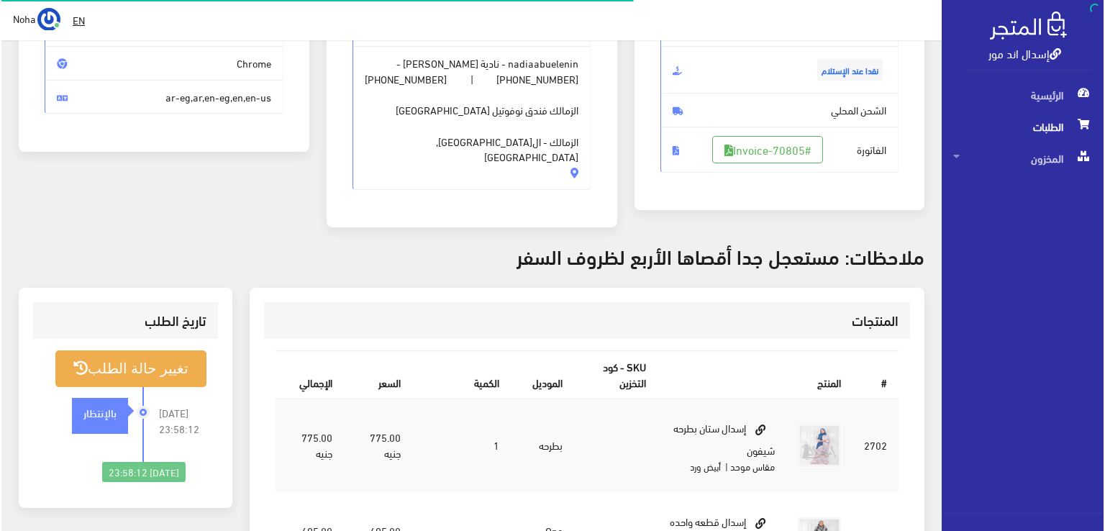
scroll to position [216, 0]
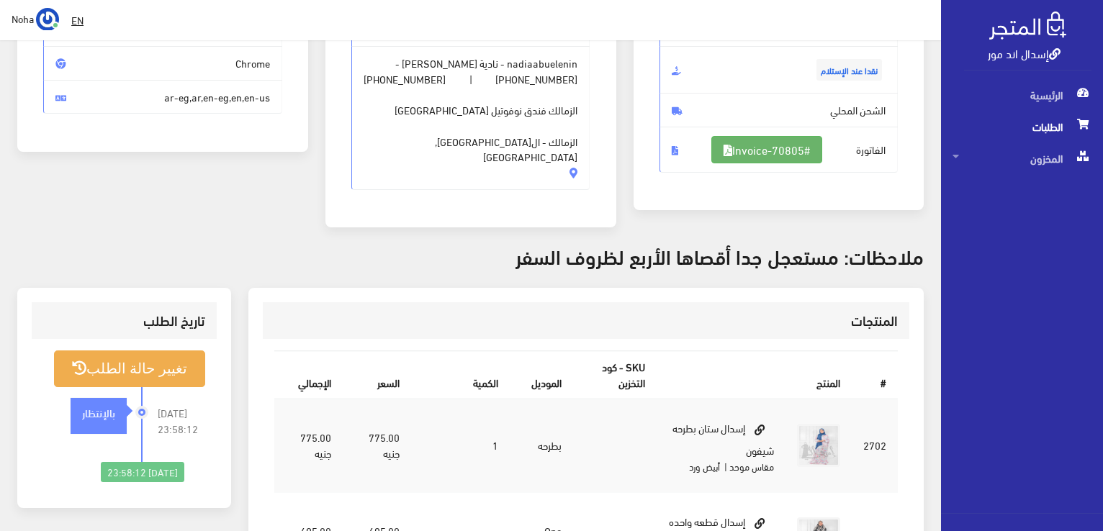
click at [810, 150] on link "#Invoice-70805" at bounding box center [766, 149] width 111 height 27
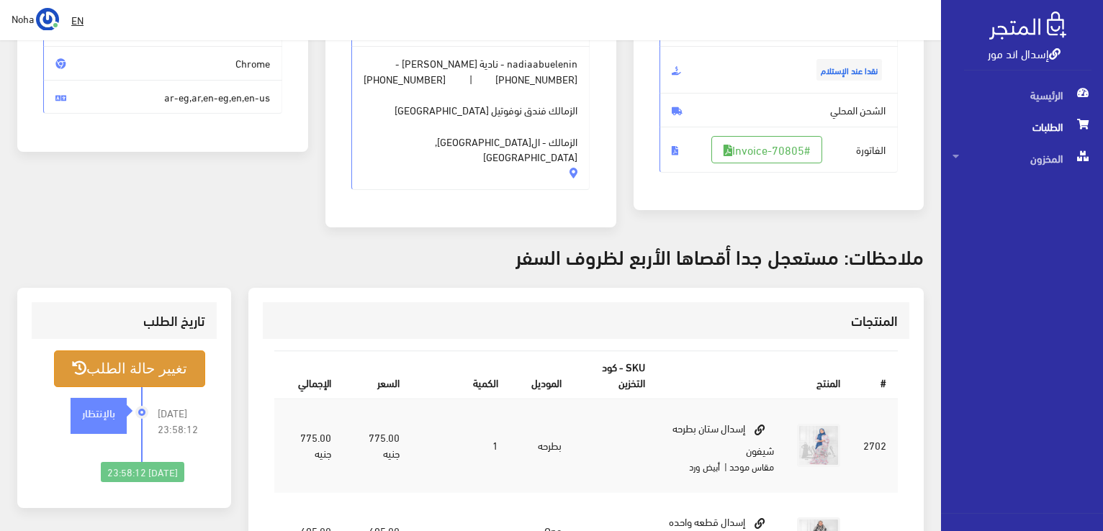
click at [149, 363] on button "تغيير حالة الطلب" at bounding box center [129, 368] width 151 height 37
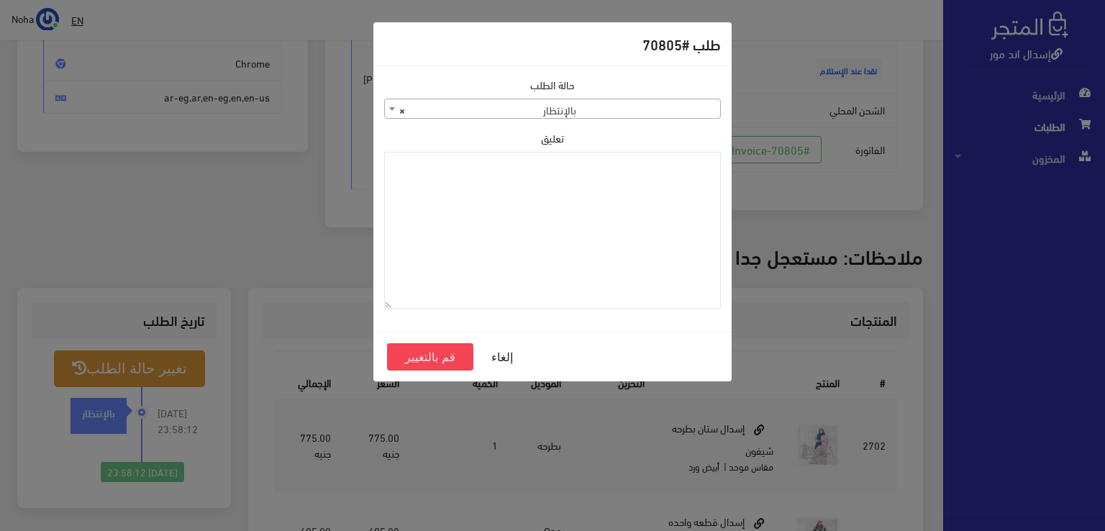
click at [605, 109] on span "× بالإنتظار" at bounding box center [552, 109] width 335 height 20
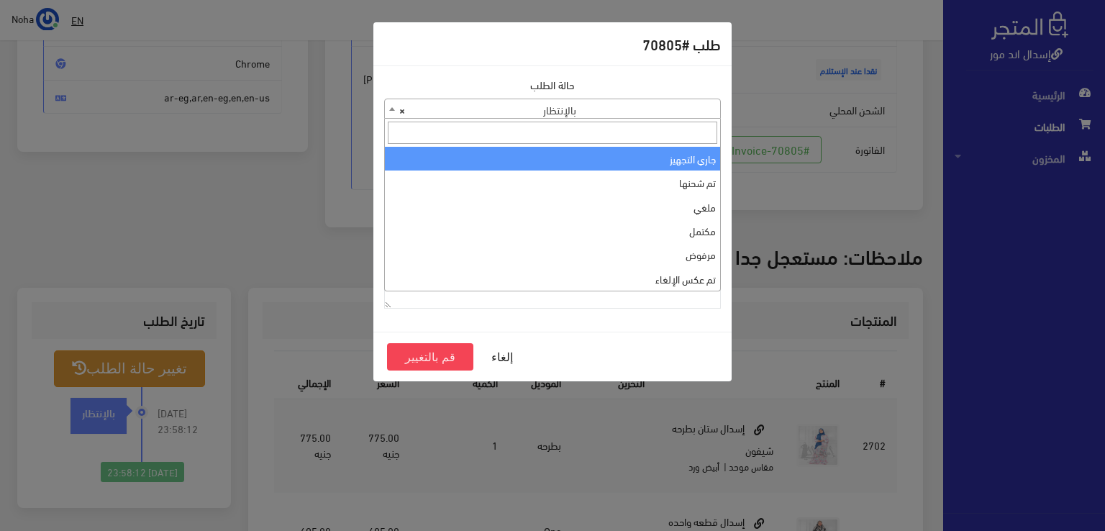
select select "1"
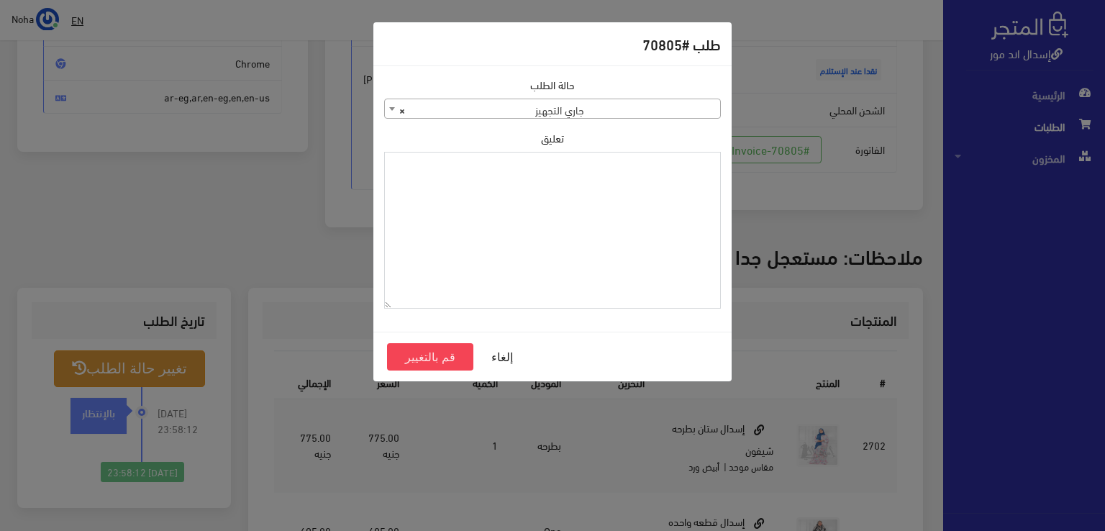
paste textarea "1126576"
type textarea "1126576"
click at [449, 360] on button "قم بالتغيير" at bounding box center [430, 356] width 86 height 27
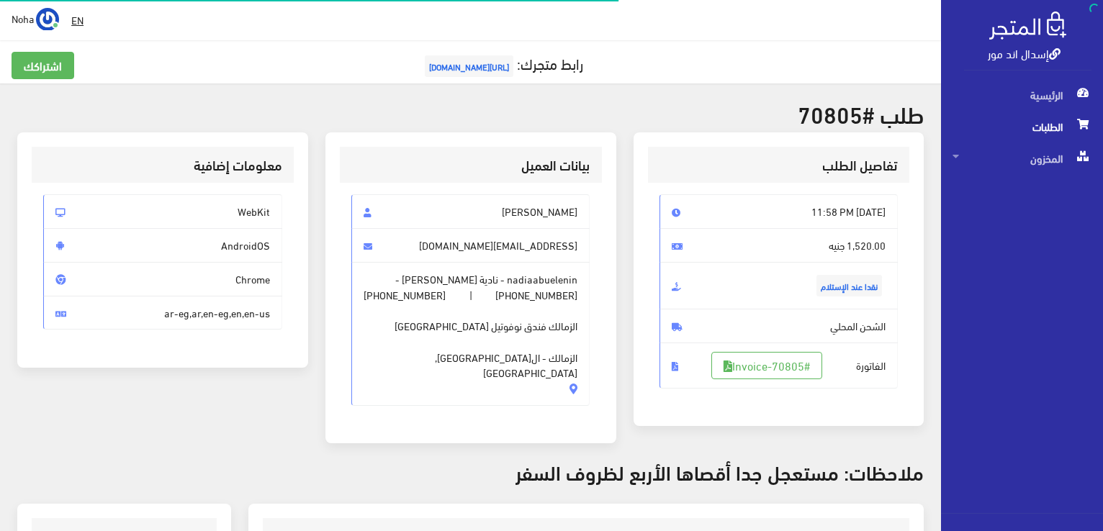
scroll to position [207, 0]
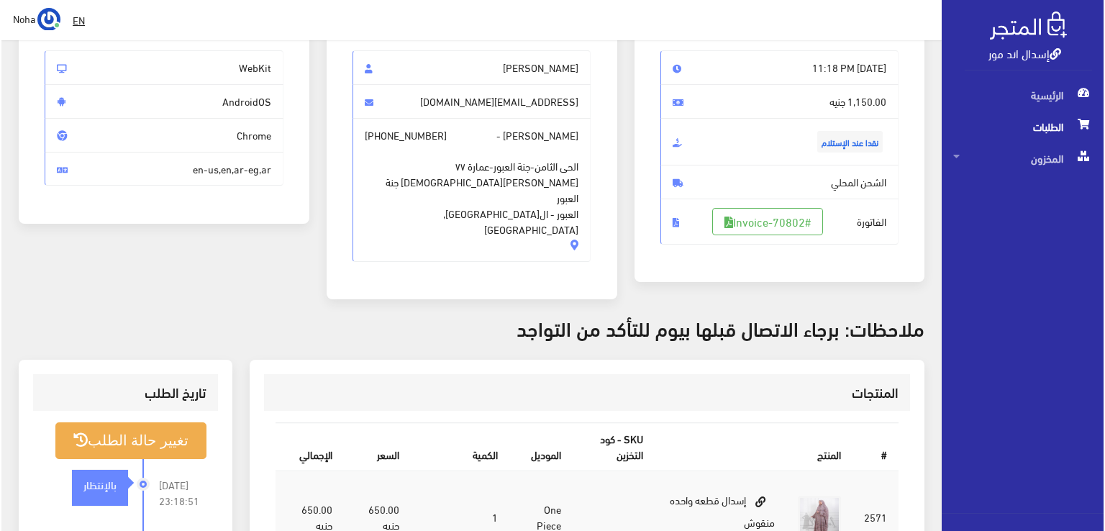
scroll to position [144, 0]
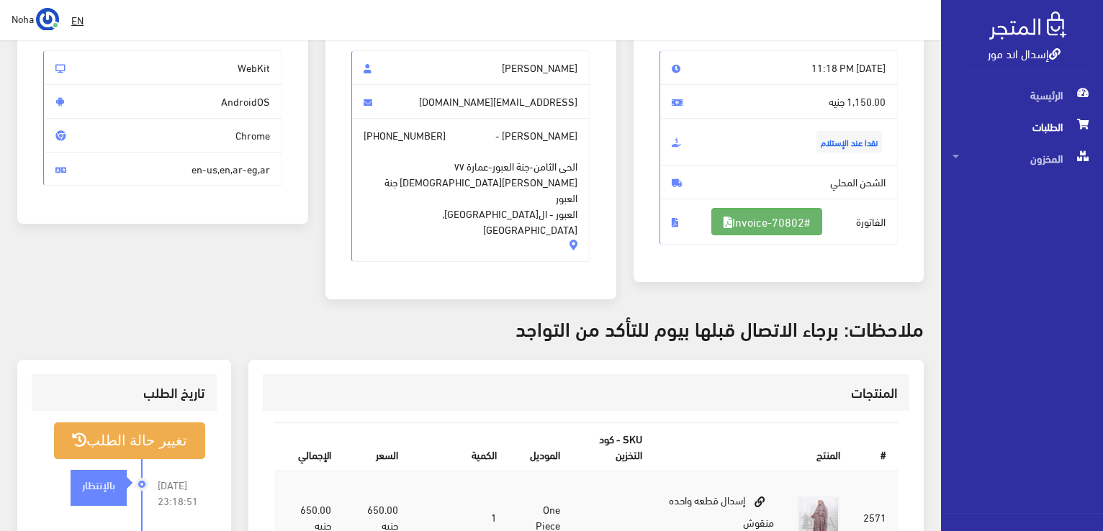
click at [736, 217] on link "#Invoice-70802" at bounding box center [766, 221] width 111 height 27
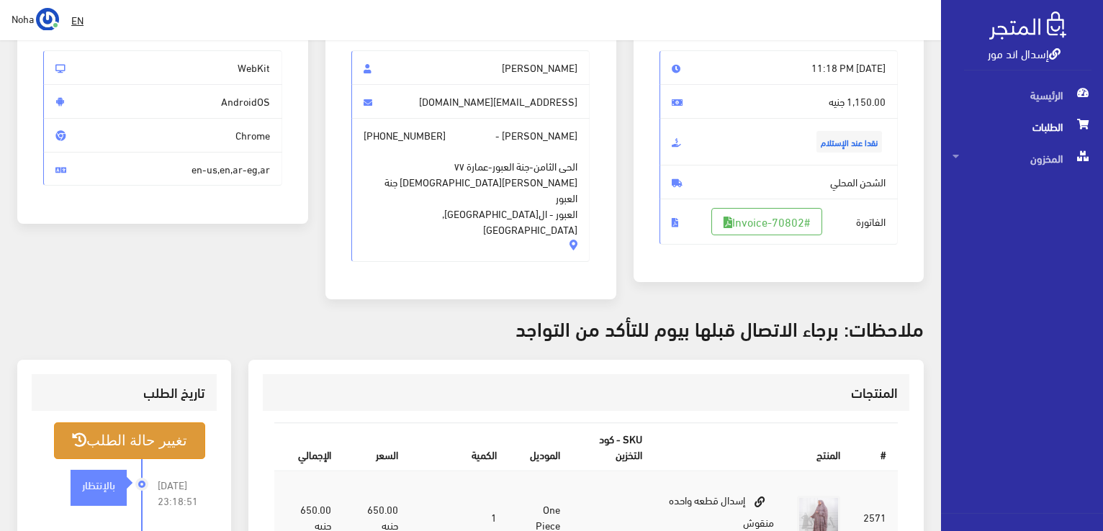
click at [141, 433] on button "تغيير حالة الطلب" at bounding box center [129, 440] width 151 height 37
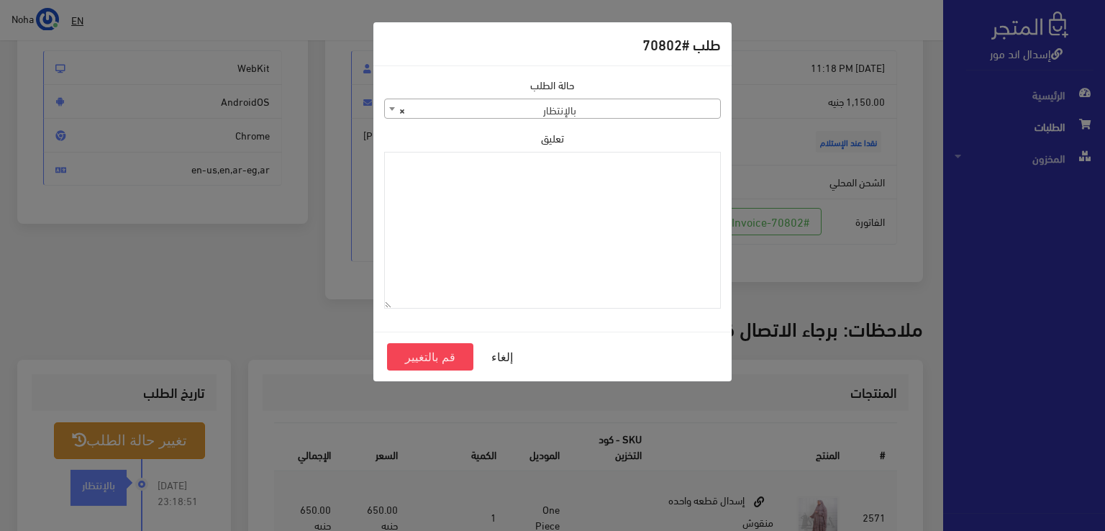
click at [686, 106] on span "× بالإنتظار" at bounding box center [552, 109] width 335 height 20
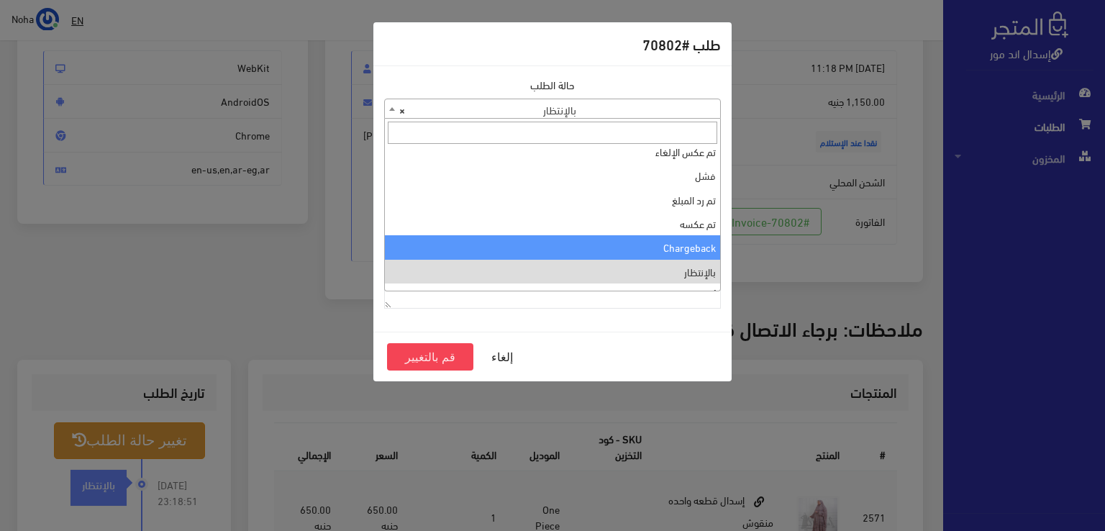
scroll to position [0, 0]
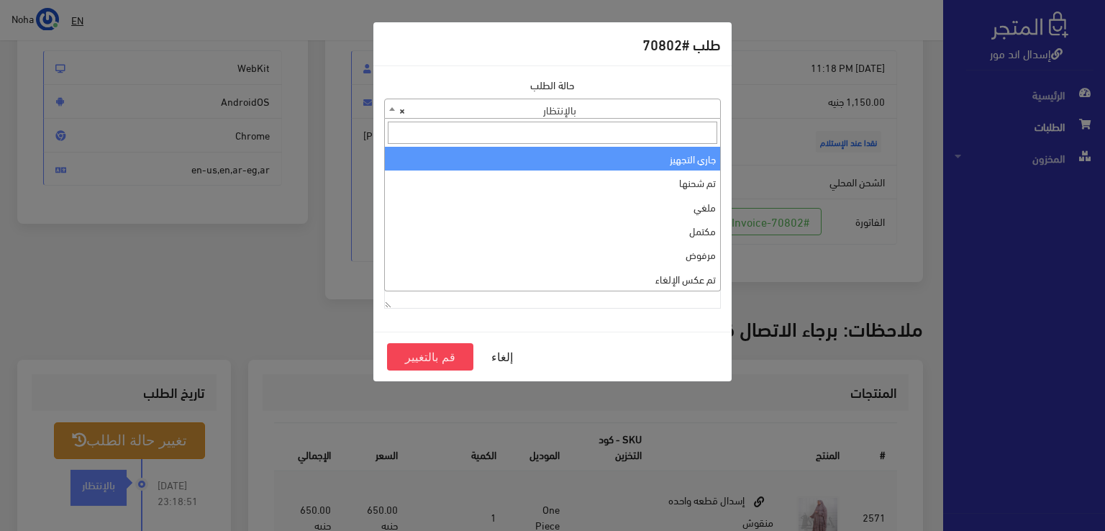
select select "1"
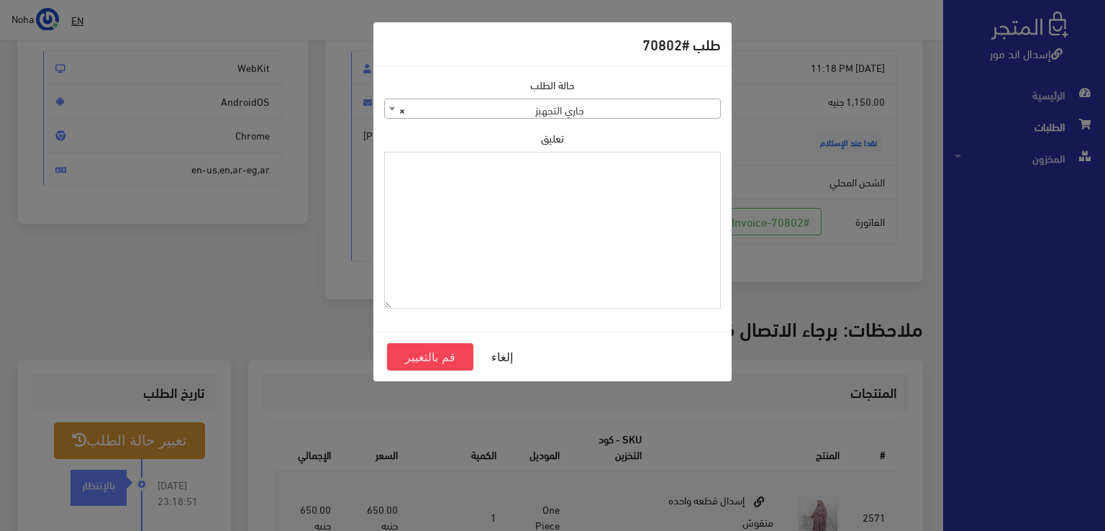
paste textarea "1126576"
type textarea "1126576"
click at [440, 355] on button "قم بالتغيير" at bounding box center [430, 356] width 86 height 27
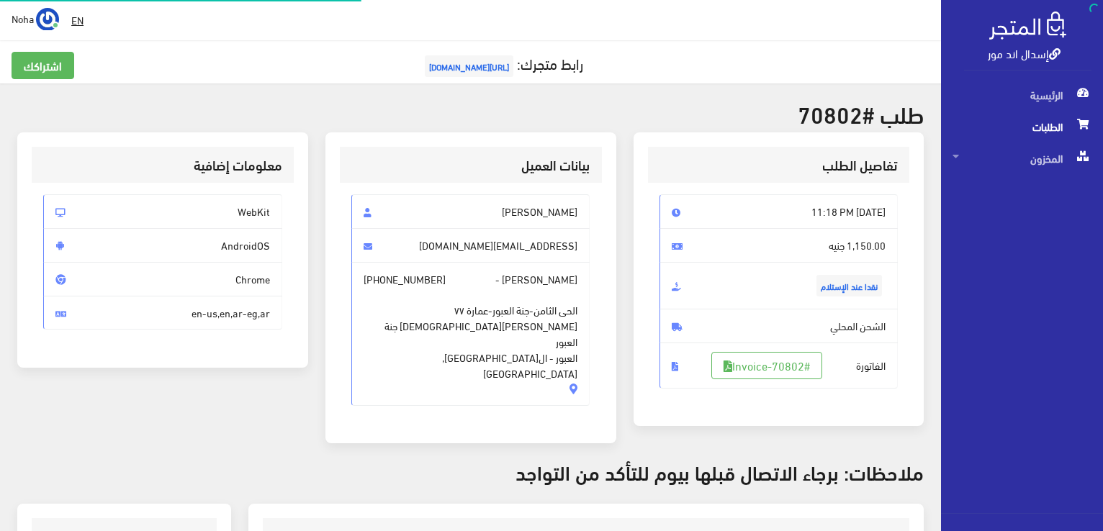
scroll to position [144, 0]
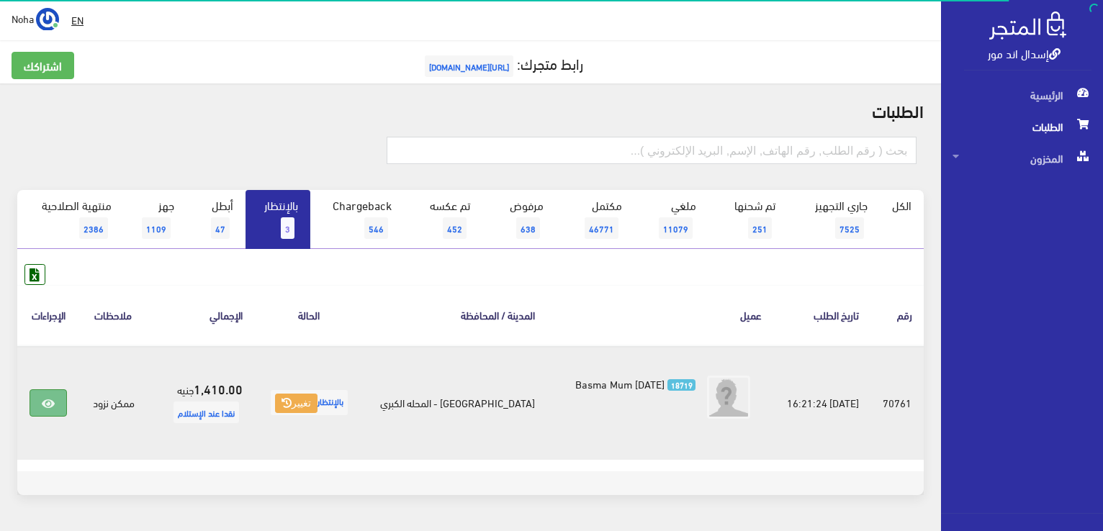
click at [60, 407] on link at bounding box center [48, 402] width 37 height 27
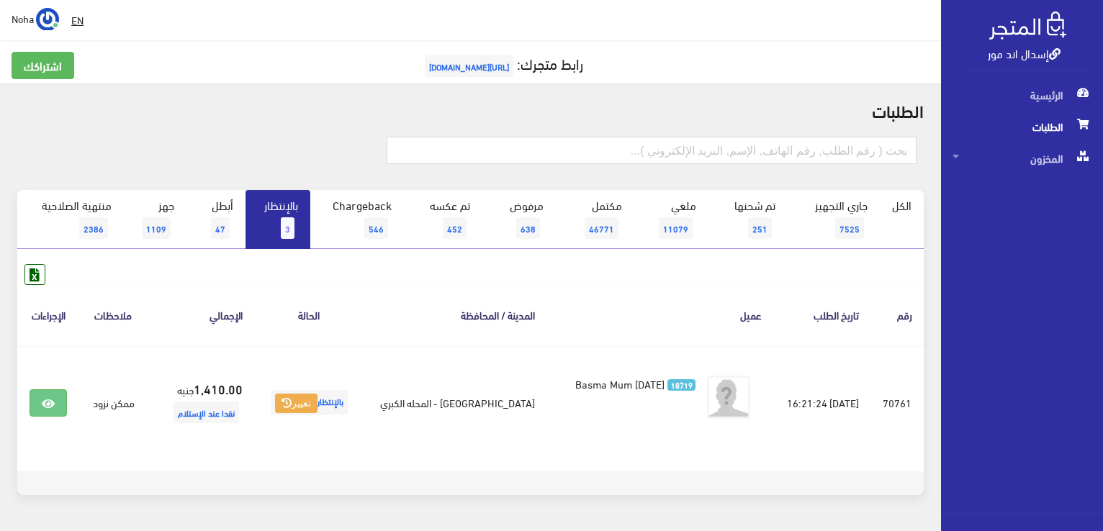
click at [294, 150] on div at bounding box center [167, 156] width 303 height 39
